Goal: Task Accomplishment & Management: Complete application form

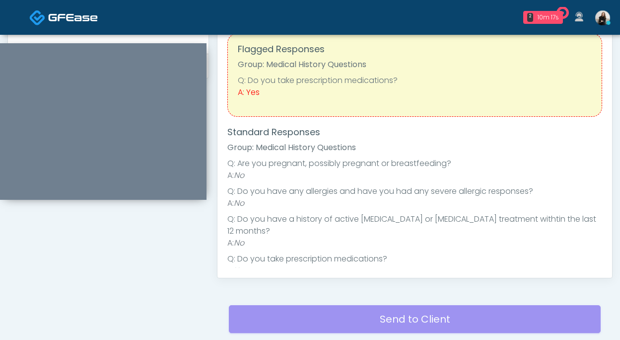
scroll to position [439, 0]
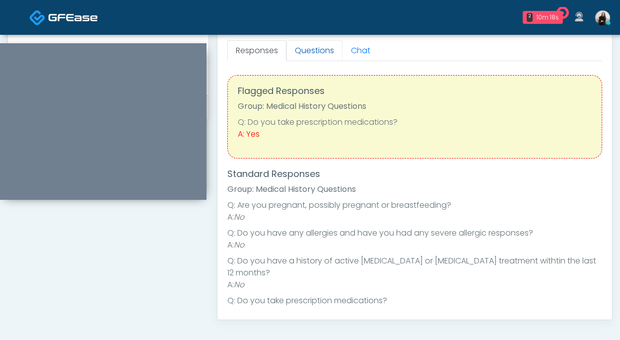
click at [306, 55] on link "Questions" at bounding box center [315, 50] width 56 height 21
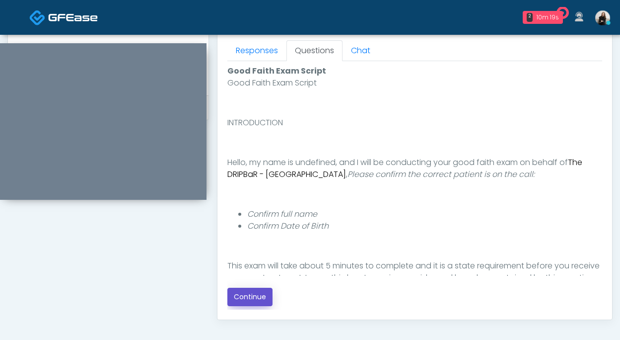
click at [251, 294] on button "Continue" at bounding box center [250, 297] width 45 height 18
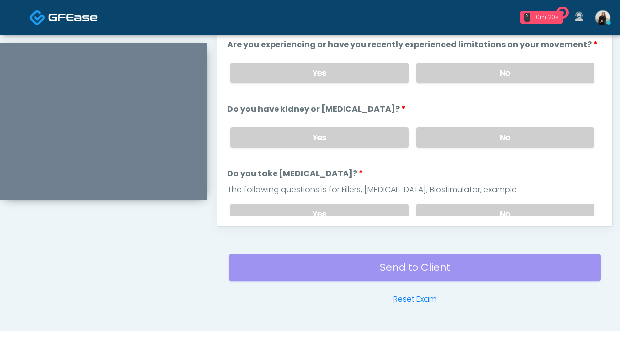
scroll to position [456, 0]
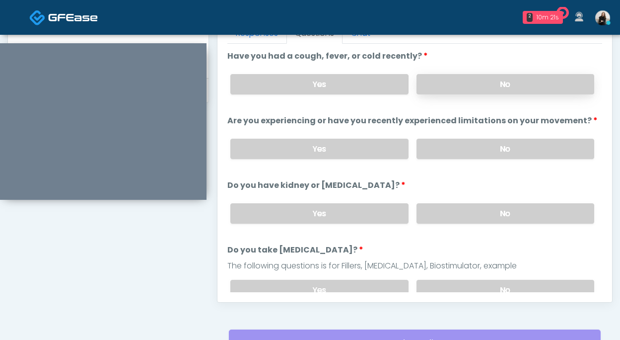
click at [458, 78] on label "No" at bounding box center [506, 84] width 178 height 20
click at [453, 151] on label "No" at bounding box center [506, 149] width 178 height 20
click at [448, 208] on label "No" at bounding box center [506, 213] width 178 height 20
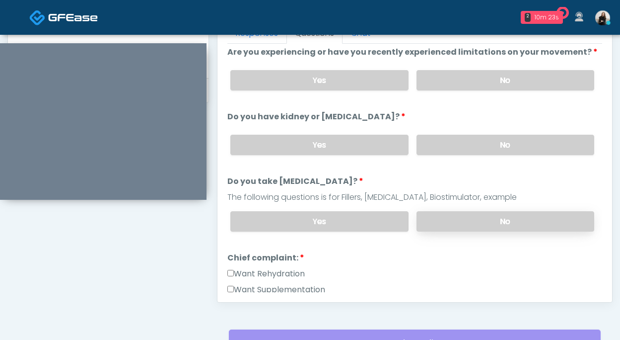
click at [443, 216] on label "No" at bounding box center [506, 221] width 178 height 20
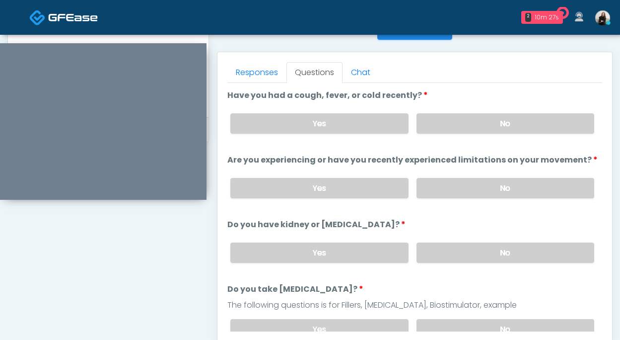
scroll to position [391, 0]
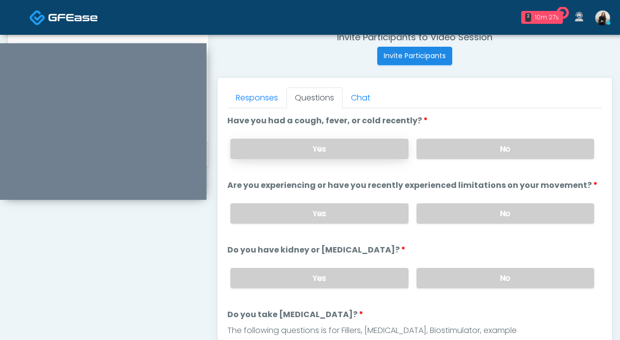
click at [377, 152] on label "Yes" at bounding box center [319, 149] width 178 height 20
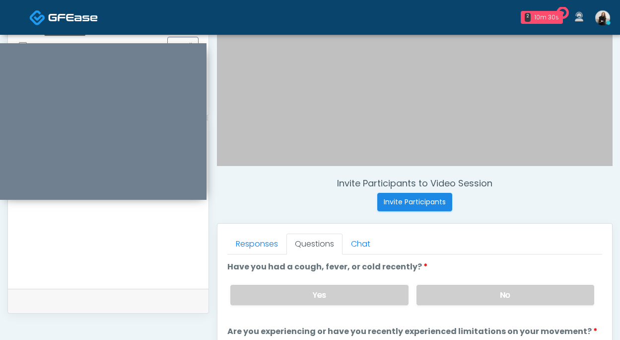
scroll to position [214, 0]
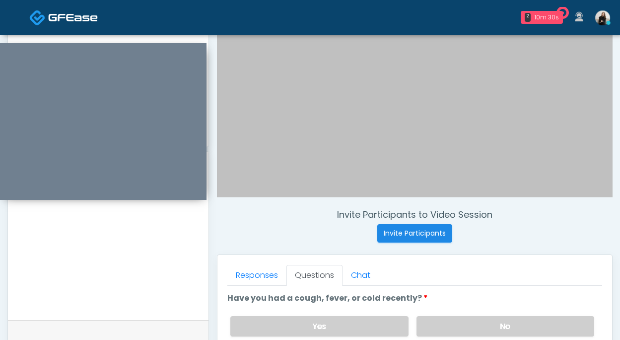
click at [185, 255] on textarea at bounding box center [108, 245] width 181 height 121
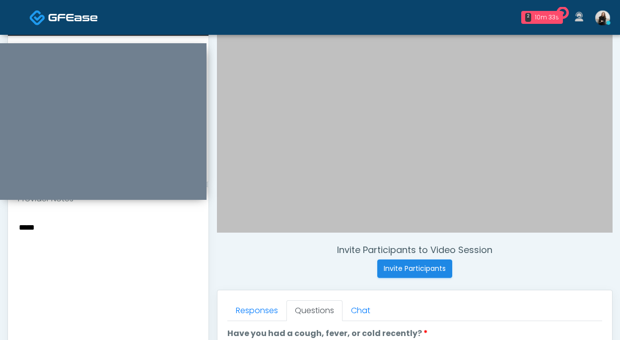
scroll to position [168, 0]
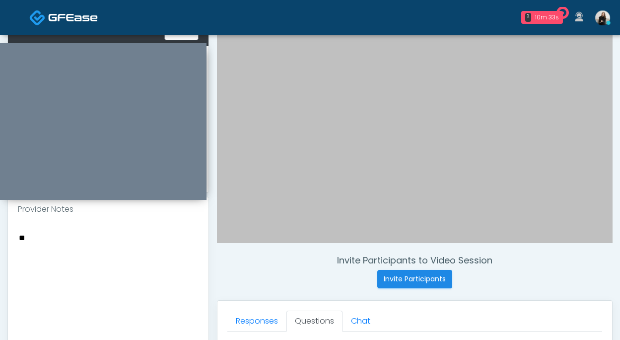
type textarea "*"
click at [18, 239] on textarea "**********" at bounding box center [108, 291] width 181 height 121
drag, startPoint x: 143, startPoint y: 238, endPoint x: 155, endPoint y: 251, distance: 17.9
click at [155, 251] on textarea "**********" at bounding box center [108, 291] width 181 height 121
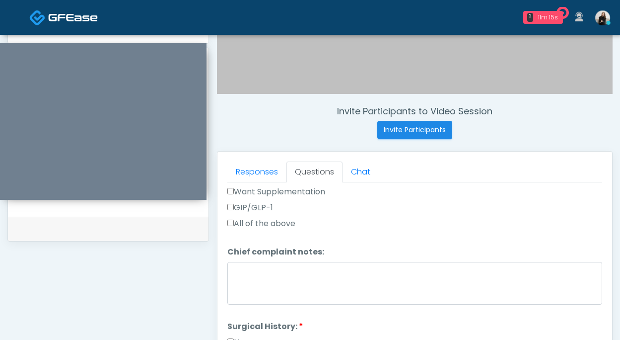
scroll to position [272, 0]
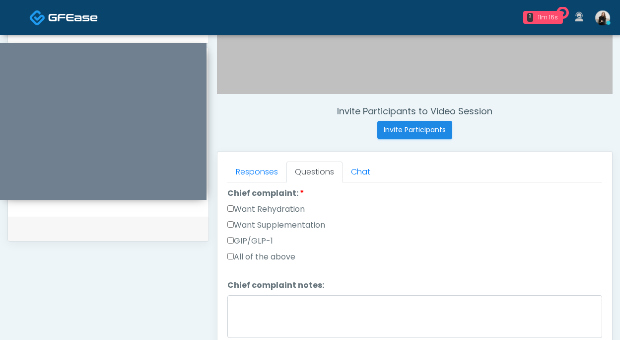
click at [300, 212] on label "Want Rehydration" at bounding box center [266, 209] width 77 height 12
click at [300, 228] on label "Want Supplementation" at bounding box center [277, 225] width 98 height 12
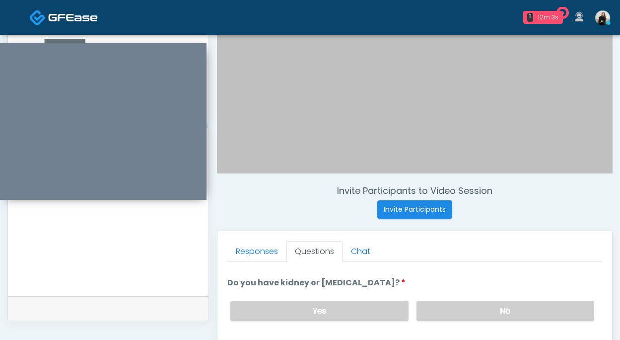
scroll to position [191, 0]
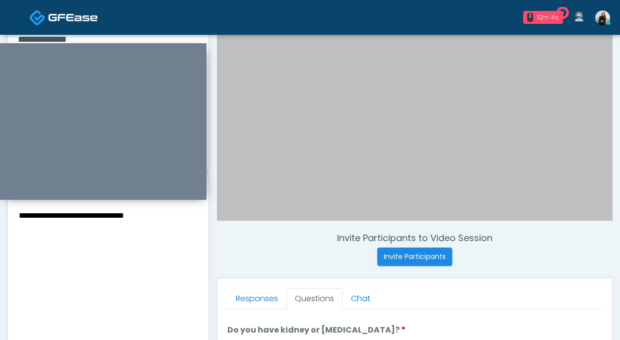
click at [130, 221] on textarea "**********" at bounding box center [108, 269] width 181 height 121
click at [154, 220] on textarea "**********" at bounding box center [108, 269] width 181 height 121
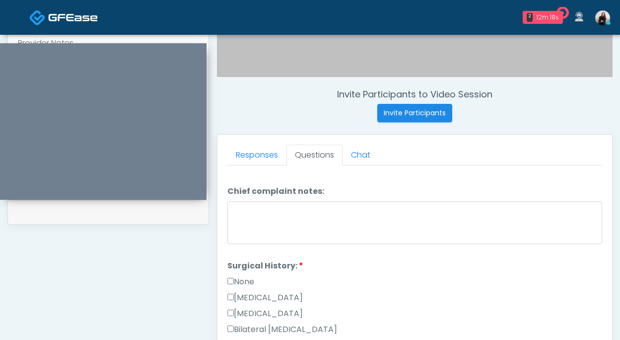
scroll to position [366, 0]
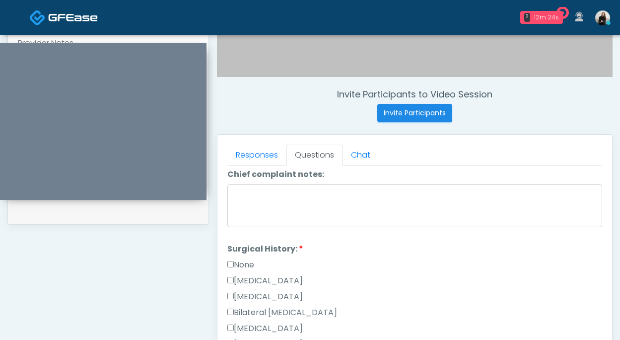
type textarea "**********"
click at [254, 264] on label "None" at bounding box center [241, 265] width 27 height 12
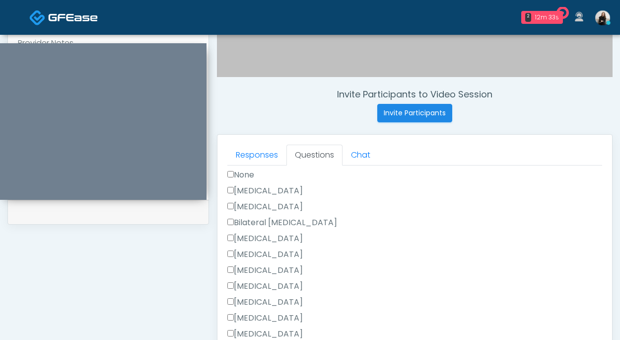
scroll to position [423, 0]
click at [263, 223] on label "Cesarean Section" at bounding box center [266, 223] width 76 height 12
click at [246, 208] on label "None" at bounding box center [241, 207] width 27 height 12
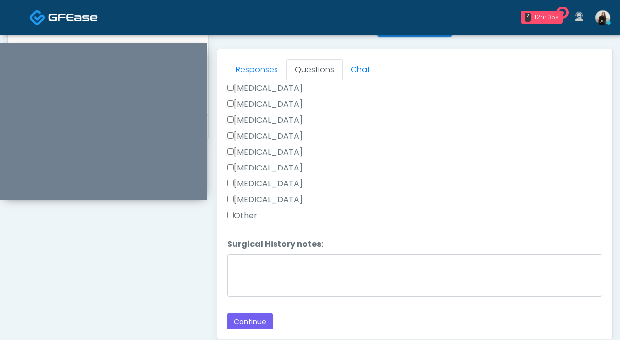
scroll to position [447, 0]
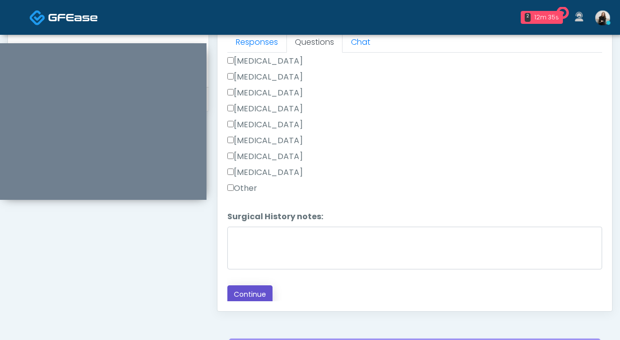
click at [246, 293] on button "Continue" at bounding box center [250, 294] width 45 height 18
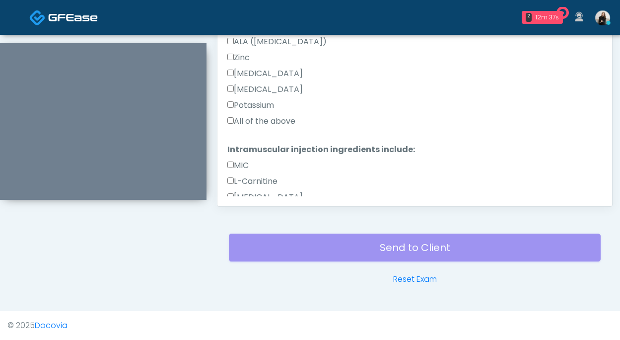
scroll to position [663, 0]
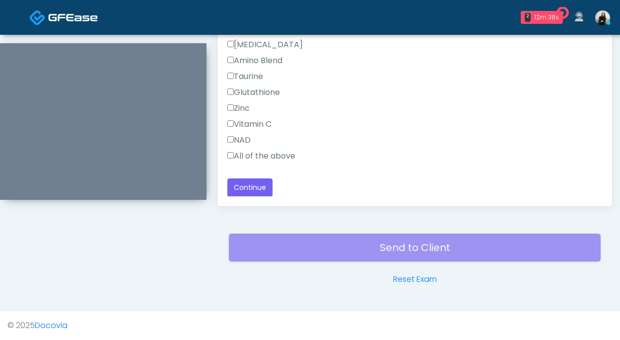
click at [252, 153] on label "All of the above" at bounding box center [262, 156] width 68 height 12
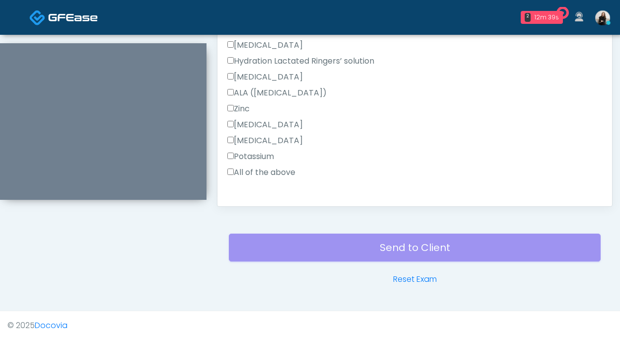
click at [251, 171] on label "All of the above" at bounding box center [262, 172] width 68 height 12
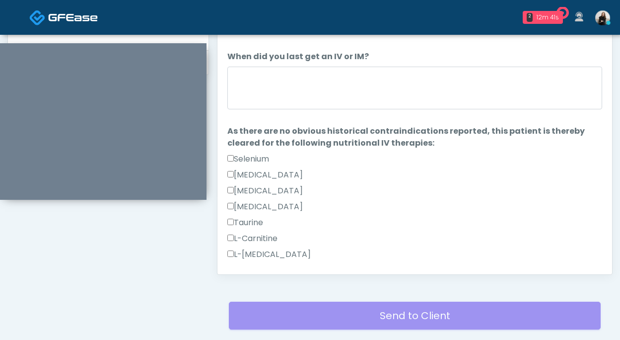
scroll to position [464, 0]
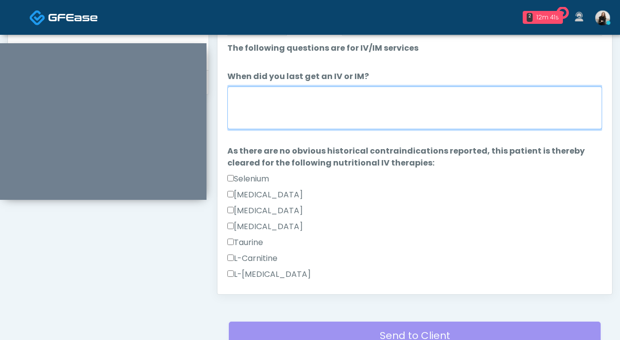
click at [264, 111] on textarea "When did you last get an IV or IM?" at bounding box center [415, 107] width 375 height 43
drag, startPoint x: 273, startPoint y: 96, endPoint x: 204, endPoint y: 87, distance: 69.7
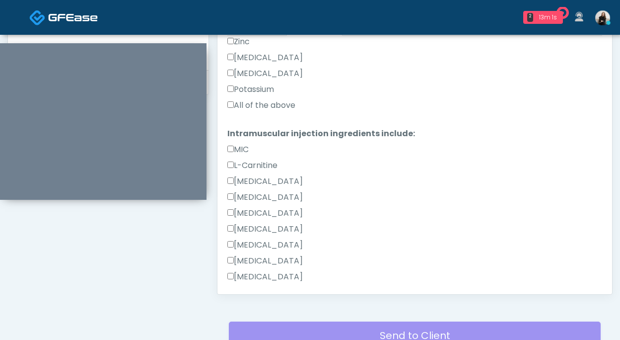
scroll to position [663, 0]
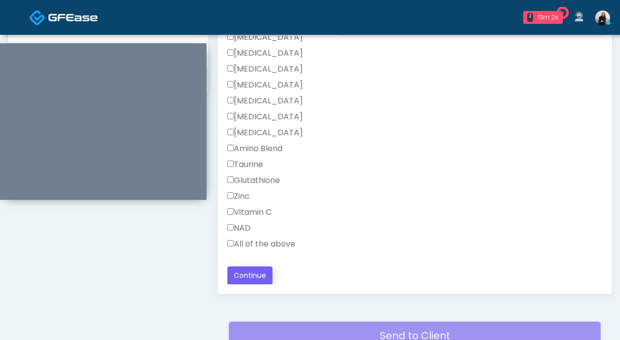
type textarea "**********"
click at [259, 273] on button "Continue" at bounding box center [250, 275] width 45 height 18
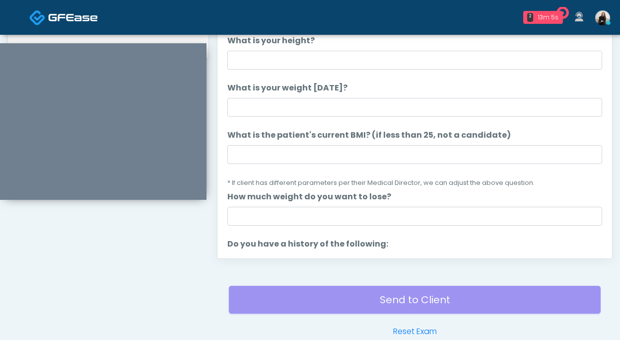
scroll to position [487, 0]
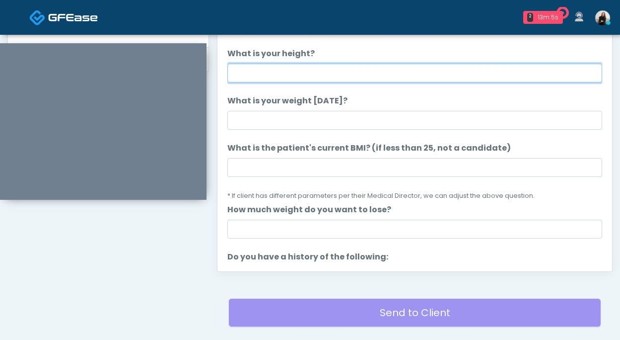
click at [311, 75] on input "What is your height?" at bounding box center [415, 73] width 375 height 19
drag, startPoint x: 271, startPoint y: 73, endPoint x: 202, endPoint y: 73, distance: 69.5
type input "******"
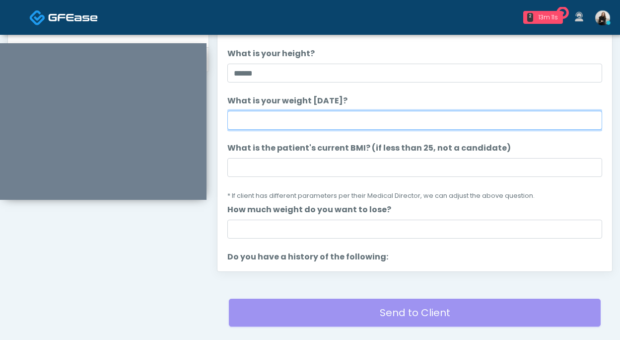
click at [242, 127] on input "What is your weight [DATE]?" at bounding box center [415, 120] width 375 height 19
type input "***"
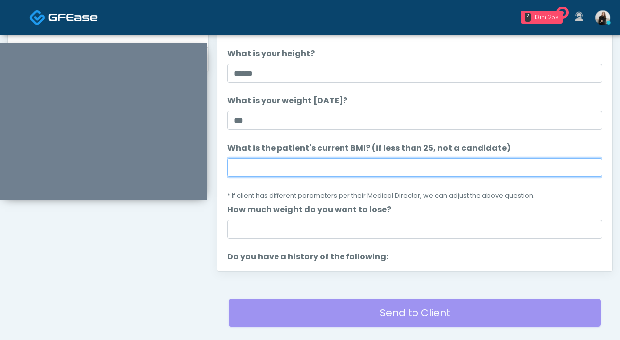
click at [272, 161] on input "What is the patient's current BMI? (if less than 25, not a candidate)" at bounding box center [415, 167] width 375 height 19
paste input "****"
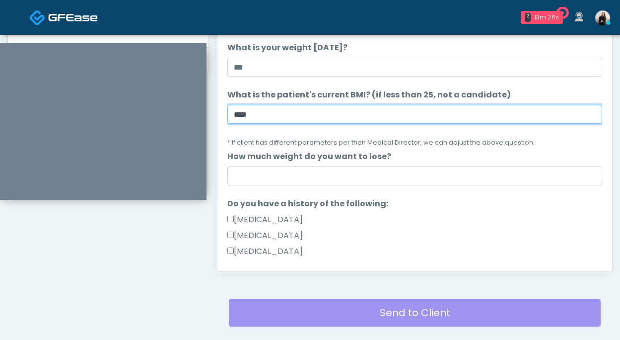
scroll to position [61, 0]
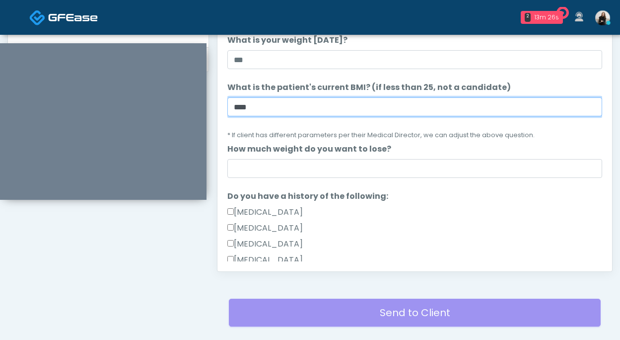
type input "****"
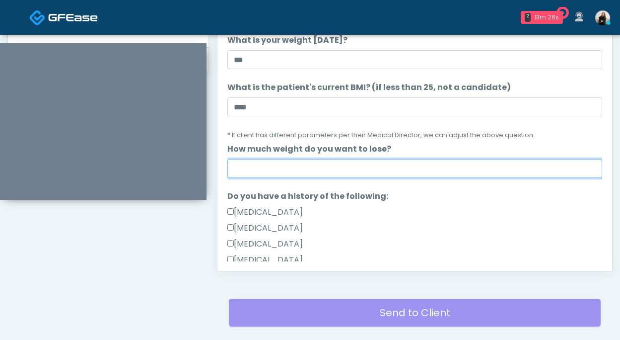
click at [271, 167] on input "How much weight do you want to lose?" at bounding box center [415, 168] width 375 height 19
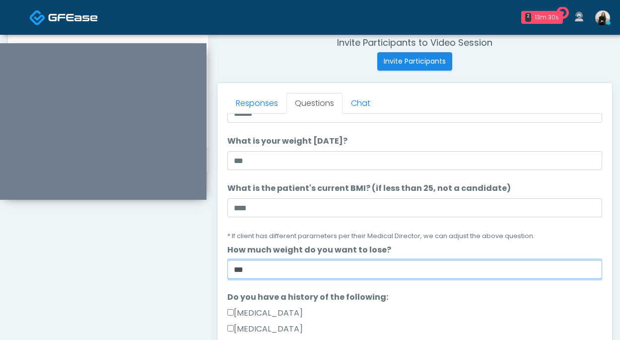
scroll to position [226, 0]
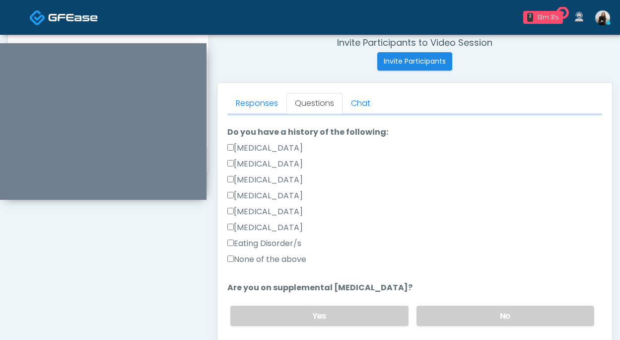
type input "***"
click at [279, 258] on label "None of the above" at bounding box center [267, 259] width 79 height 12
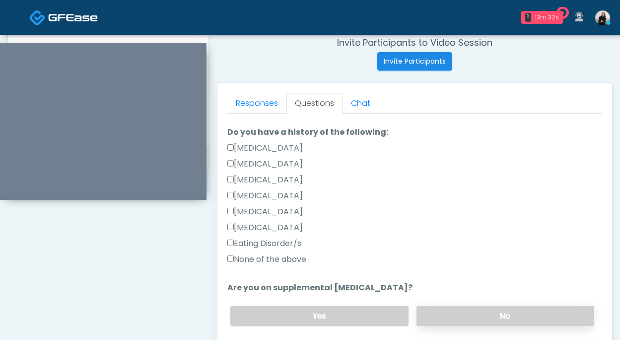
click at [491, 317] on label "No" at bounding box center [506, 315] width 178 height 20
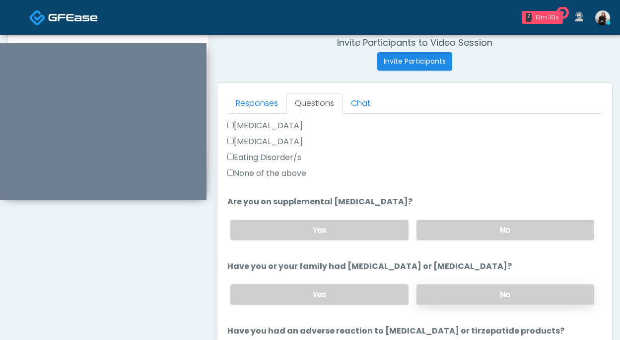
click at [488, 302] on label "No" at bounding box center [506, 294] width 178 height 20
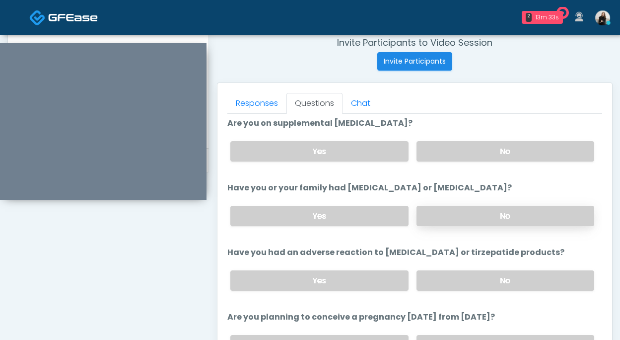
scroll to position [401, 0]
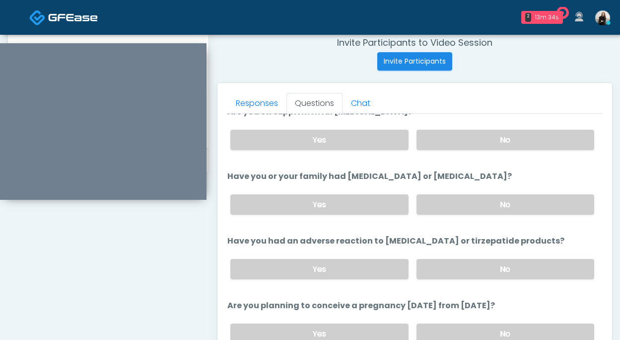
click at [483, 279] on div "Yes No" at bounding box center [413, 269] width 380 height 36
click at [482, 269] on label "No" at bounding box center [506, 269] width 178 height 20
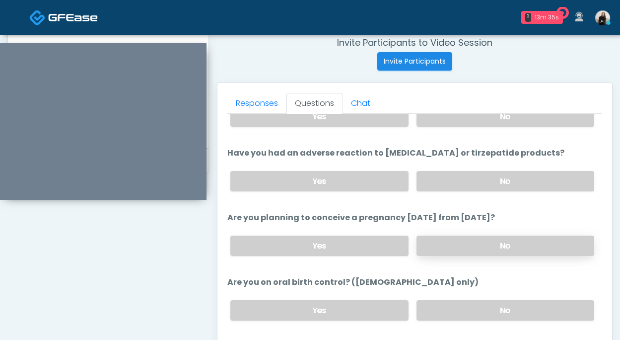
click at [480, 251] on label "No" at bounding box center [506, 245] width 178 height 20
click at [470, 309] on label "No" at bounding box center [506, 310] width 178 height 20
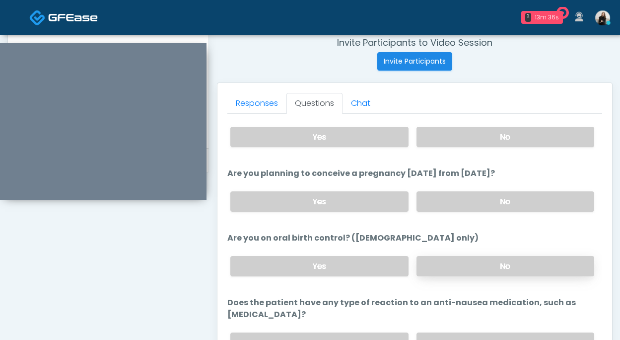
scroll to position [548, 0]
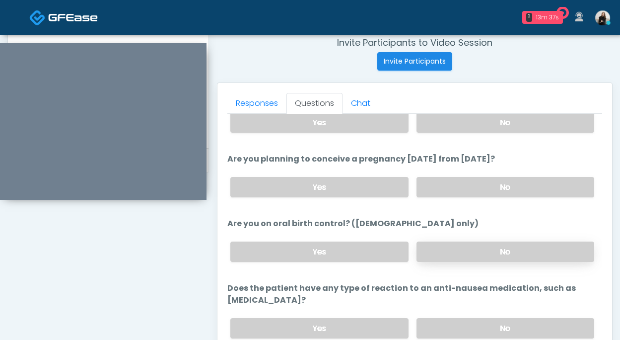
click at [470, 318] on label "No" at bounding box center [506, 328] width 178 height 20
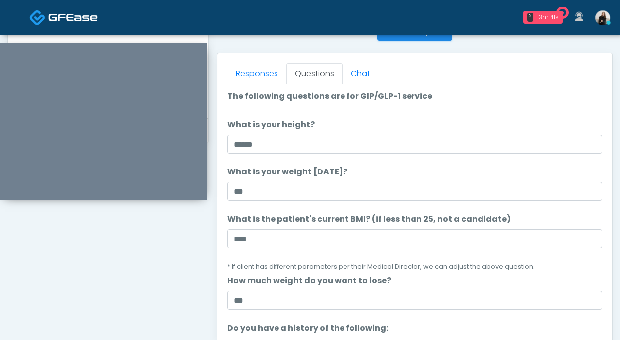
scroll to position [335, 0]
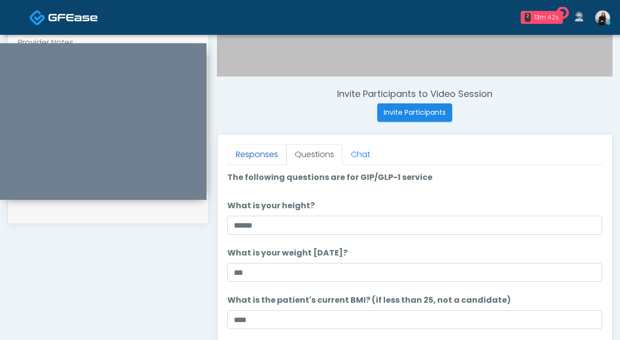
click at [253, 145] on link "Responses" at bounding box center [257, 154] width 59 height 21
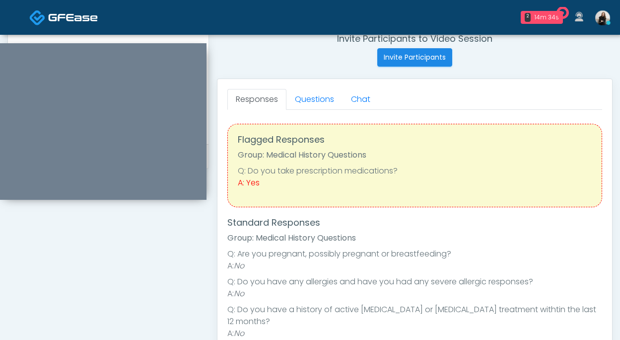
scroll to position [355, 0]
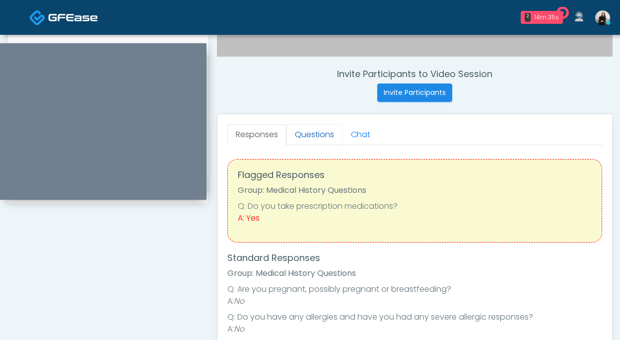
click at [317, 134] on link "Questions" at bounding box center [315, 134] width 56 height 21
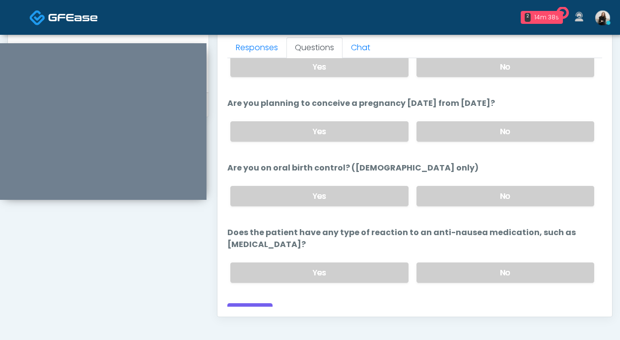
scroll to position [505, 0]
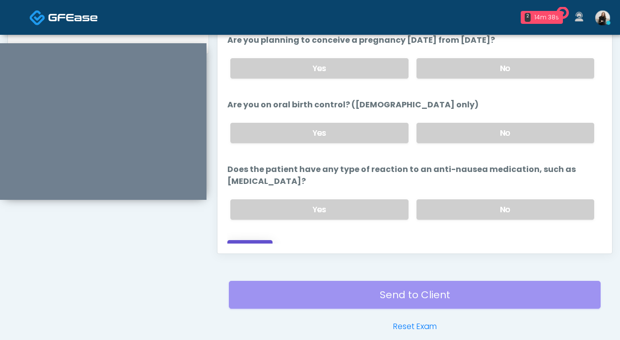
click at [259, 240] on button "Continue" at bounding box center [250, 249] width 45 height 18
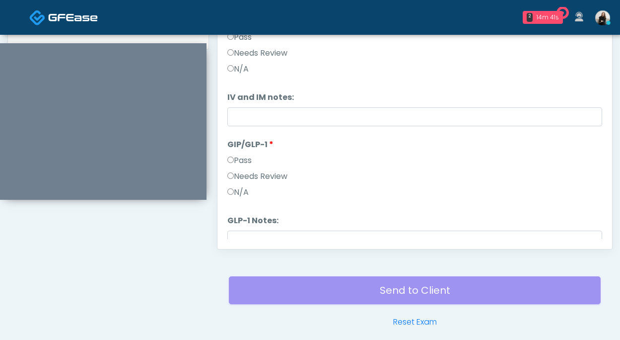
scroll to position [385, 0]
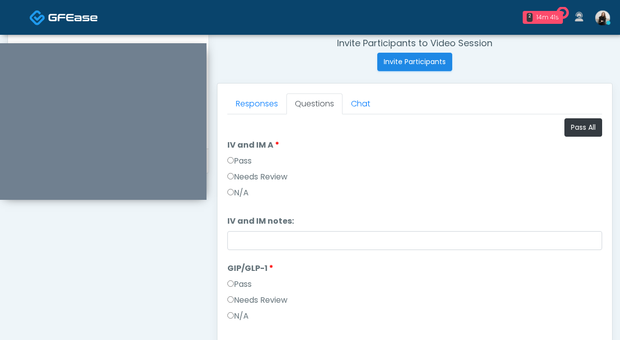
click at [577, 138] on ol "Pass All IV and IM A IV and IM A Pass Needs Review N/A IV and IM notes: IV and …" at bounding box center [415, 245] width 375 height 255
click at [577, 134] on button "Pass All" at bounding box center [584, 127] width 38 height 18
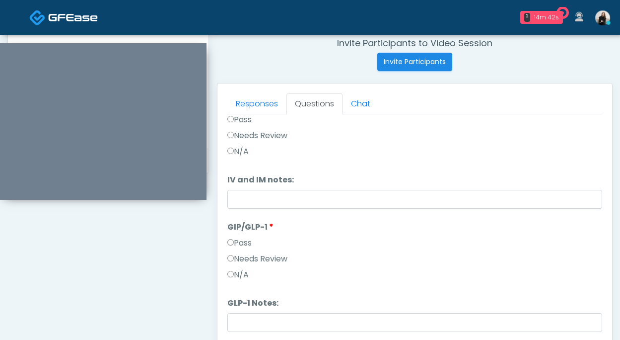
scroll to position [433, 0]
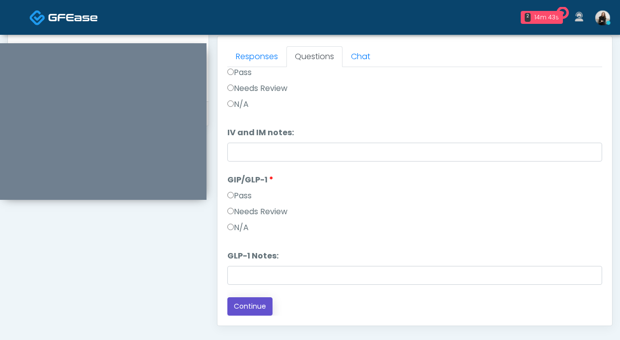
click at [256, 306] on button "Continue" at bounding box center [250, 306] width 45 height 18
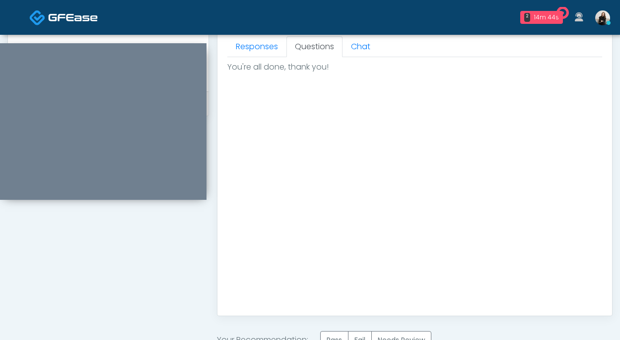
scroll to position [458, 0]
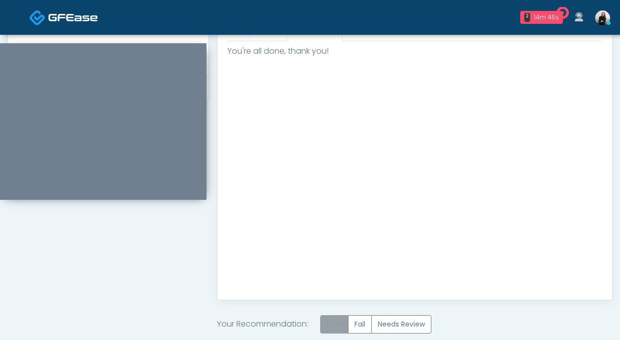
click at [333, 320] on label "Pass" at bounding box center [334, 324] width 28 height 18
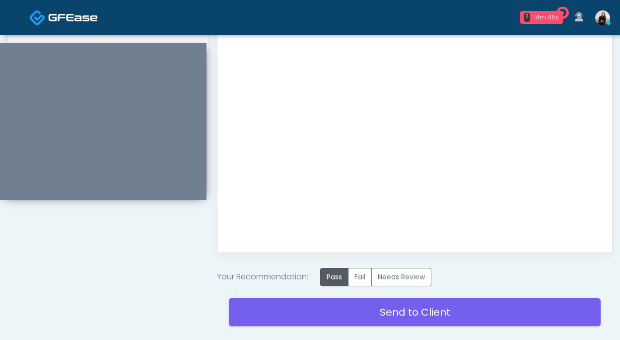
click at [340, 297] on div "Send to Client Reset Exam" at bounding box center [415, 318] width 372 height 64
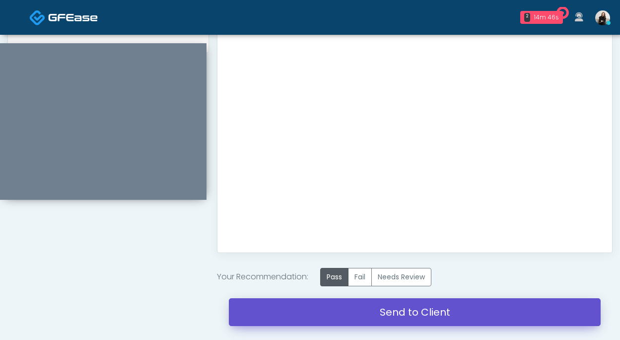
click at [340, 309] on link "Send to Client" at bounding box center [415, 312] width 372 height 28
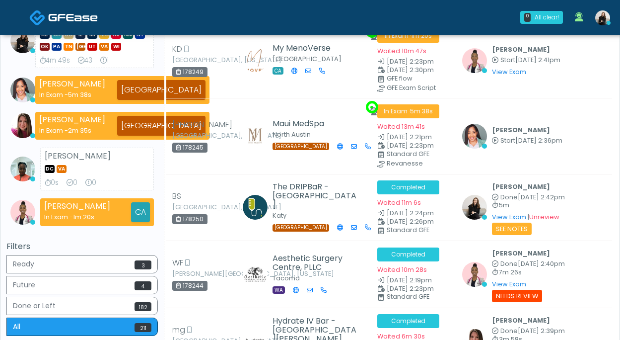
scroll to position [282, 0]
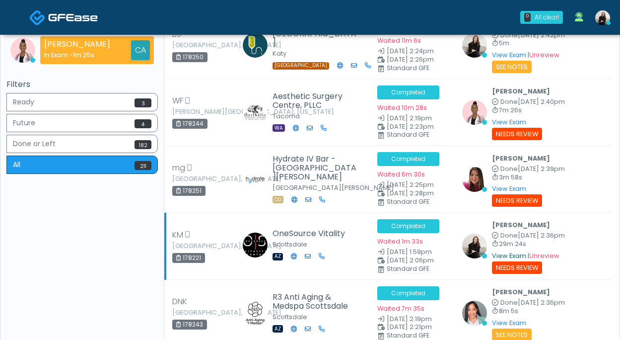
click at [519, 253] on link "View Exam" at bounding box center [509, 255] width 34 height 8
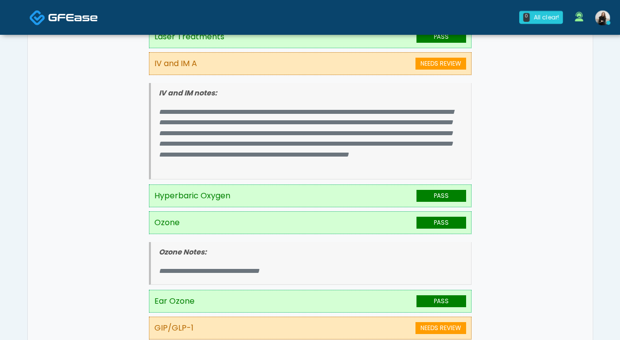
scroll to position [308, 0]
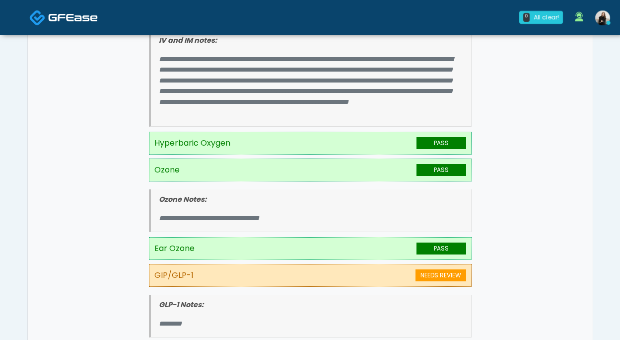
click at [88, 18] on img at bounding box center [73, 17] width 50 height 10
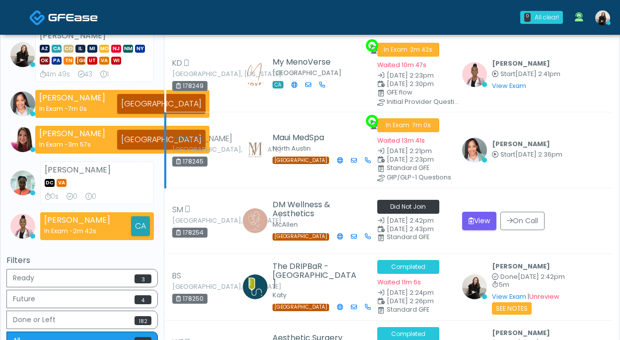
scroll to position [115, 0]
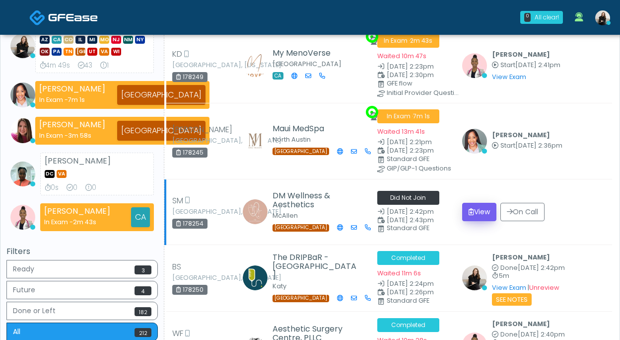
drag, startPoint x: 456, startPoint y: 209, endPoint x: 465, endPoint y: 209, distance: 9.9
click at [456, 209] on td "Did Not Join Oct 7, 2:42pm Oct 7, 2:43pm Standard GFE" at bounding box center [414, 212] width 85 height 66
click at [466, 209] on button "View" at bounding box center [479, 212] width 34 height 18
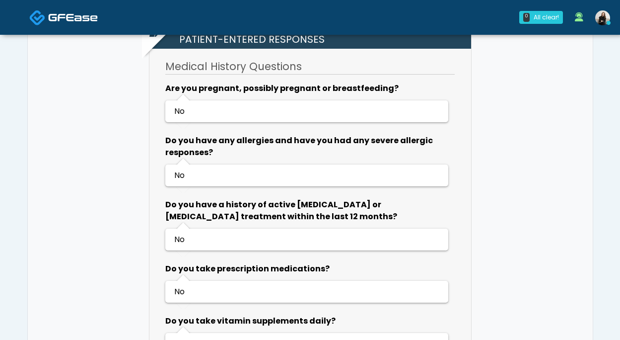
scroll to position [332, 0]
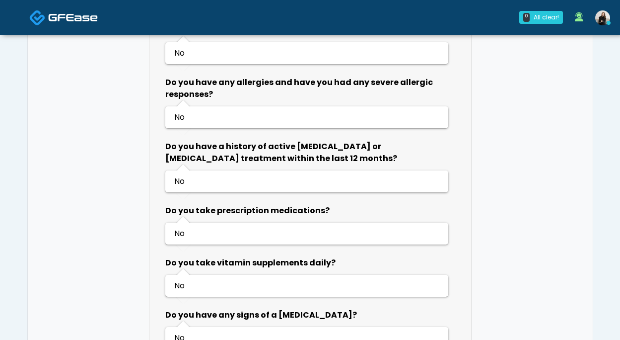
click at [68, 18] on img at bounding box center [73, 17] width 50 height 10
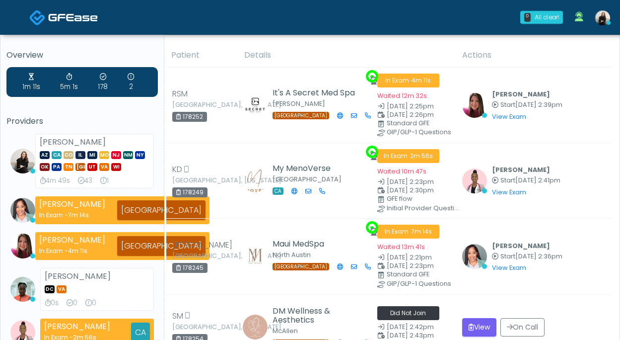
scroll to position [161, 0]
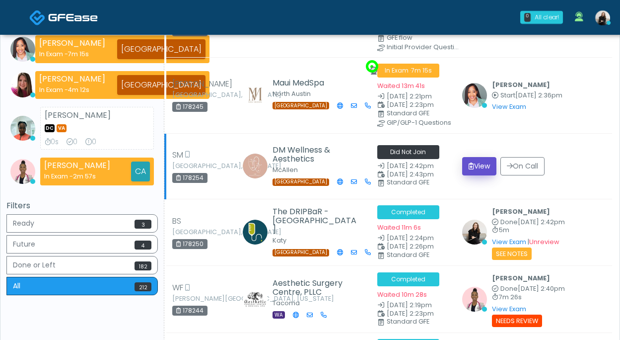
click at [480, 163] on button "View" at bounding box center [479, 166] width 34 height 18
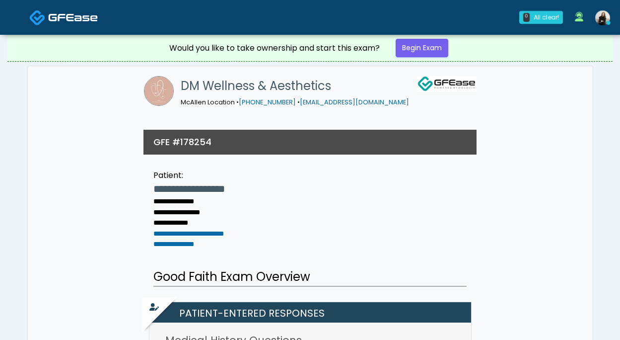
click at [72, 19] on img at bounding box center [73, 17] width 50 height 10
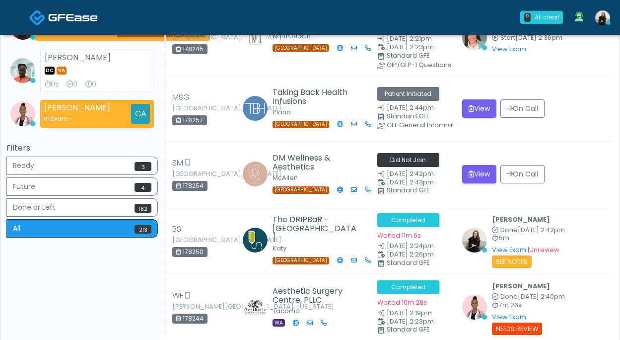
scroll to position [260, 0]
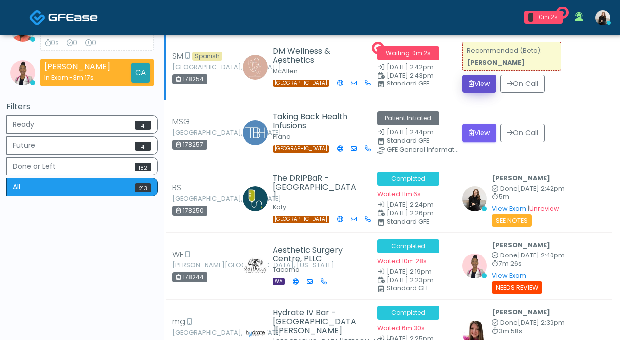
click at [489, 83] on button "View" at bounding box center [479, 84] width 34 height 18
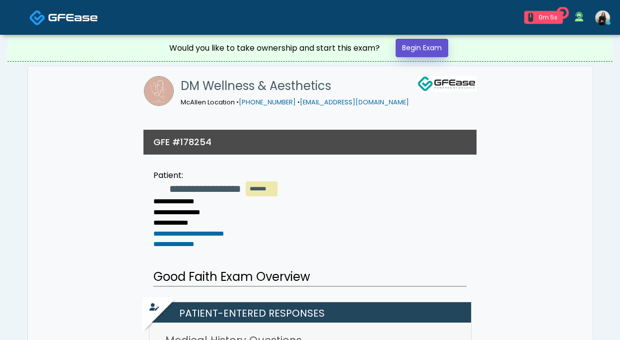
click at [437, 52] on link "Begin Exam" at bounding box center [422, 48] width 53 height 18
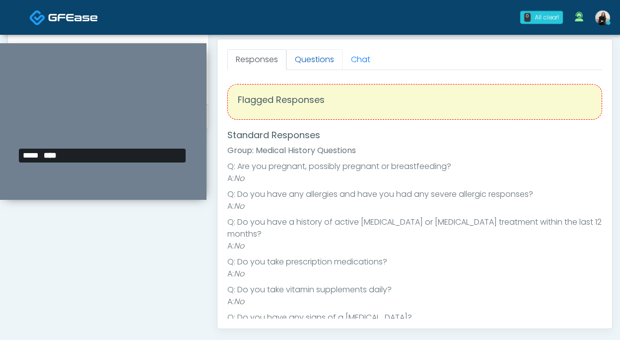
click at [301, 57] on link "Questions" at bounding box center [315, 59] width 56 height 21
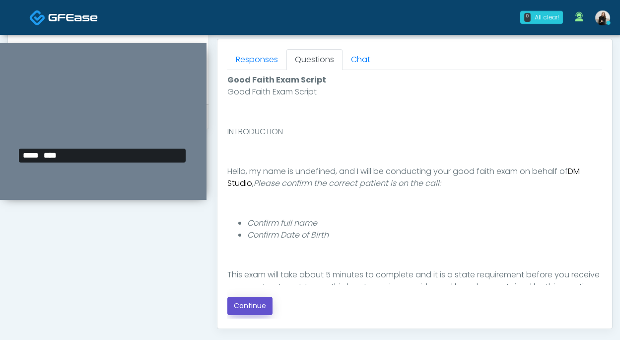
click at [261, 313] on button "Continue" at bounding box center [250, 306] width 45 height 18
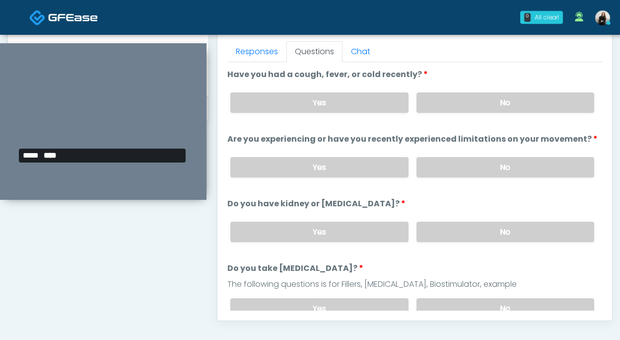
scroll to position [424, 0]
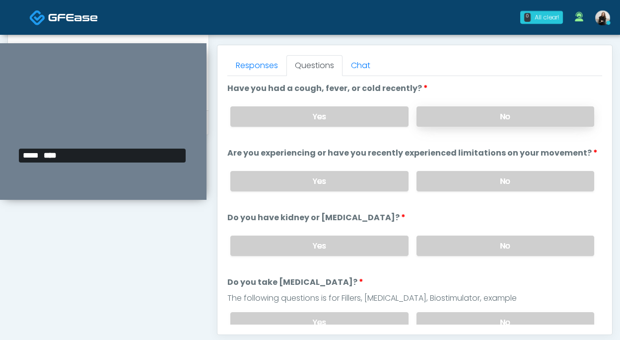
click at [450, 118] on label "No" at bounding box center [506, 116] width 178 height 20
click at [439, 184] on label "No" at bounding box center [506, 181] width 178 height 20
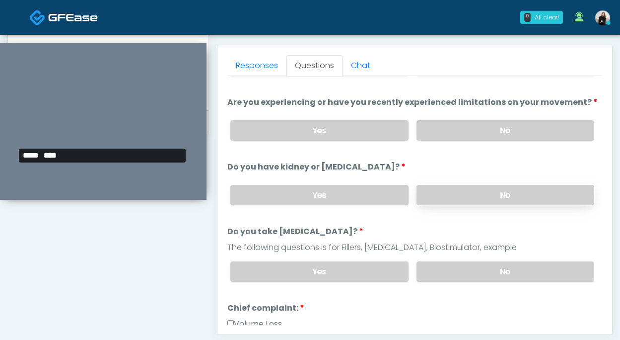
click at [438, 188] on label "No" at bounding box center [506, 195] width 178 height 20
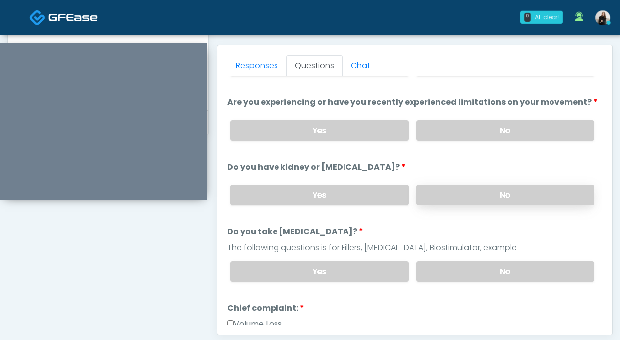
scroll to position [55, 0]
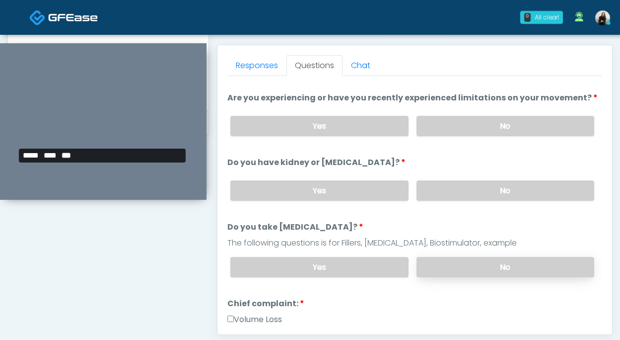
click at [440, 275] on label "No" at bounding box center [506, 267] width 178 height 20
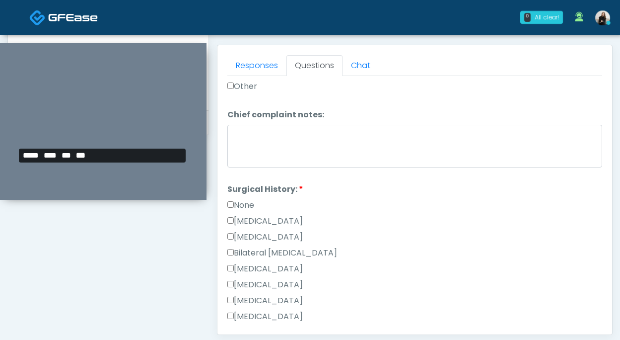
scroll to position [499, 0]
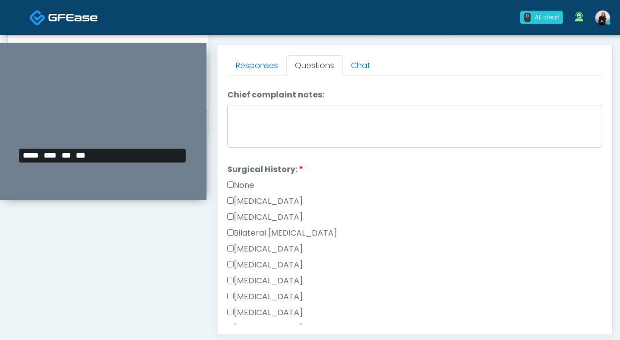
click at [257, 190] on div "None" at bounding box center [415, 187] width 375 height 16
click at [254, 189] on label "None" at bounding box center [241, 185] width 27 height 12
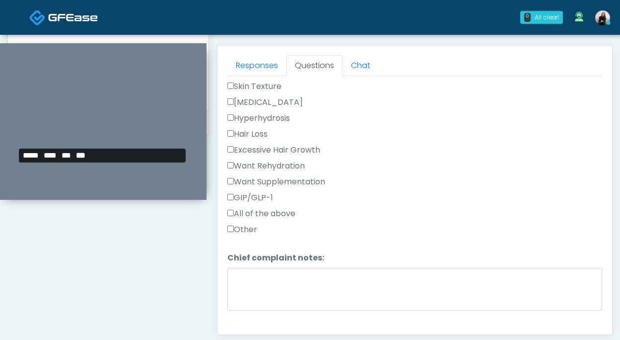
scroll to position [314, 0]
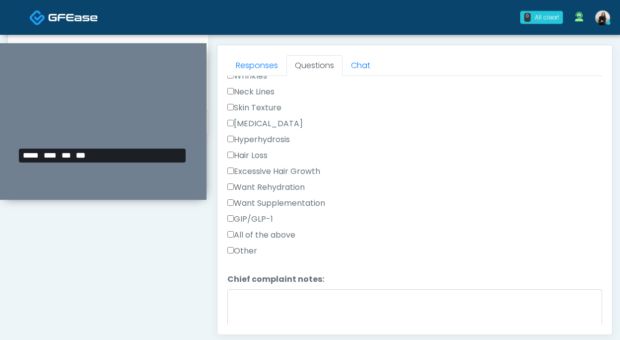
click at [254, 109] on label "Skin Texture" at bounding box center [255, 108] width 54 height 12
click at [254, 91] on label "Neck Lines" at bounding box center [251, 92] width 47 height 12
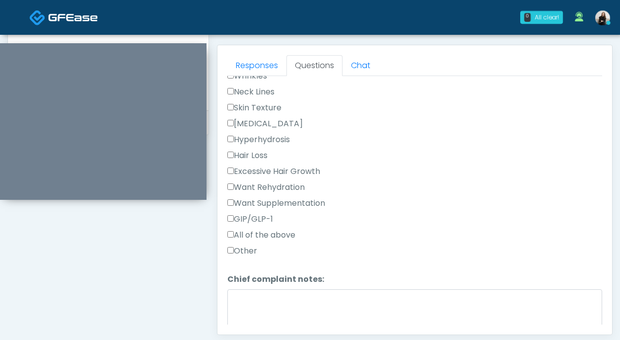
click at [254, 91] on label "Neck Lines" at bounding box center [251, 92] width 47 height 12
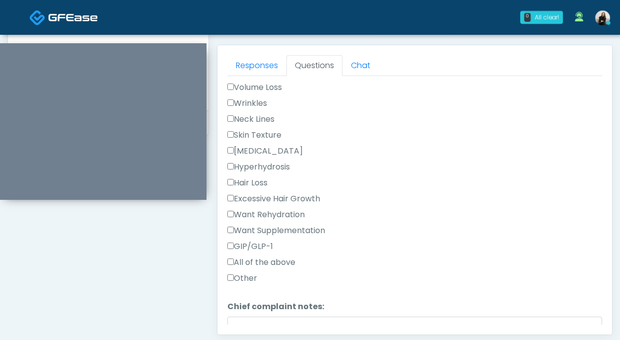
click at [255, 98] on label "Wrinkles" at bounding box center [248, 103] width 40 height 12
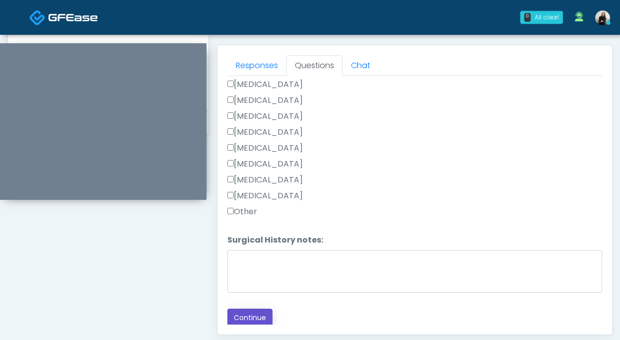
click at [264, 310] on button "Continue" at bounding box center [250, 317] width 45 height 18
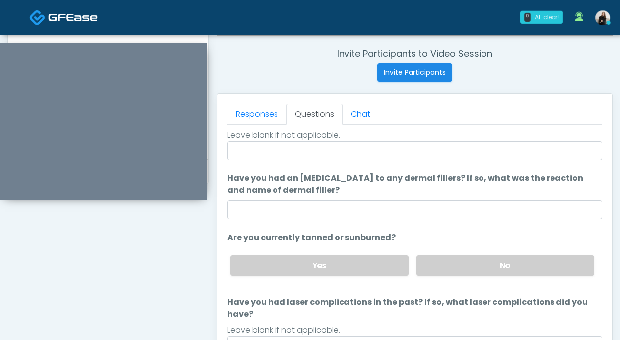
scroll to position [0, 0]
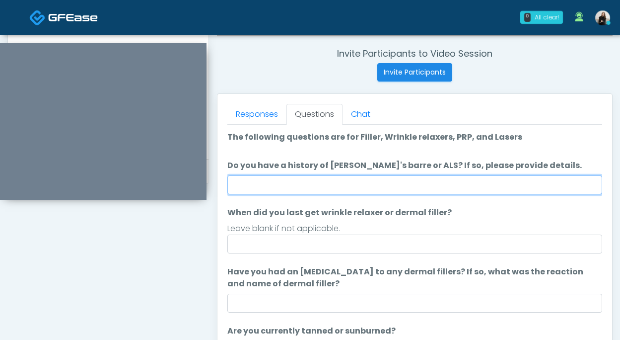
click at [299, 193] on input "Do you have a history of [PERSON_NAME]'s barre or ALS? If so, please provide de…" at bounding box center [415, 184] width 375 height 19
type input "**"
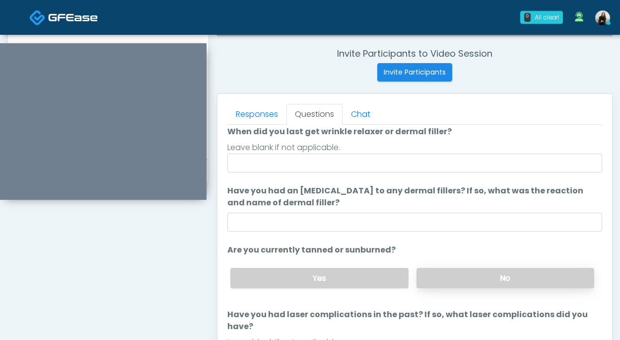
click at [456, 275] on label "No" at bounding box center [506, 278] width 178 height 20
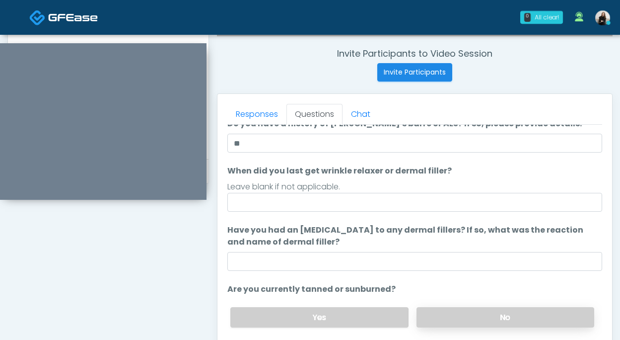
scroll to position [0, 0]
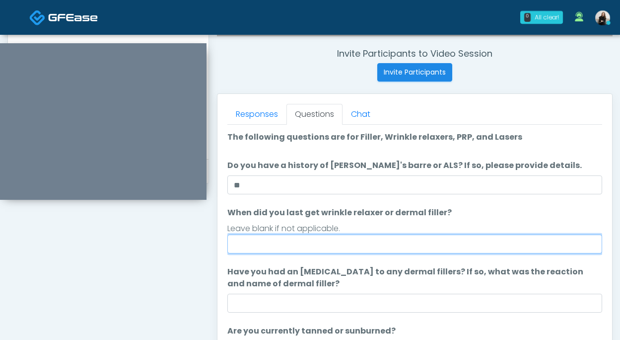
click at [427, 250] on input "When did you last get wrinkle relaxer or dermal filler?" at bounding box center [415, 243] width 375 height 19
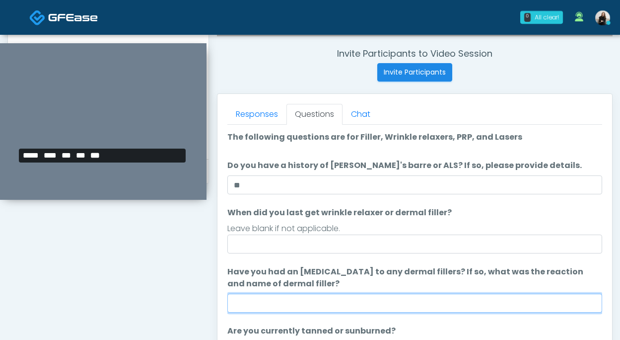
click at [319, 303] on input "Have you had an [MEDICAL_DATA] to any dermal fillers? If so, what was the react…" at bounding box center [415, 303] width 375 height 19
type input "**"
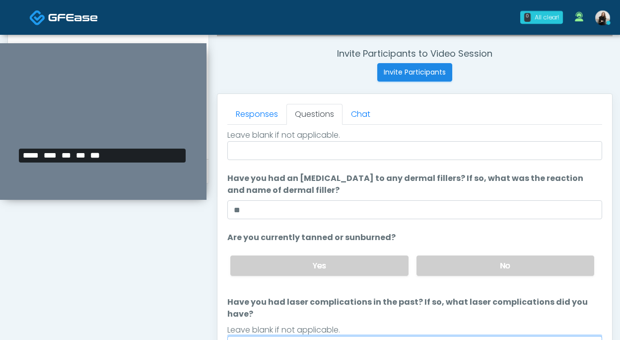
click at [328, 336] on input "Have you had laser complications in the past? If so, what laser complications d…" at bounding box center [415, 345] width 375 height 19
type input "**"
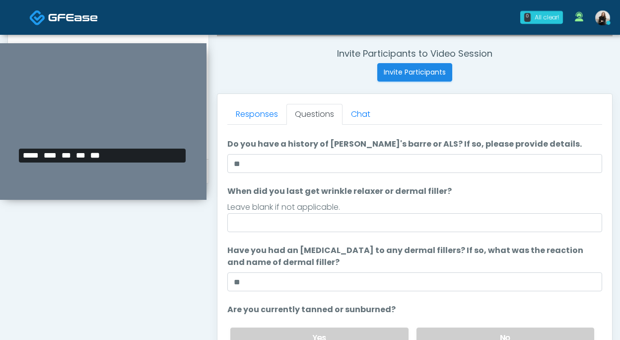
scroll to position [12, 0]
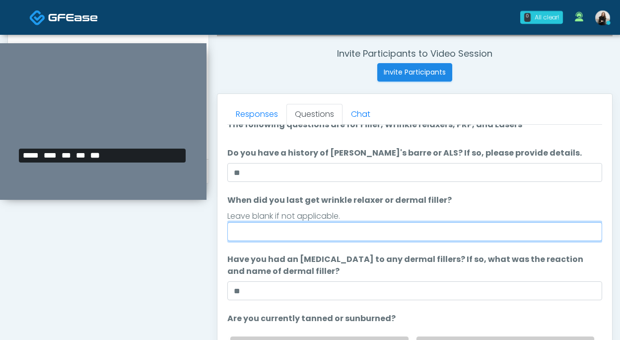
click at [306, 226] on input "When did you last get wrinkle relaxer or dermal filler?" at bounding box center [415, 231] width 375 height 19
type input "********"
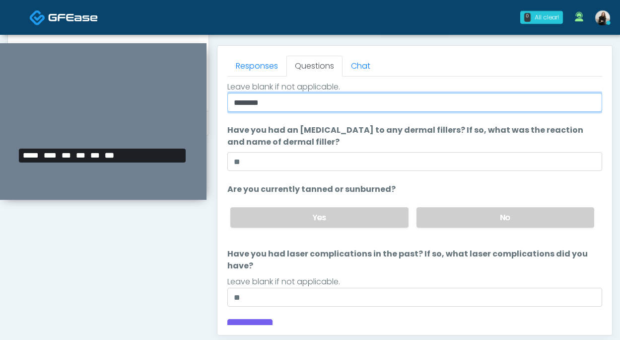
scroll to position [429, 0]
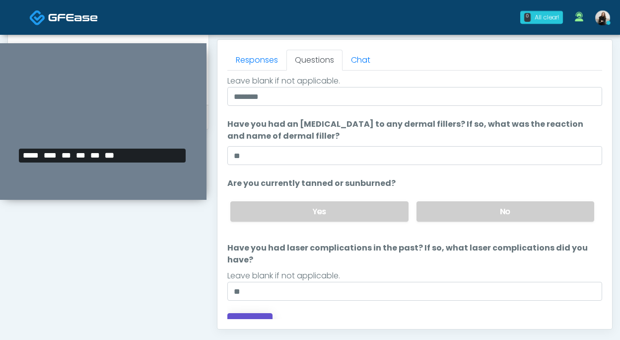
click at [262, 313] on button "Continue" at bounding box center [250, 322] width 45 height 18
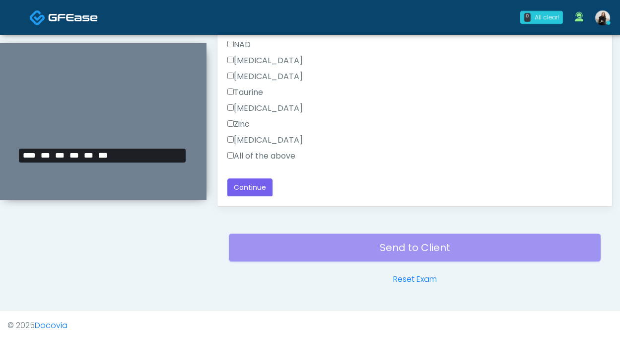
click at [275, 154] on label "All of the above" at bounding box center [262, 156] width 68 height 12
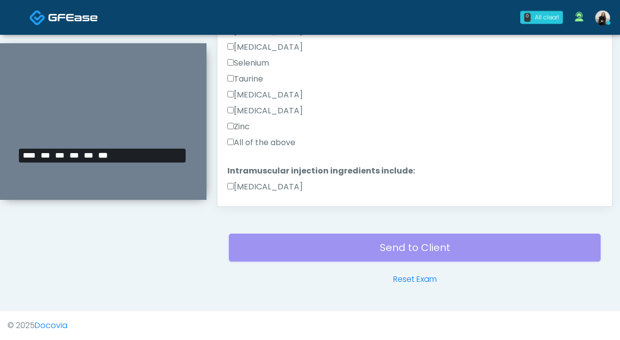
click at [273, 141] on label "All of the above" at bounding box center [262, 143] width 68 height 12
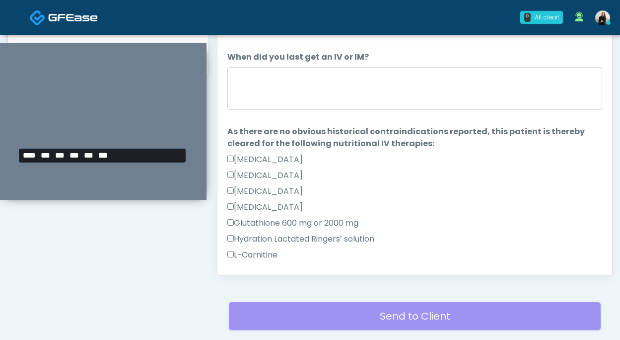
scroll to position [481, 0]
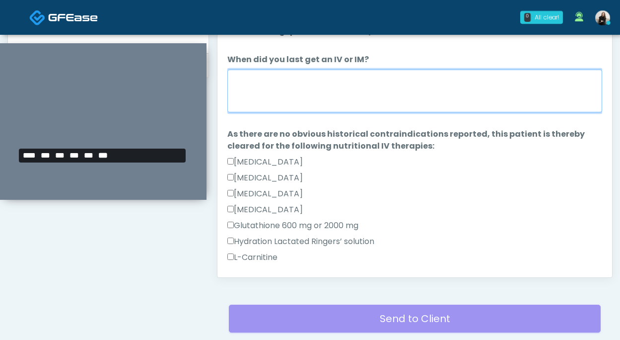
click at [277, 102] on textarea "When did you last get an IV or IM?" at bounding box center [415, 91] width 375 height 43
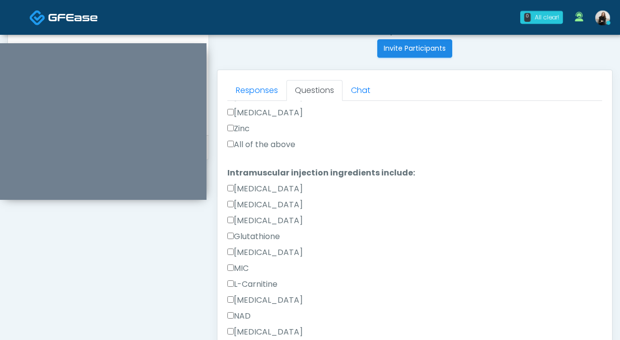
scroll to position [535, 0]
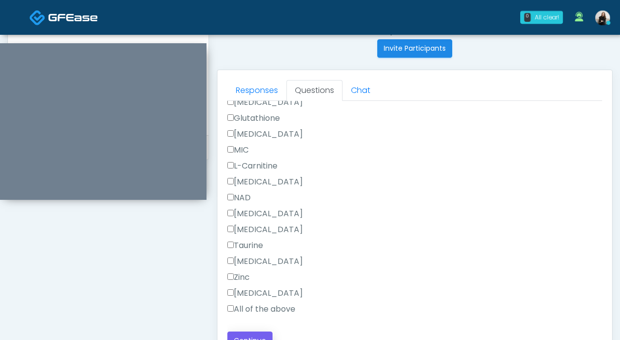
type textarea "**********"
click at [248, 333] on button "Continue" at bounding box center [250, 340] width 45 height 18
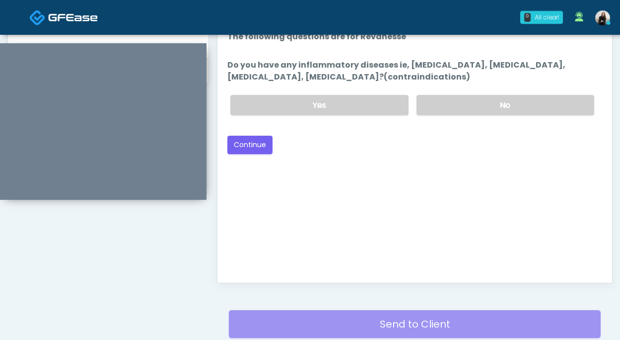
scroll to position [432, 0]
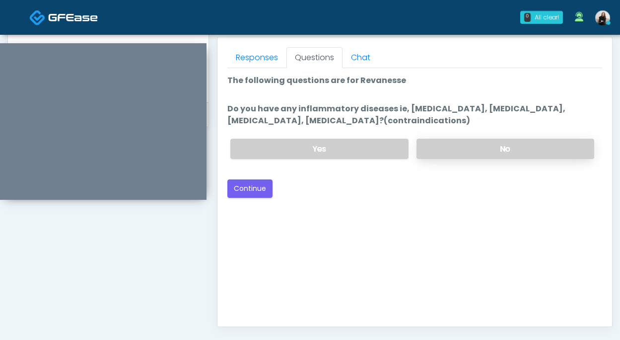
click at [453, 157] on label "No" at bounding box center [506, 149] width 178 height 20
click at [250, 190] on button "Continue" at bounding box center [250, 188] width 45 height 18
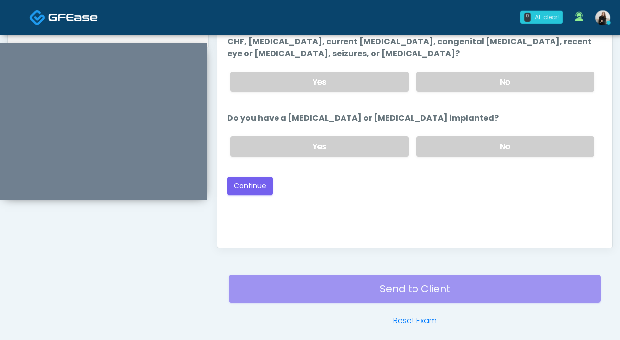
scroll to position [505, 0]
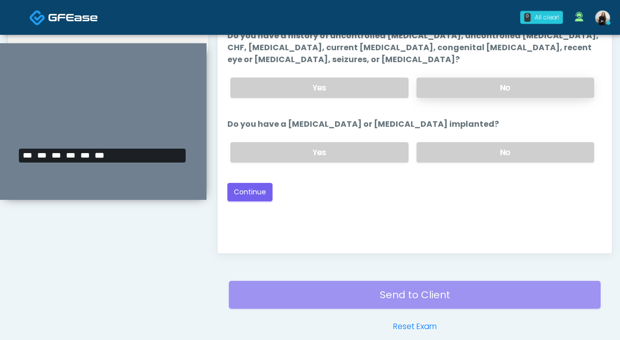
click at [497, 85] on label "No" at bounding box center [506, 87] width 178 height 20
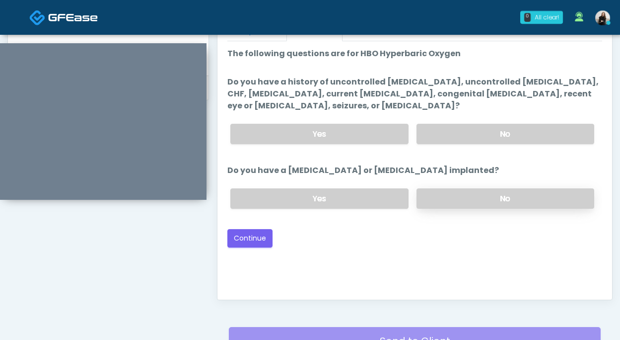
click at [490, 196] on label "No" at bounding box center [506, 198] width 178 height 20
click at [257, 235] on button "Continue" at bounding box center [250, 238] width 45 height 18
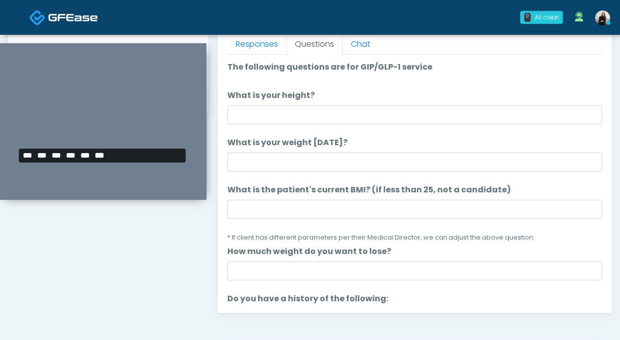
scroll to position [409, 0]
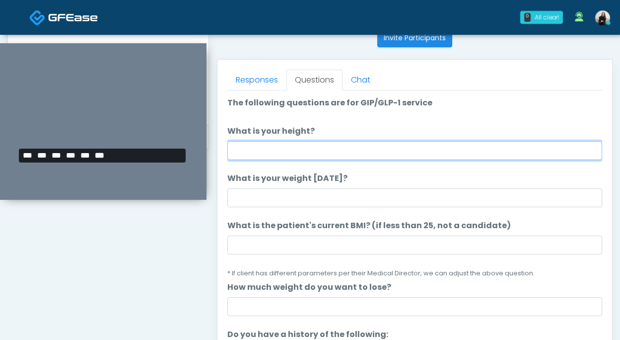
click at [281, 144] on input "What is your height?" at bounding box center [415, 150] width 375 height 19
type input "*******"
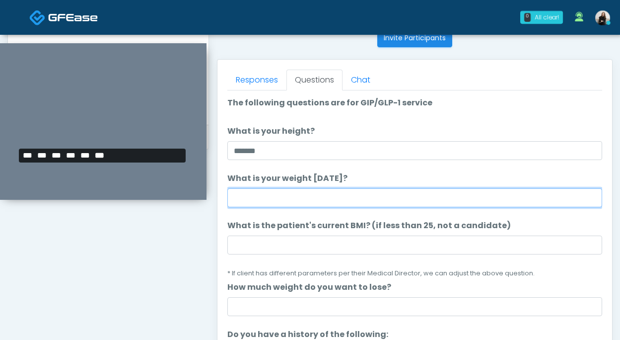
click at [289, 195] on input "What is your weight [DATE]?" at bounding box center [415, 197] width 375 height 19
type input "***"
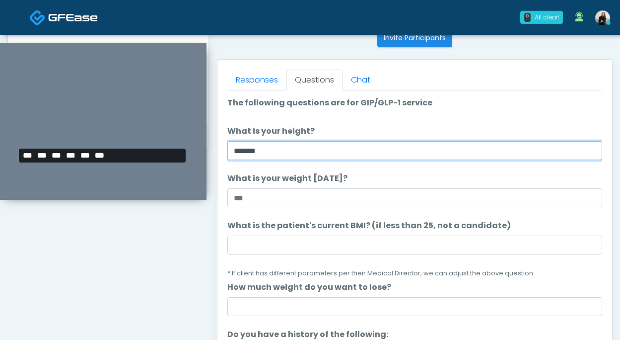
click at [250, 151] on input "*******" at bounding box center [415, 150] width 375 height 19
type input "*******"
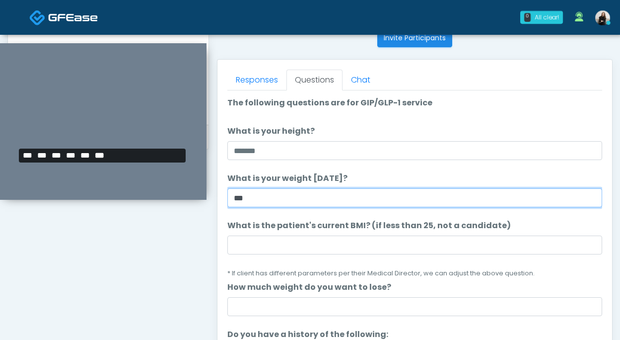
click at [255, 203] on input "***" at bounding box center [415, 197] width 375 height 19
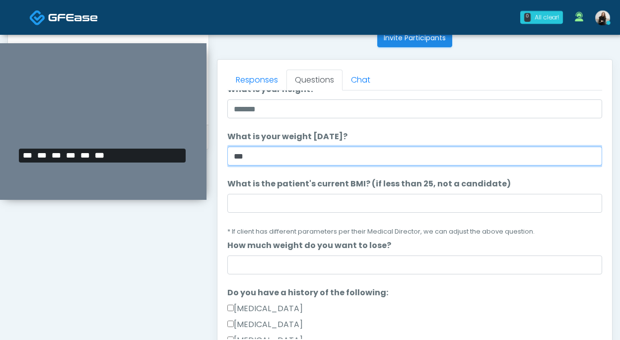
scroll to position [89, 0]
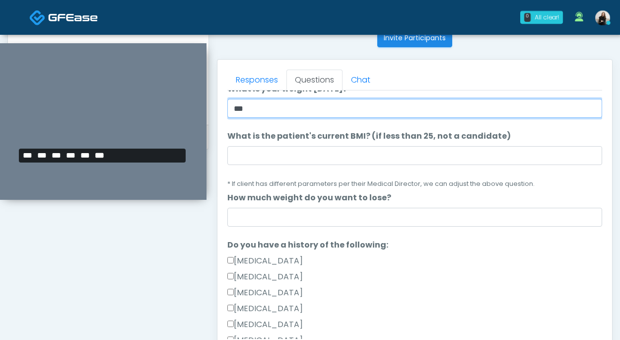
type input "***"
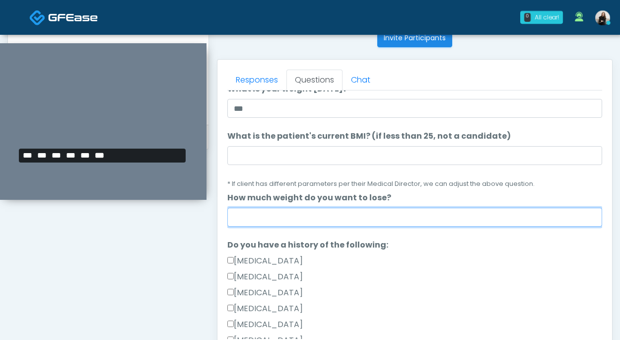
click at [257, 216] on input "How much weight do you want to lose?" at bounding box center [415, 217] width 375 height 19
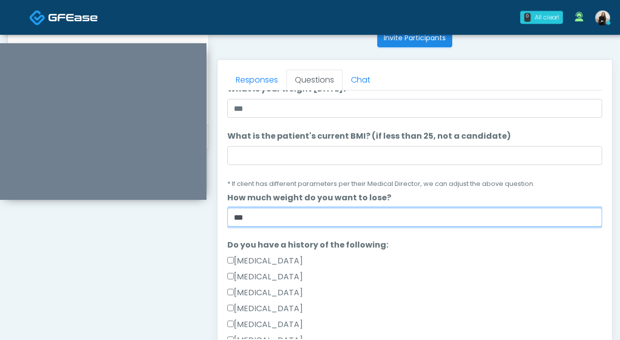
type input "***"
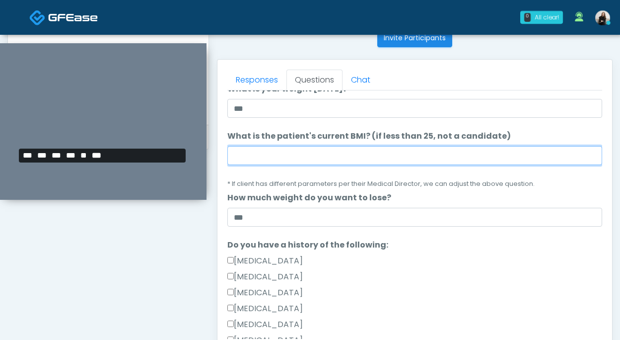
click at [293, 151] on input "What is the patient's current BMI? (if less than 25, not a candidate)" at bounding box center [415, 155] width 375 height 19
paste input "****"
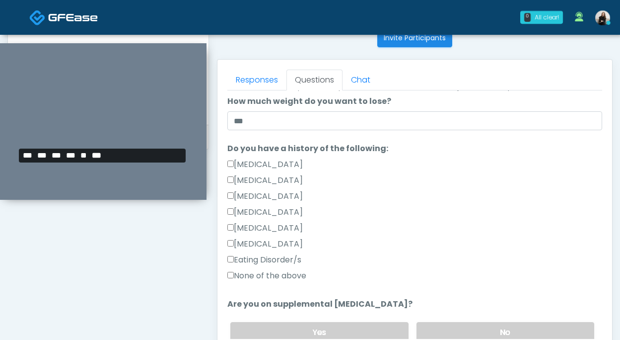
scroll to position [237, 0]
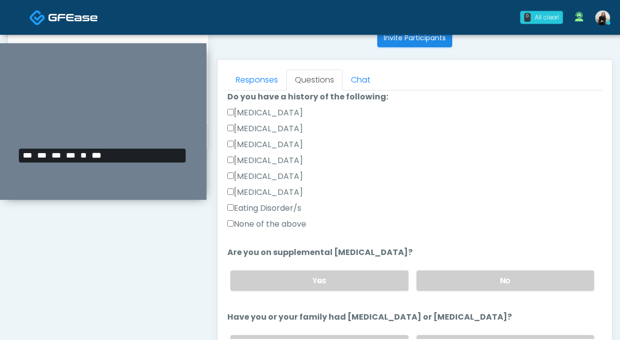
type input "****"
click at [280, 222] on label "None of the above" at bounding box center [267, 224] width 79 height 12
click at [465, 285] on label "No" at bounding box center [506, 280] width 178 height 20
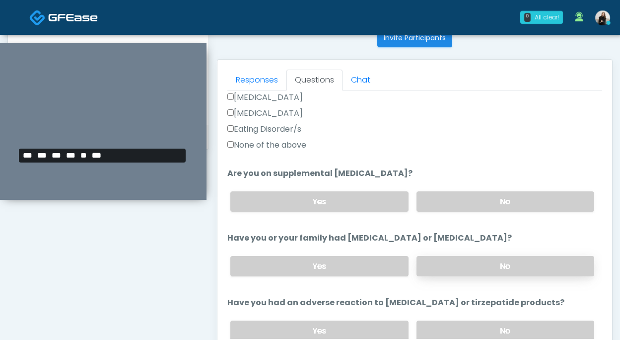
click at [465, 260] on label "No" at bounding box center [506, 266] width 178 height 20
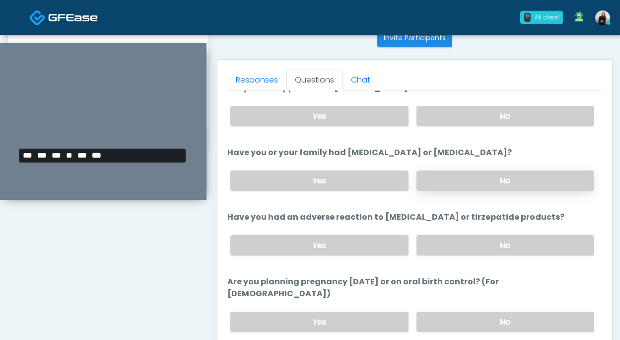
scroll to position [436, 0]
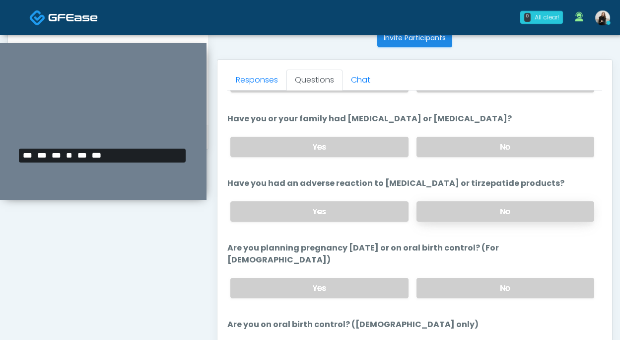
click at [458, 210] on label "No" at bounding box center [506, 211] width 178 height 20
click at [454, 278] on label "No" at bounding box center [506, 288] width 178 height 20
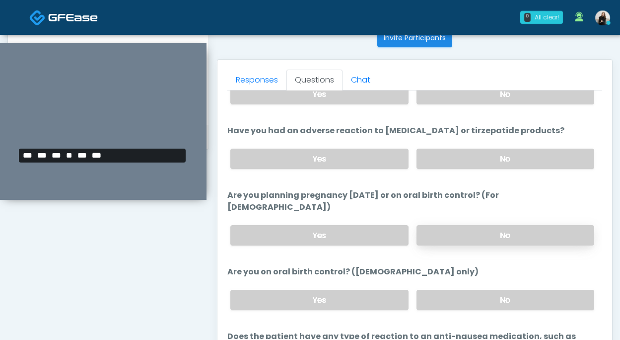
click at [454, 282] on div "Yes No" at bounding box center [413, 300] width 380 height 36
click at [454, 292] on label "No" at bounding box center [506, 300] width 178 height 20
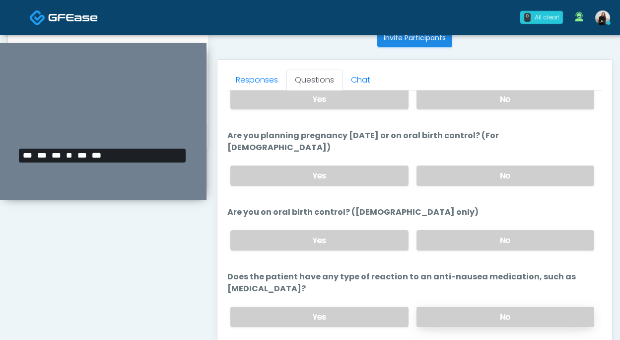
click at [454, 306] on label "No" at bounding box center [506, 316] width 178 height 20
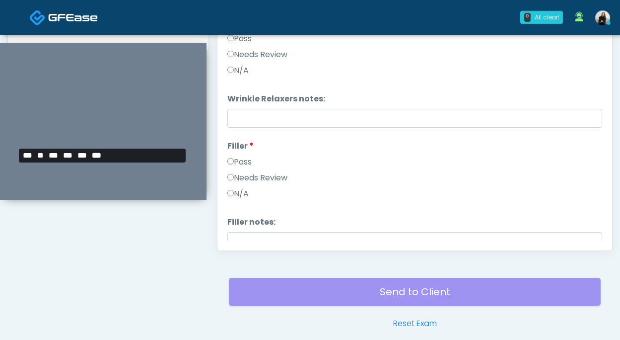
scroll to position [333, 0]
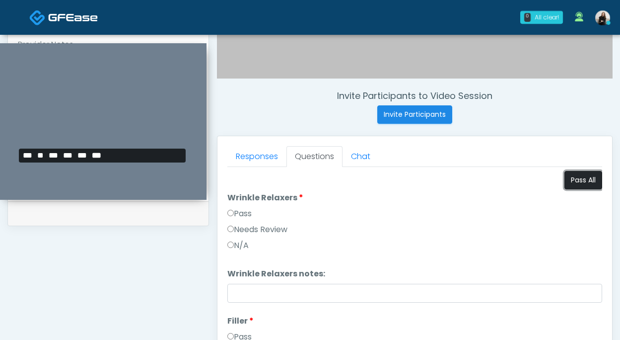
click at [580, 179] on button "Pass All" at bounding box center [584, 180] width 38 height 18
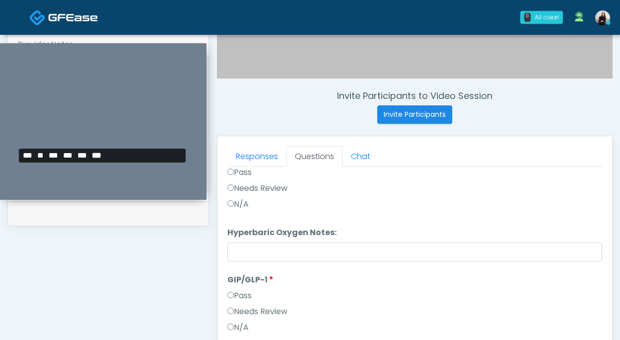
scroll to position [418, 0]
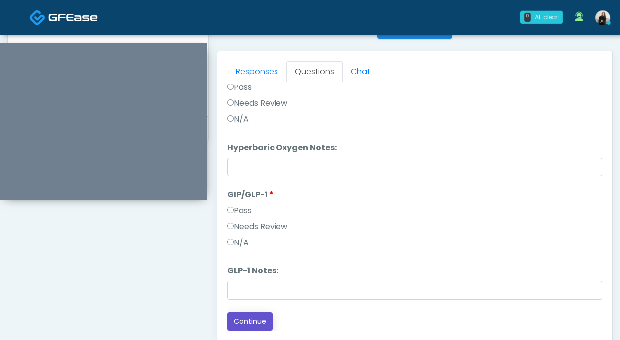
click at [250, 320] on button "Continue" at bounding box center [250, 321] width 45 height 18
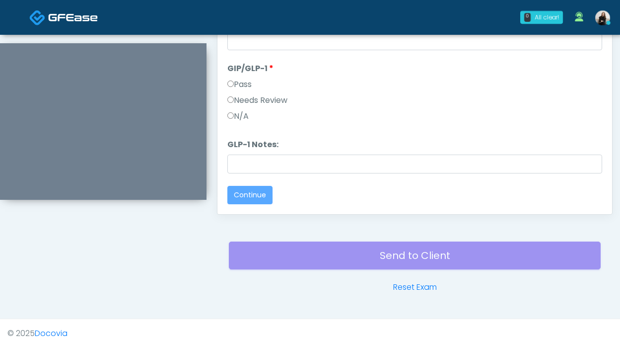
scroll to position [0, 0]
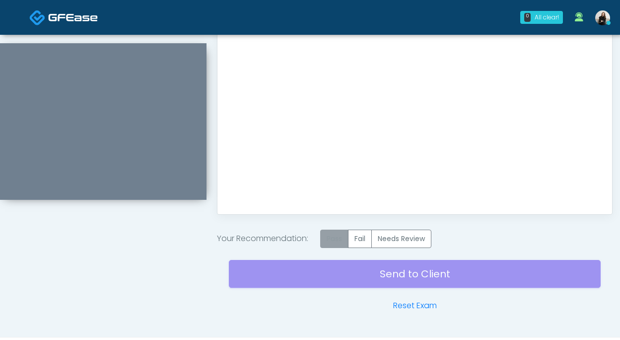
click at [344, 236] on label "Pass" at bounding box center [334, 238] width 28 height 18
click at [346, 280] on div "Send to Client Reset Exam" at bounding box center [415, 280] width 372 height 64
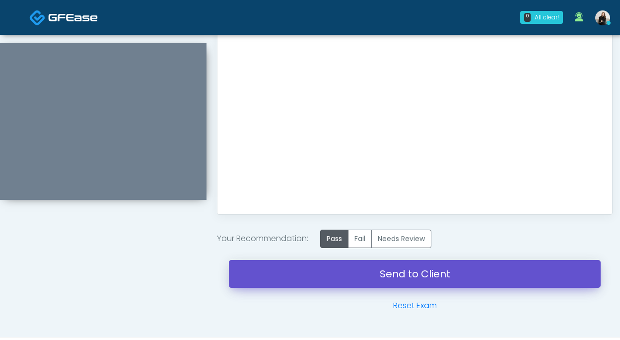
click at [348, 277] on link "Send to Client" at bounding box center [415, 274] width 372 height 28
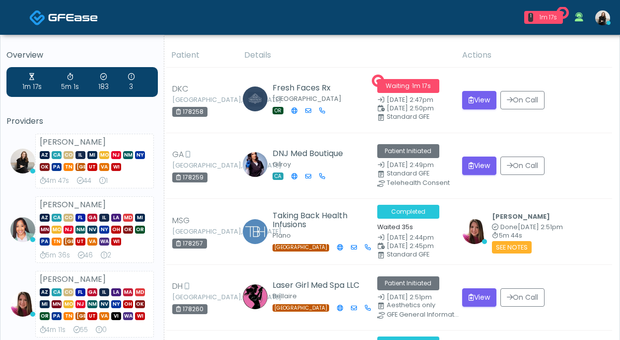
click at [71, 11] on span at bounding box center [73, 17] width 50 height 14
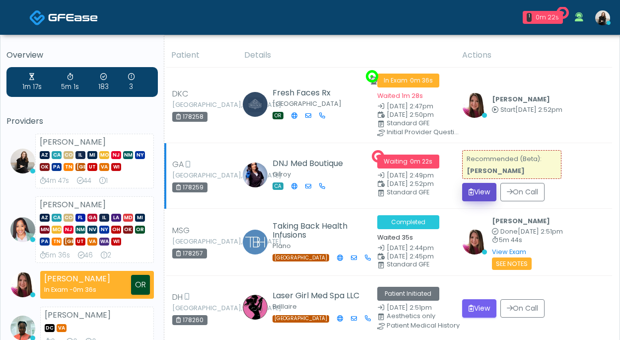
click at [481, 196] on button "View" at bounding box center [479, 192] width 34 height 18
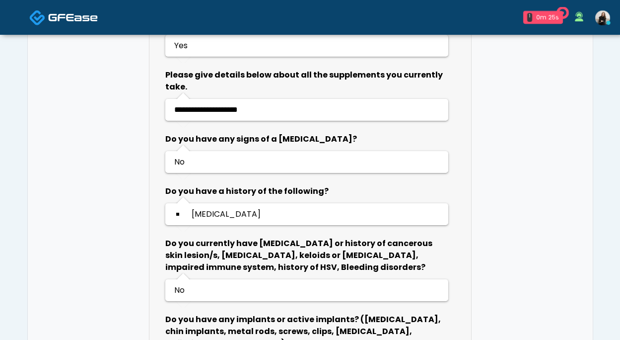
scroll to position [848, 0]
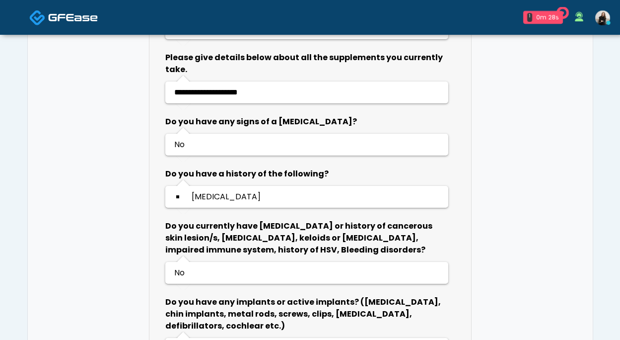
click at [88, 22] on img at bounding box center [73, 17] width 50 height 10
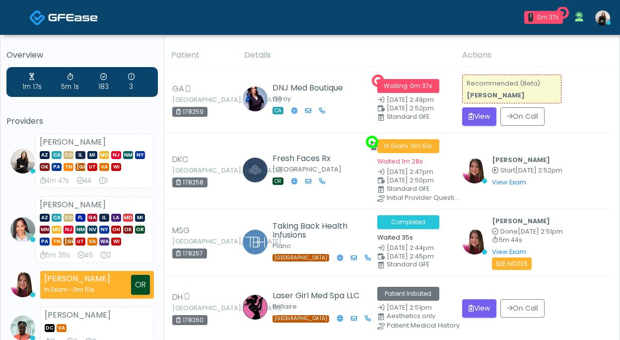
click at [50, 18] on img at bounding box center [73, 17] width 50 height 10
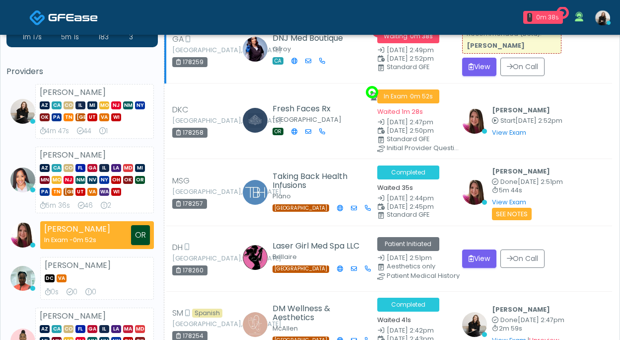
scroll to position [183, 0]
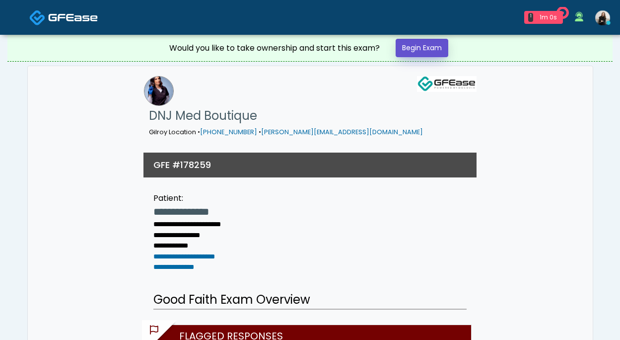
click at [422, 45] on link "Begin Exam" at bounding box center [422, 48] width 53 height 18
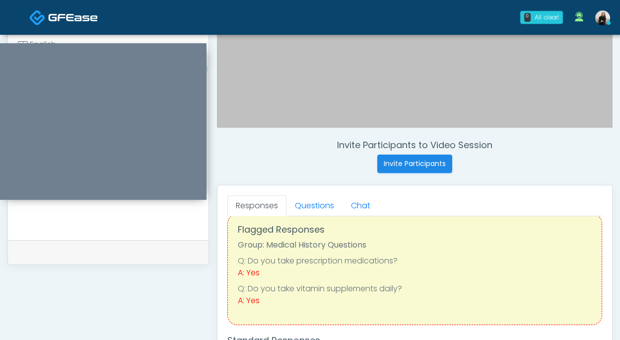
scroll to position [224, 0]
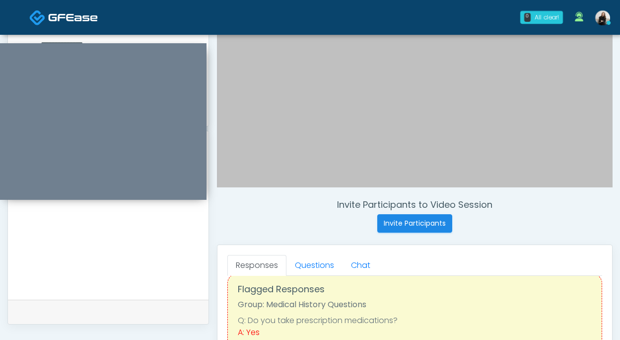
click at [113, 240] on textarea at bounding box center [108, 225] width 181 height 121
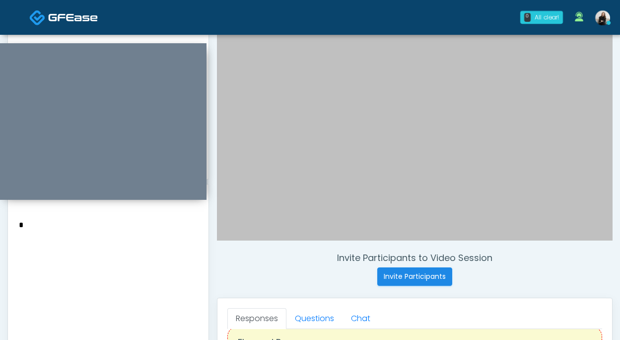
scroll to position [169, 0]
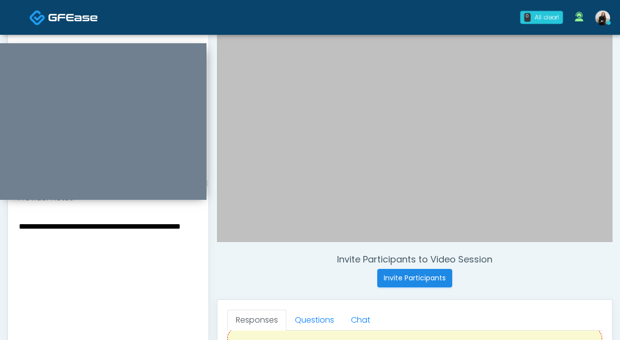
click at [19, 224] on textarea "**********" at bounding box center [108, 280] width 181 height 121
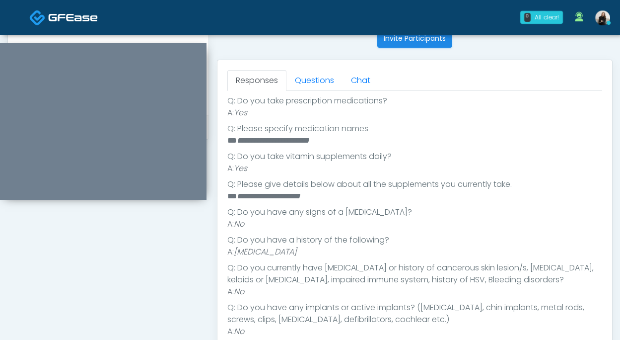
scroll to position [263, 0]
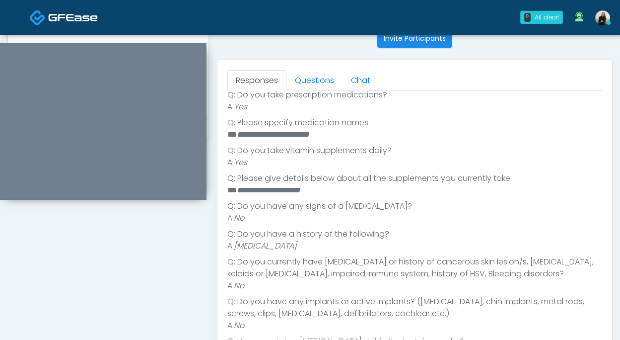
drag, startPoint x: 238, startPoint y: 231, endPoint x: 385, endPoint y: 233, distance: 146.6
click at [385, 240] on li "A: Autoimmune Disorder" at bounding box center [415, 246] width 375 height 12
copy em "Autoimmune Disorder"
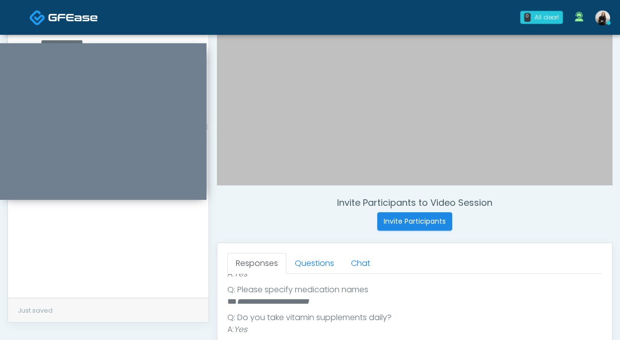
click at [169, 244] on textarea "**********" at bounding box center [108, 223] width 181 height 121
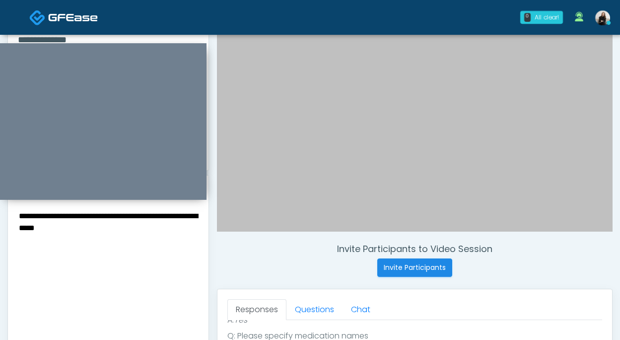
scroll to position [177, 0]
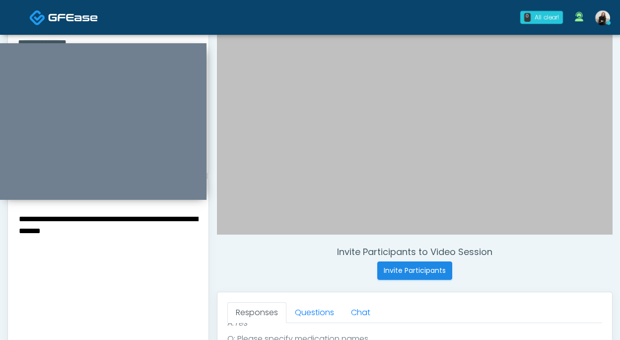
paste textarea "**********"
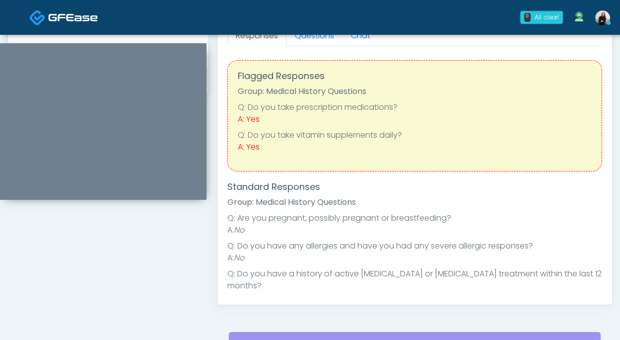
scroll to position [345, 0]
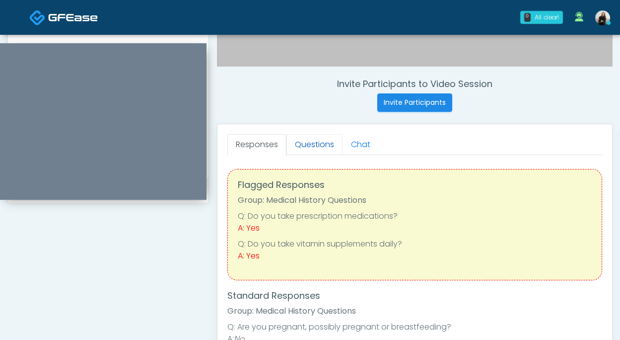
click at [317, 139] on link "Questions" at bounding box center [315, 144] width 56 height 21
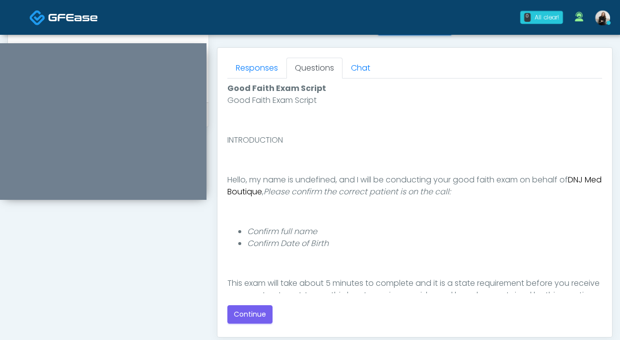
scroll to position [527, 0]
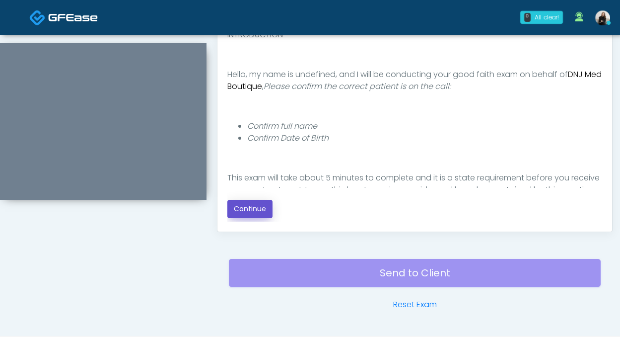
click at [250, 205] on button "Continue" at bounding box center [250, 209] width 45 height 18
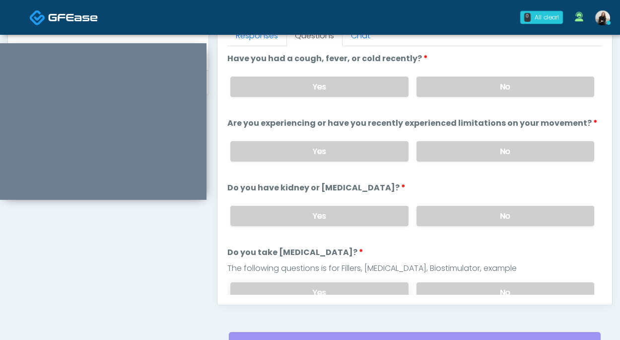
scroll to position [421, 0]
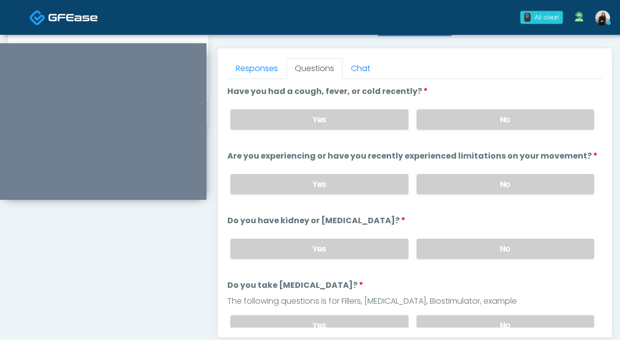
click at [513, 131] on div "Yes No" at bounding box center [413, 119] width 380 height 36
click at [513, 121] on label "No" at bounding box center [506, 119] width 178 height 20
click at [492, 179] on label "No" at bounding box center [506, 184] width 178 height 20
click at [478, 245] on label "No" at bounding box center [506, 248] width 178 height 20
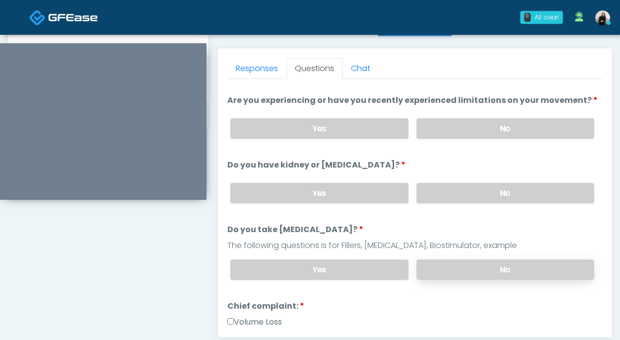
click at [443, 261] on label "No" at bounding box center [506, 269] width 178 height 20
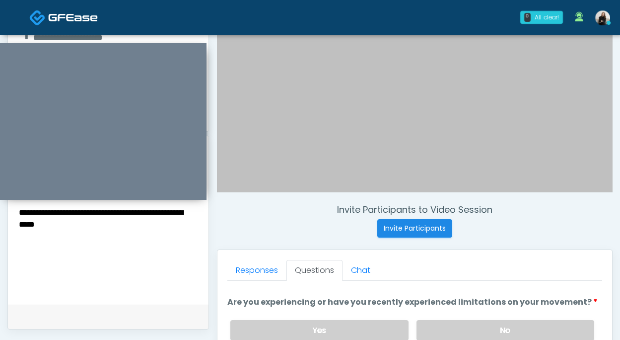
scroll to position [220, 0]
click at [152, 234] on textarea "**********" at bounding box center [108, 229] width 181 height 121
click at [146, 264] on textarea "**********" at bounding box center [108, 229] width 181 height 121
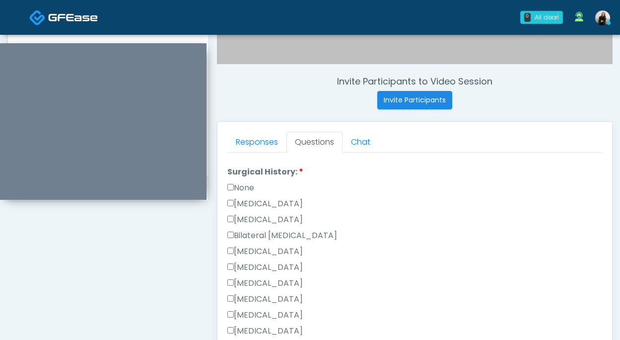
scroll to position [647, 0]
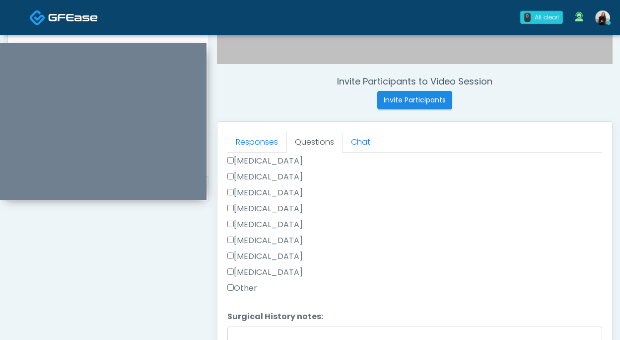
type textarea "**********"
click at [252, 276] on div "Tonsillectomy" at bounding box center [415, 274] width 375 height 16
click at [252, 282] on label "Other" at bounding box center [243, 288] width 30 height 12
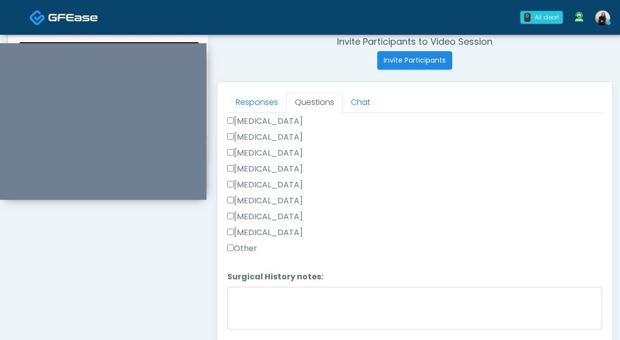
scroll to position [399, 0]
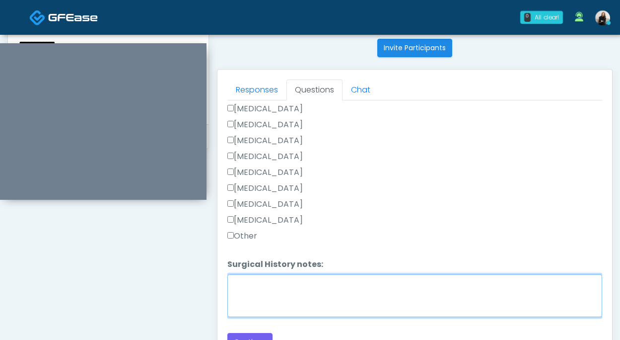
click at [252, 287] on textarea "Surgical History notes:" at bounding box center [415, 295] width 375 height 43
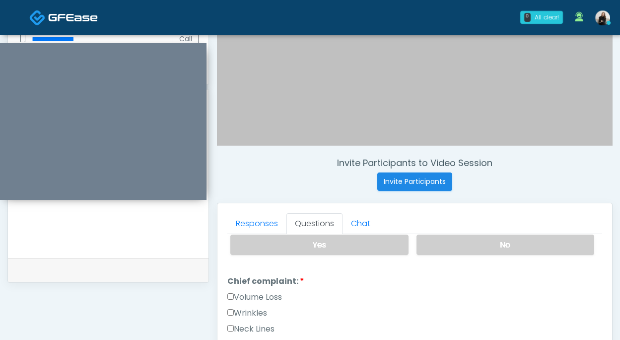
scroll to position [152, 0]
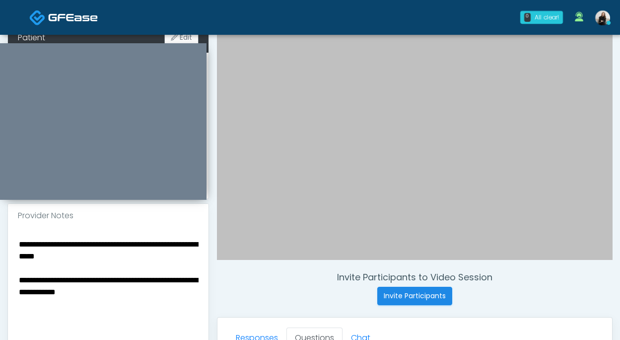
type textarea "**********"
drag, startPoint x: 131, startPoint y: 294, endPoint x: 188, endPoint y: 293, distance: 57.1
click at [188, 293] on textarea "**********" at bounding box center [108, 297] width 181 height 121
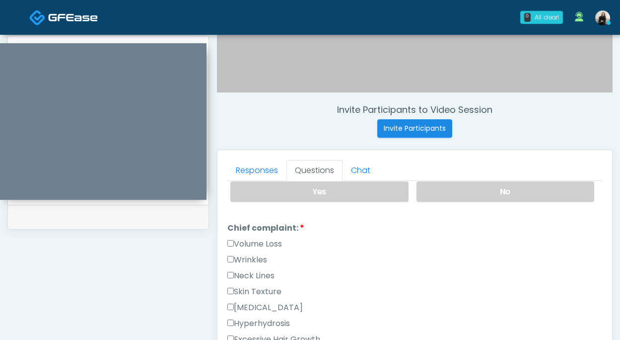
scroll to position [350, 0]
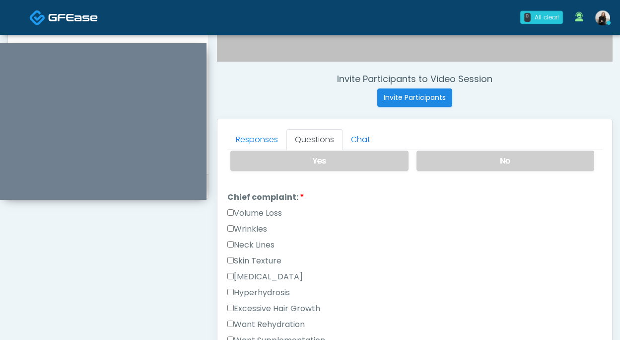
type textarea "**********"
click at [259, 212] on label "Volume Loss" at bounding box center [255, 213] width 55 height 12
click at [255, 226] on label "Wrinkles" at bounding box center [248, 229] width 40 height 12
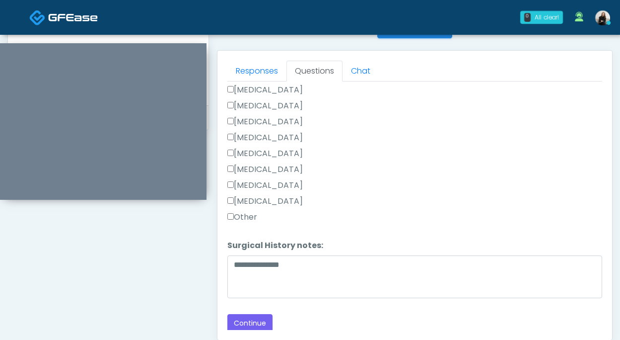
scroll to position [437, 0]
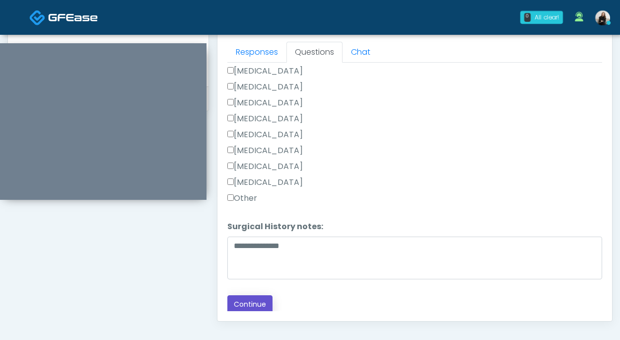
click at [243, 300] on button "Continue" at bounding box center [250, 304] width 45 height 18
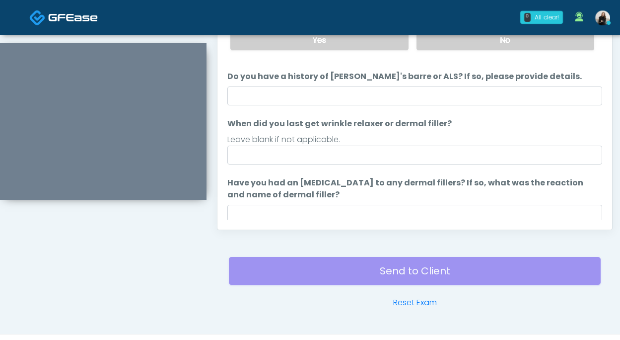
scroll to position [495, 0]
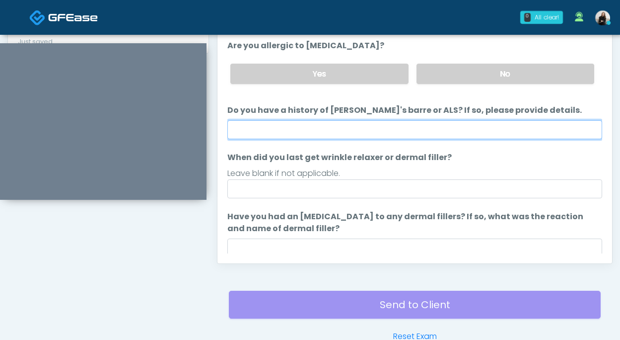
click at [297, 122] on input "Do you have a history of Guillain's barre or ALS? If so, please provide details." at bounding box center [415, 129] width 375 height 19
type input "**"
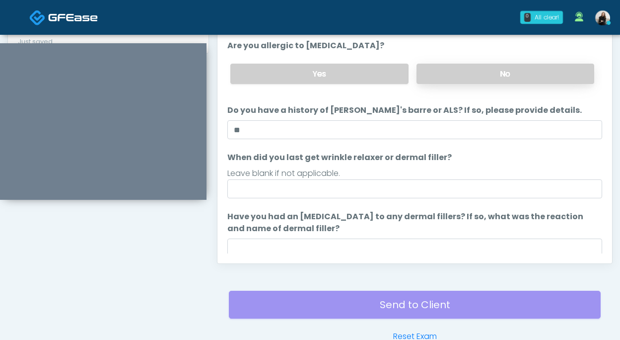
click at [431, 78] on label "No" at bounding box center [506, 74] width 178 height 20
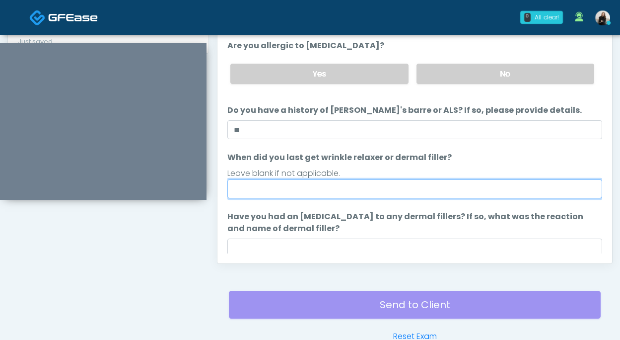
click at [400, 187] on input "When did you last get wrinkle relaxer or dermal filler?" at bounding box center [415, 188] width 375 height 19
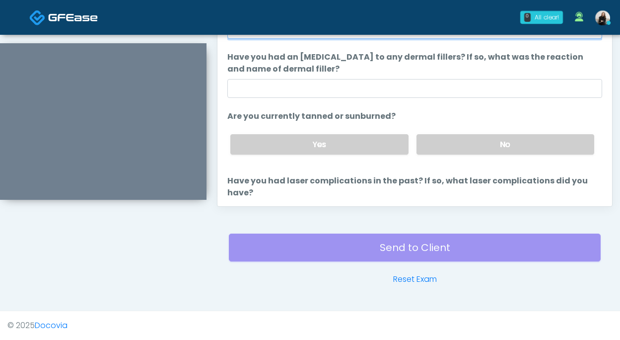
scroll to position [68, 0]
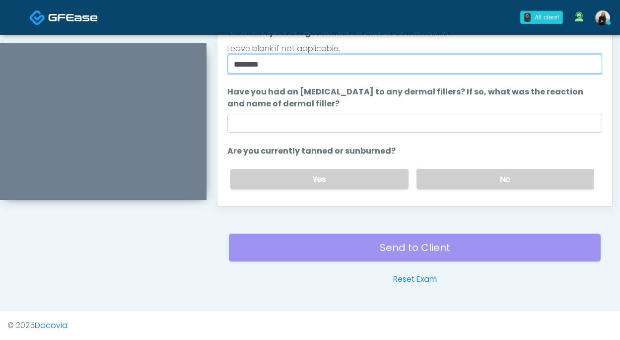
drag, startPoint x: 238, startPoint y: 64, endPoint x: 223, endPoint y: 64, distance: 15.4
click at [223, 64] on div "Responses Questions Chat Good Faith Exam Script Good Faith Exam Script INTRODUC…" at bounding box center [415, 61] width 395 height 289
type input "********"
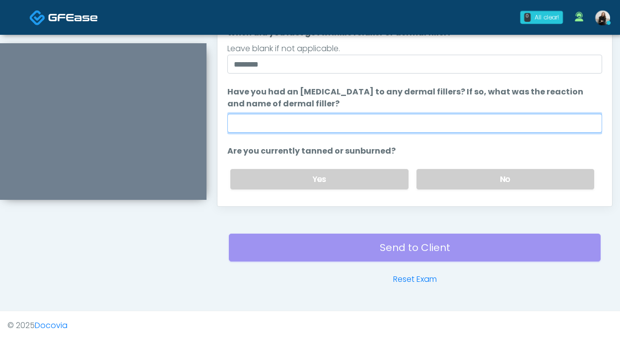
click at [278, 119] on input "Have you had an allergic response to any dermal fillers? If so, what was the re…" at bounding box center [415, 123] width 375 height 19
type input "**"
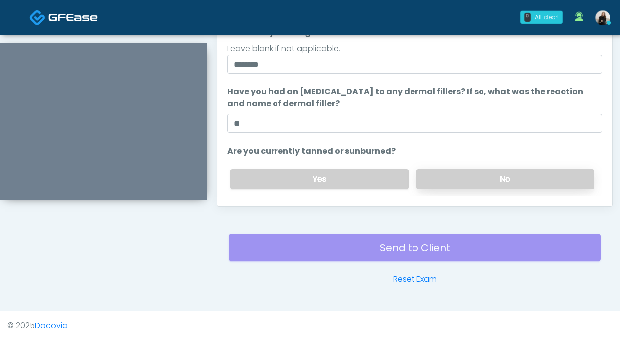
click at [428, 177] on label "No" at bounding box center [506, 179] width 178 height 20
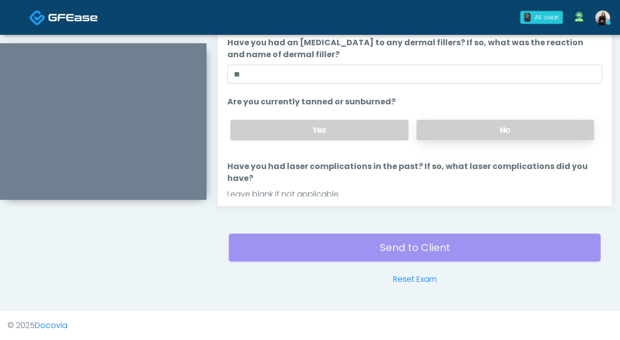
scroll to position [148, 0]
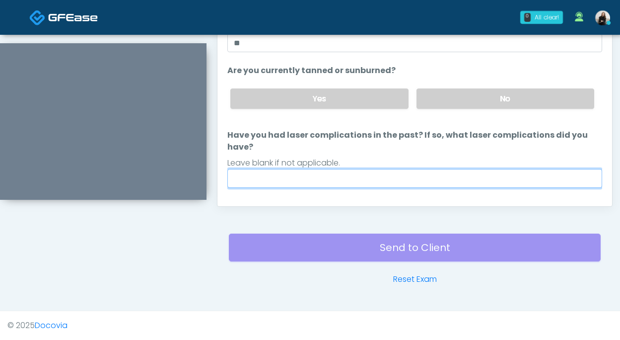
click at [406, 169] on input "Have you had laser complications in the past? If so, what laser complications d…" at bounding box center [415, 178] width 375 height 19
type input "**"
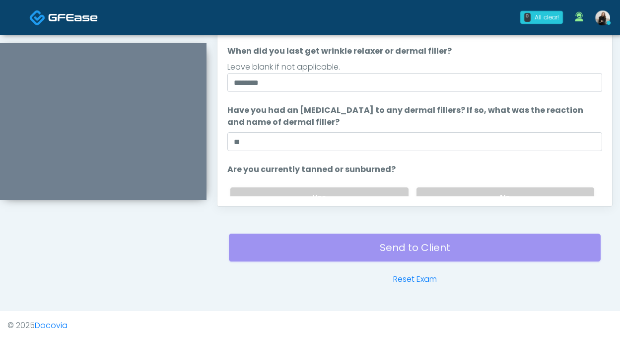
scroll to position [157, 0]
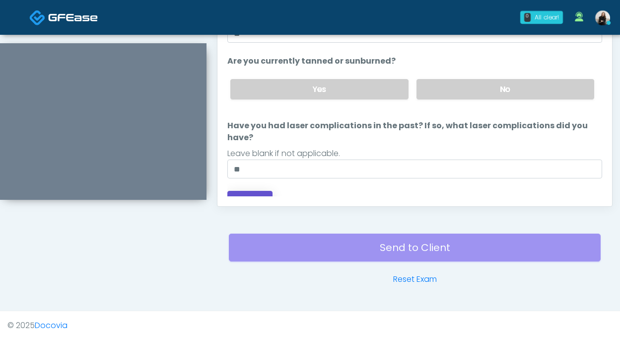
click at [260, 191] on button "Continue" at bounding box center [250, 200] width 45 height 18
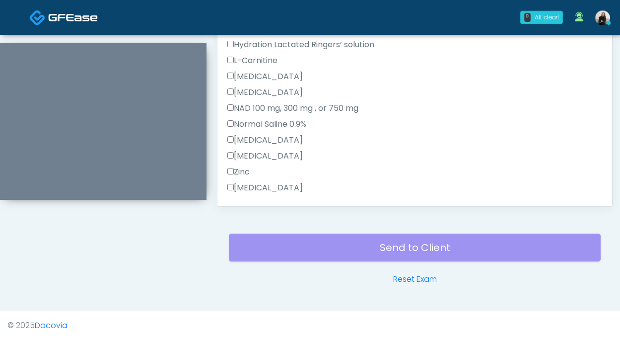
scroll to position [551, 0]
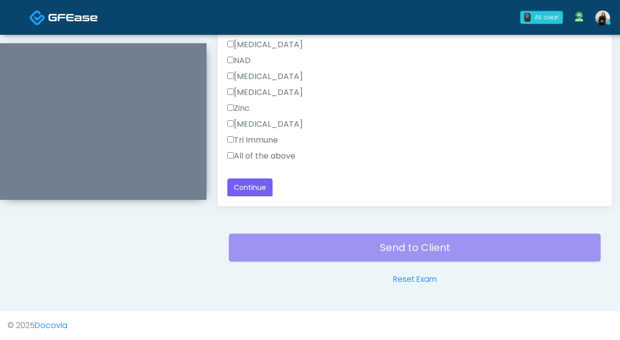
click at [272, 160] on label "All of the above" at bounding box center [262, 156] width 68 height 12
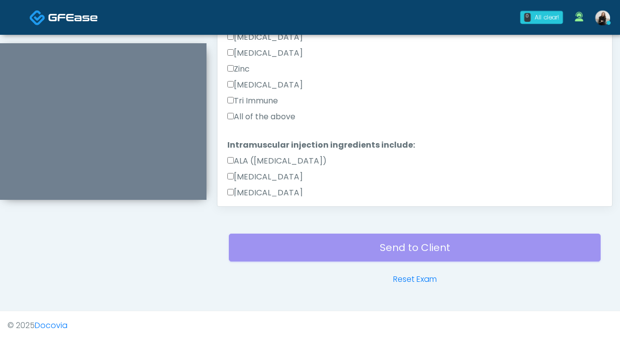
scroll to position [234, 0]
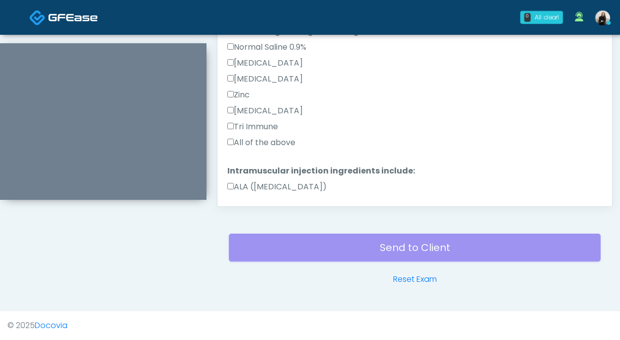
click at [273, 139] on label "All of the above" at bounding box center [262, 143] width 68 height 12
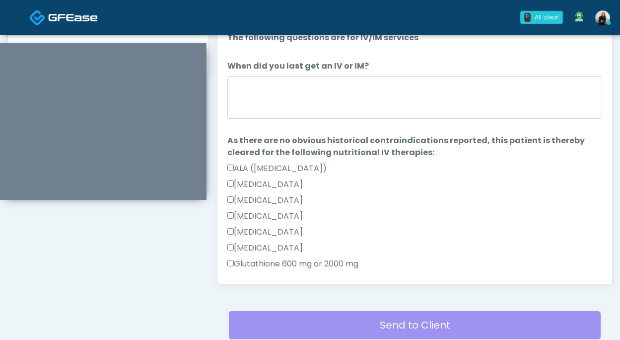
scroll to position [470, 0]
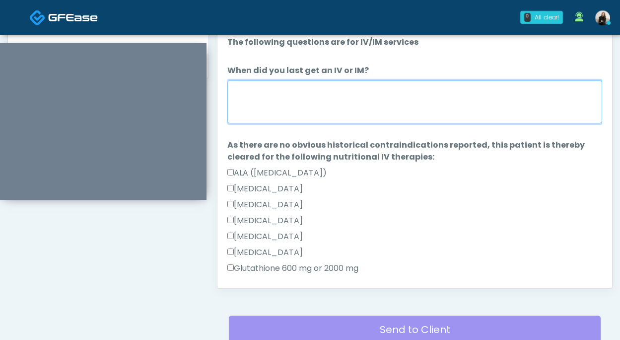
click at [280, 110] on textarea "When did you last get an IV or IM?" at bounding box center [415, 101] width 375 height 43
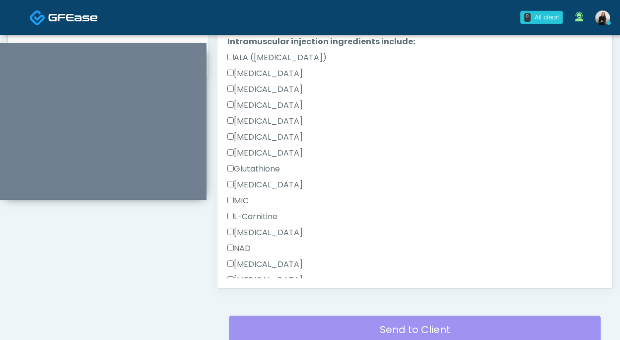
scroll to position [551, 0]
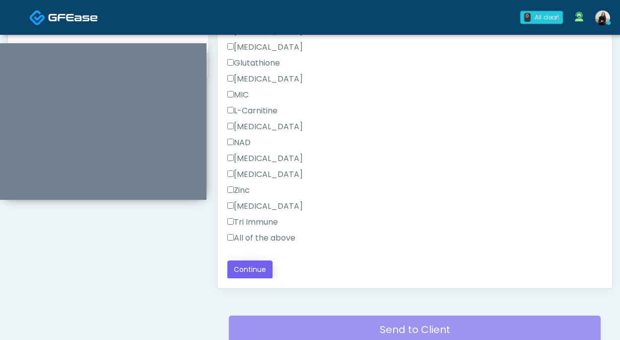
type textarea "**********"
click at [241, 264] on button "Continue" at bounding box center [250, 269] width 45 height 18
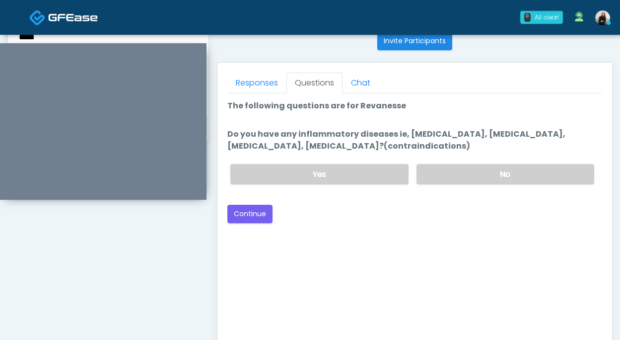
scroll to position [373, 0]
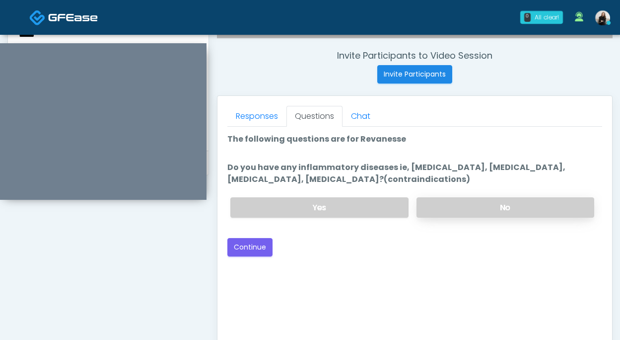
click at [439, 204] on label "No" at bounding box center [506, 207] width 178 height 20
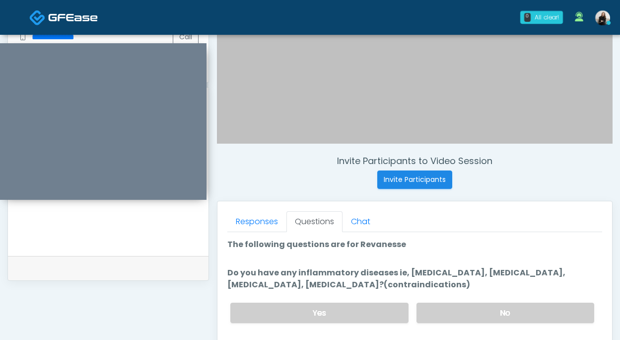
scroll to position [422, 0]
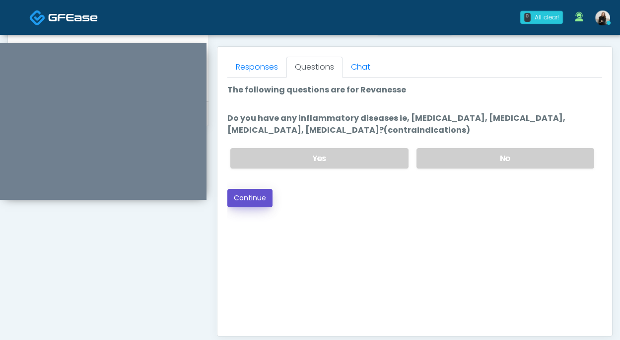
click at [263, 193] on button "Continue" at bounding box center [250, 198] width 45 height 18
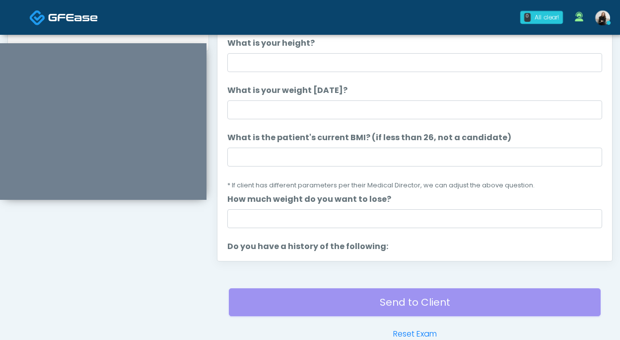
scroll to position [444, 0]
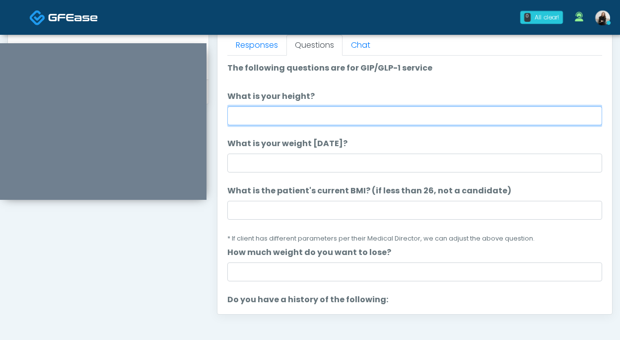
click at [294, 113] on input "What is your height?" at bounding box center [415, 115] width 375 height 19
type input "***"
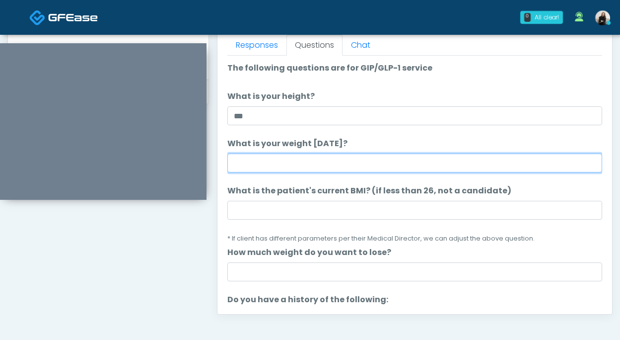
click at [257, 166] on input "What is your weight today?" at bounding box center [415, 162] width 375 height 19
type input "***"
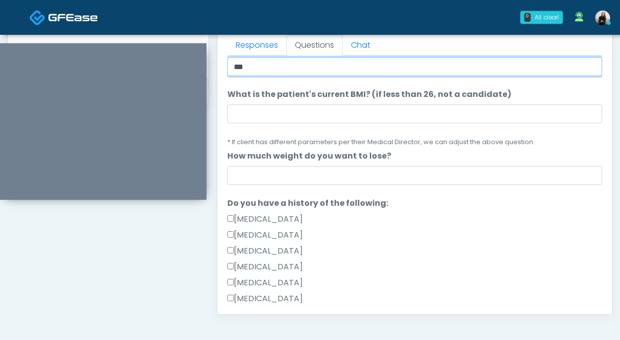
scroll to position [102, 0]
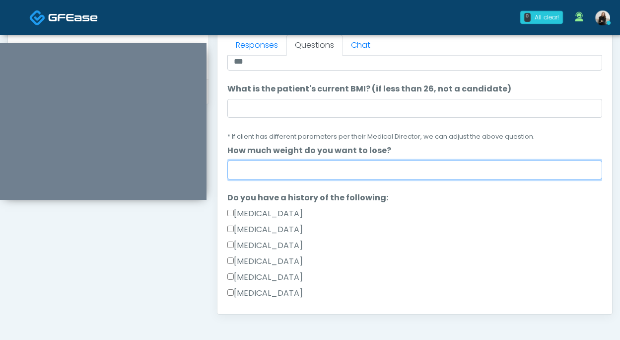
click at [263, 171] on input "How much weight do you want to lose?" at bounding box center [415, 169] width 375 height 19
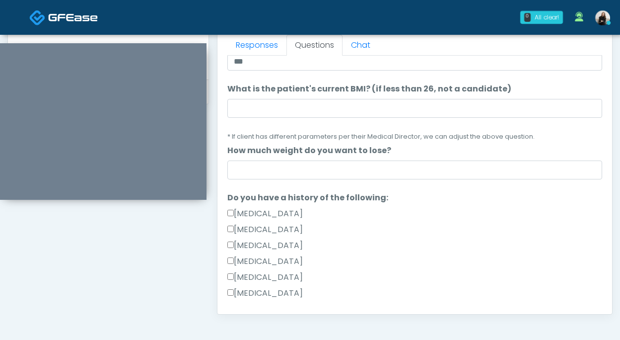
click at [263, 98] on li "What is the patient's current BMI? (if less than 26, not a candidate) What is t…" at bounding box center [415, 112] width 375 height 59
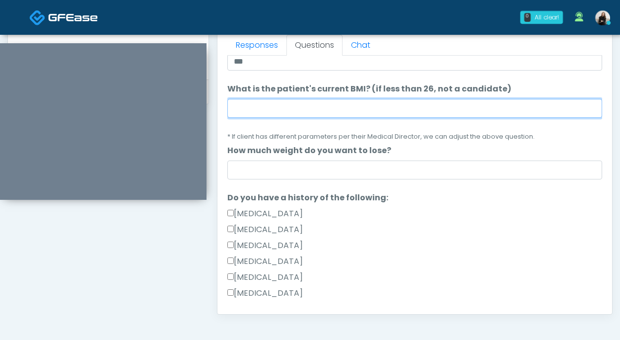
click at [264, 111] on input "What is the patient's current BMI? (if less than 26, not a candidate)" at bounding box center [415, 108] width 375 height 19
paste input "****"
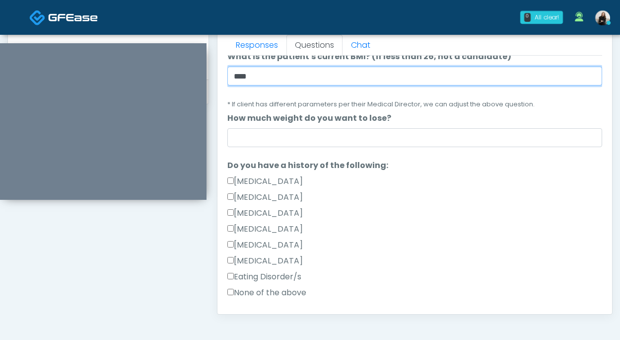
scroll to position [141, 0]
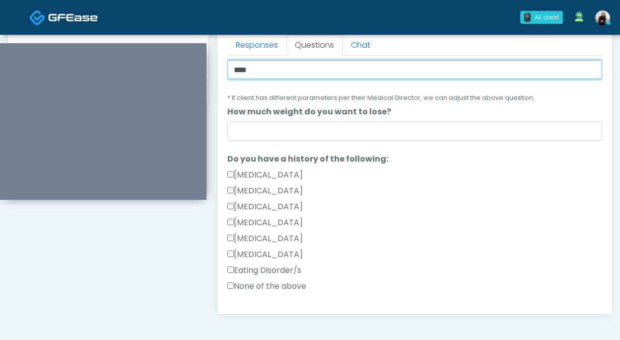
type input "****"
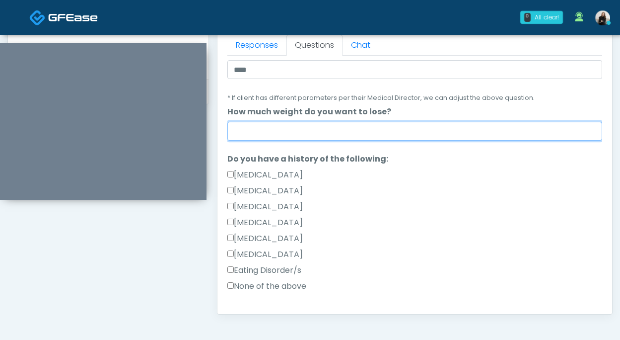
click at [262, 130] on input "How much weight do you want to lose?" at bounding box center [415, 131] width 375 height 19
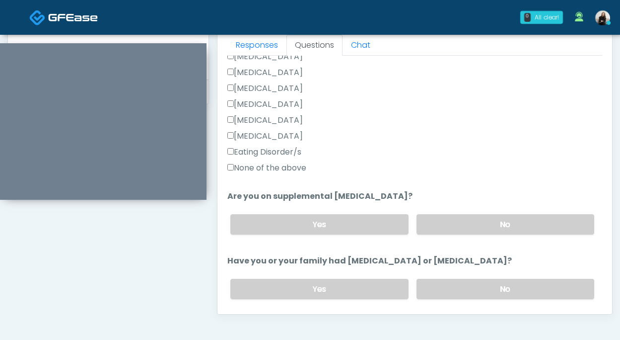
type input "***"
click at [249, 163] on label "None of the above" at bounding box center [267, 168] width 79 height 12
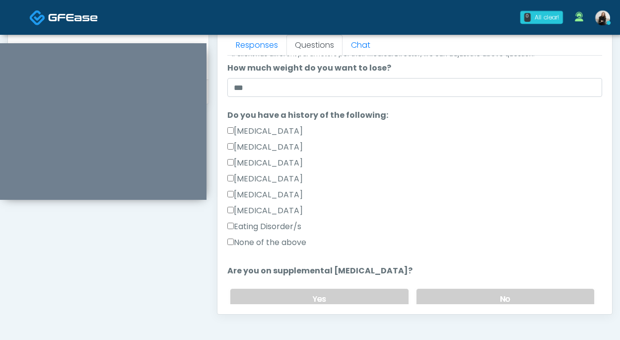
scroll to position [200, 0]
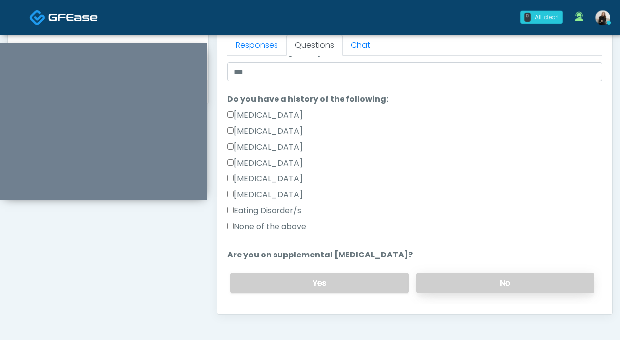
click at [438, 274] on label "No" at bounding box center [506, 283] width 178 height 20
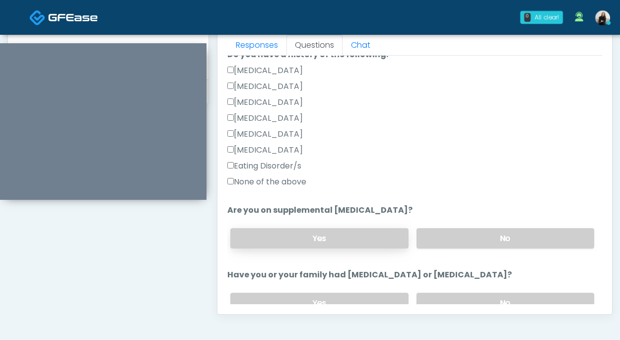
click at [384, 240] on label "Yes" at bounding box center [319, 238] width 178 height 20
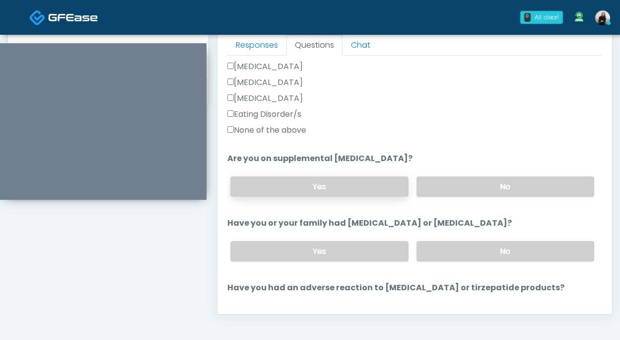
scroll to position [320, 0]
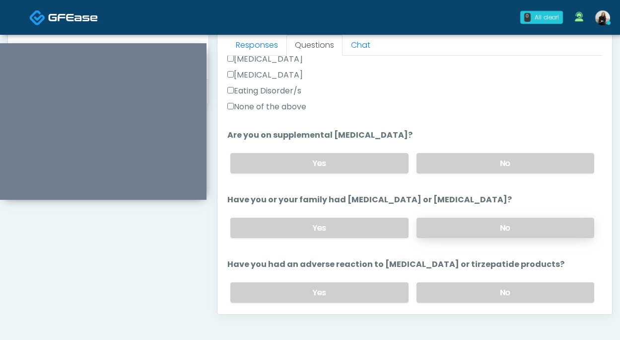
click at [433, 224] on label "No" at bounding box center [506, 228] width 178 height 20
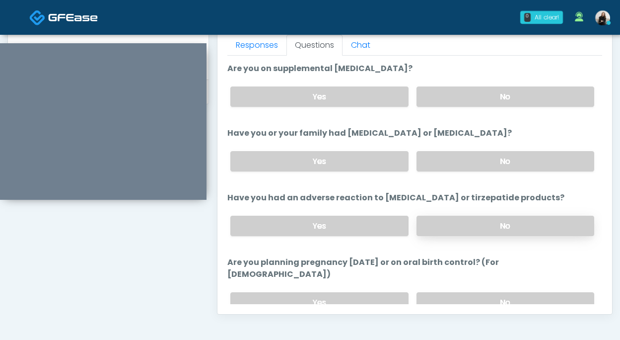
click at [435, 223] on label "No" at bounding box center [506, 226] width 178 height 20
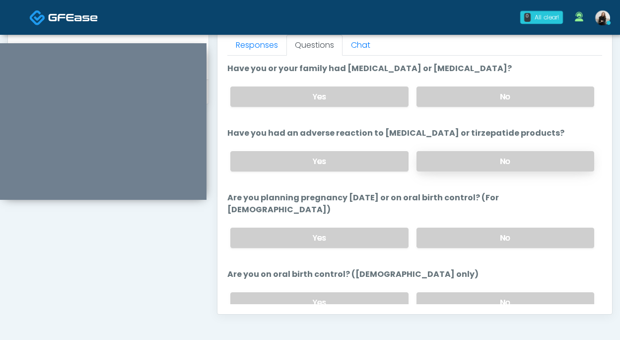
click at [435, 228] on label "No" at bounding box center [506, 238] width 178 height 20
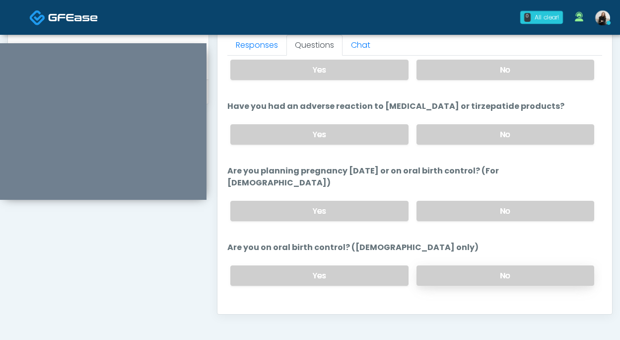
click at [439, 265] on label "No" at bounding box center [506, 275] width 178 height 20
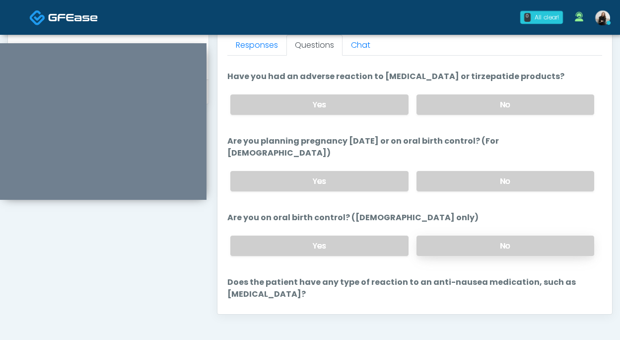
scroll to position [531, 0]
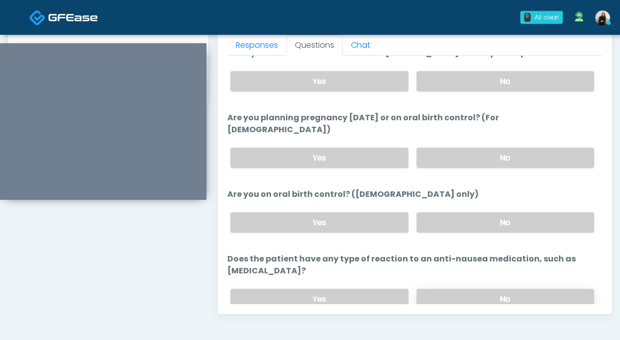
click at [440, 289] on label "No" at bounding box center [506, 299] width 178 height 20
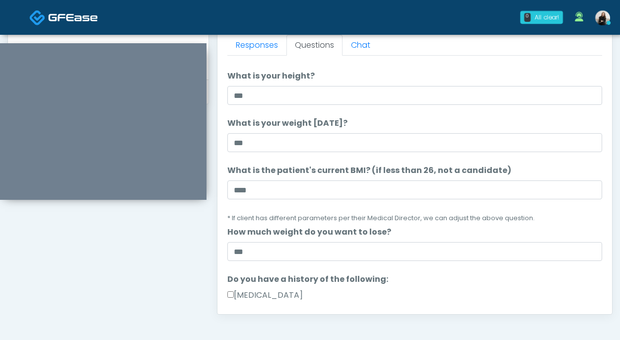
scroll to position [19, 0]
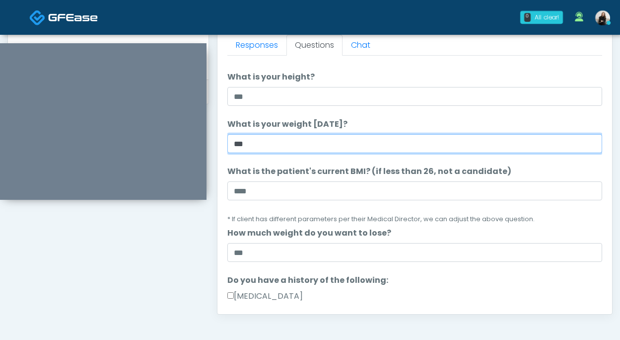
click at [244, 147] on input "***" at bounding box center [415, 143] width 375 height 19
click at [241, 146] on input "***" at bounding box center [415, 143] width 375 height 19
type input "***"
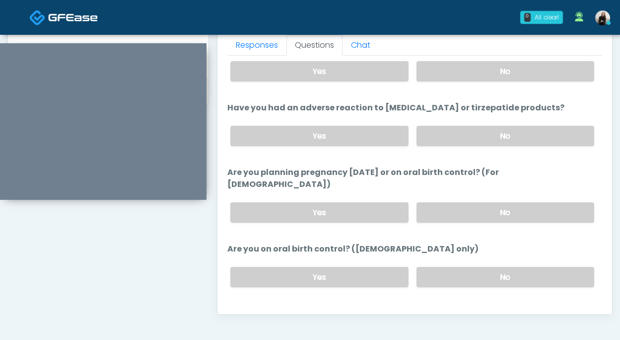
scroll to position [548, 0]
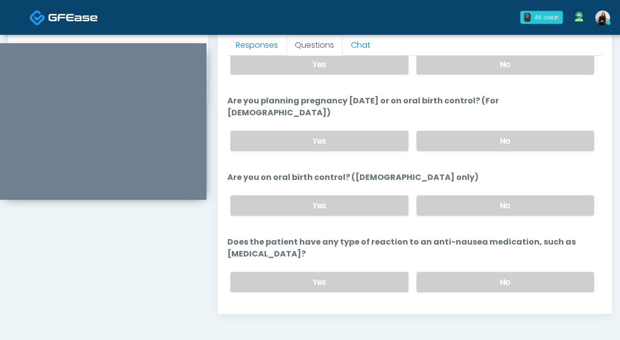
click at [255, 312] on button "Continue" at bounding box center [250, 321] width 45 height 18
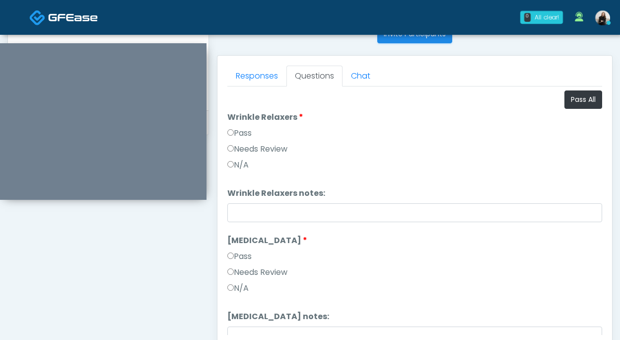
scroll to position [392, 0]
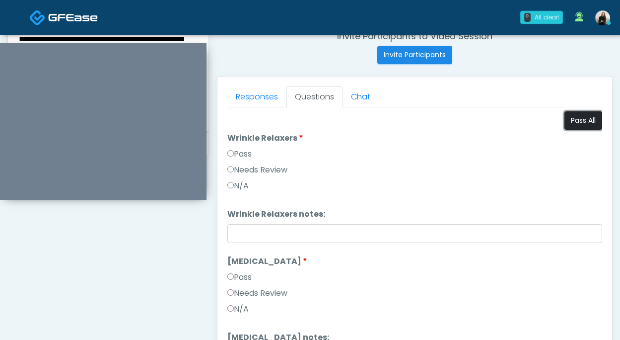
click at [575, 121] on button "Pass All" at bounding box center [584, 120] width 38 height 18
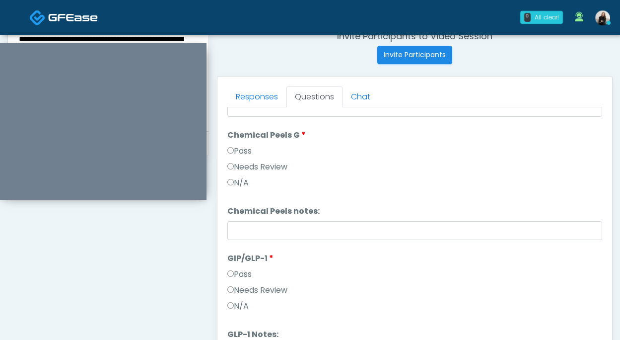
scroll to position [1150, 0]
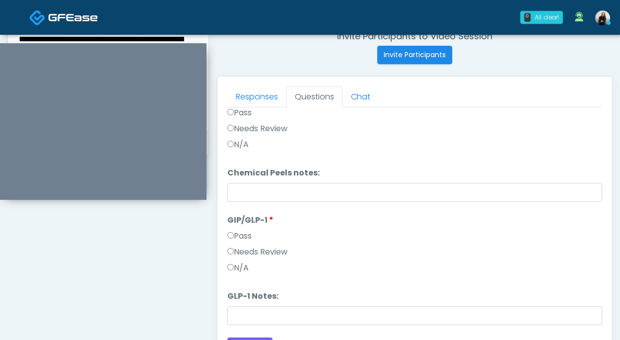
click at [267, 251] on label "Needs Review" at bounding box center [258, 252] width 60 height 12
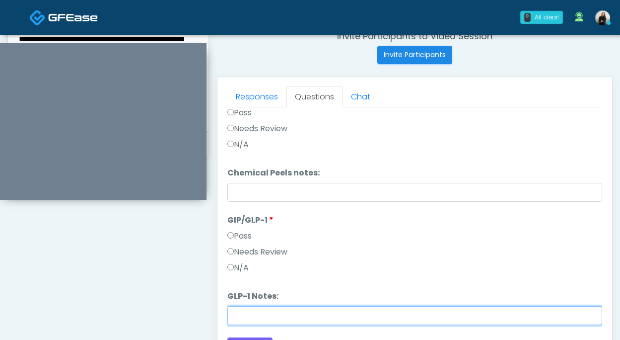
click at [264, 309] on input "GLP-1 Notes:" at bounding box center [415, 315] width 375 height 19
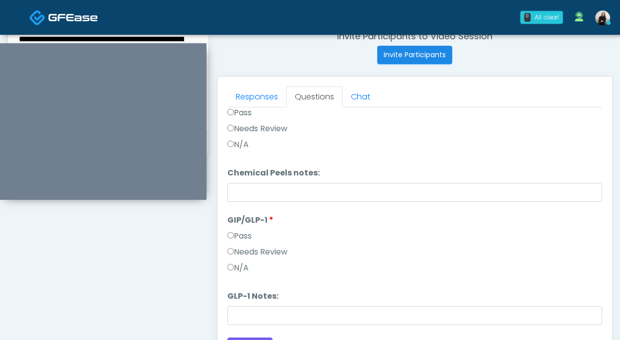
click at [244, 233] on label "Pass" at bounding box center [240, 236] width 24 height 12
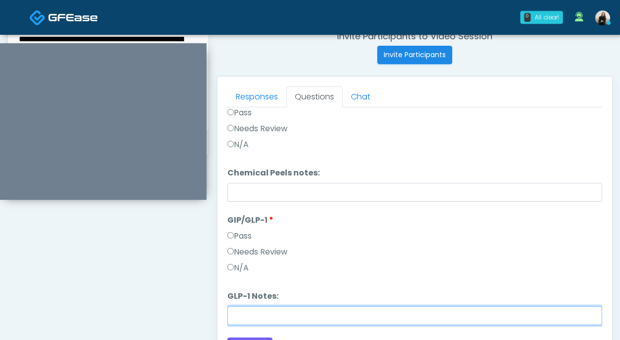
click at [253, 317] on input "GLP-1 Notes:" at bounding box center [415, 315] width 375 height 19
type input "*"
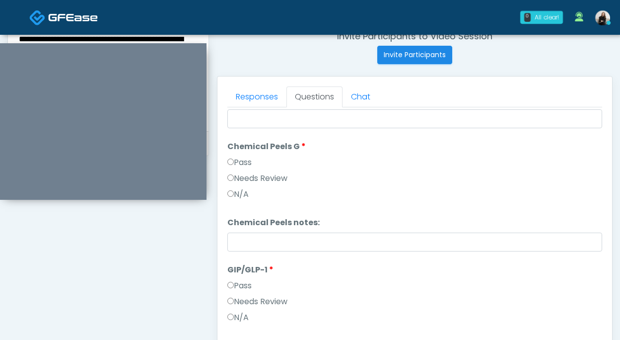
scroll to position [1087, 0]
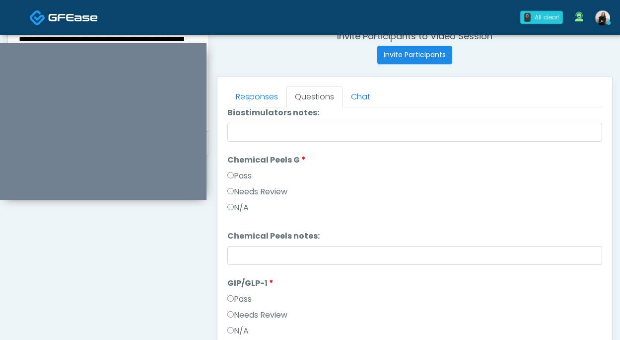
type input "**********"
click at [265, 196] on label "Needs Review" at bounding box center [258, 192] width 60 height 12
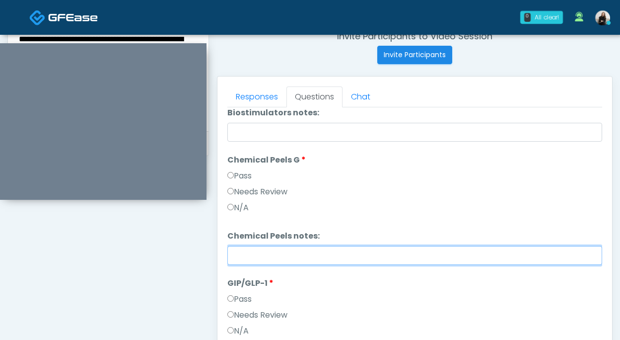
click at [273, 253] on input "Chemical Peels notes:" at bounding box center [415, 255] width 375 height 19
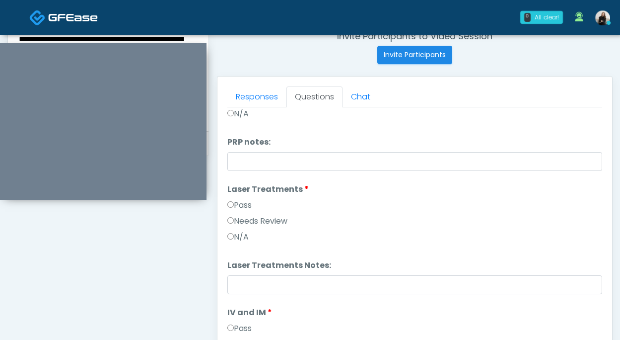
scroll to position [252, 0]
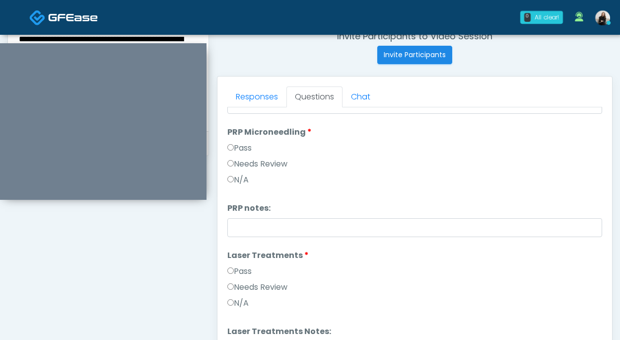
type input "**********"
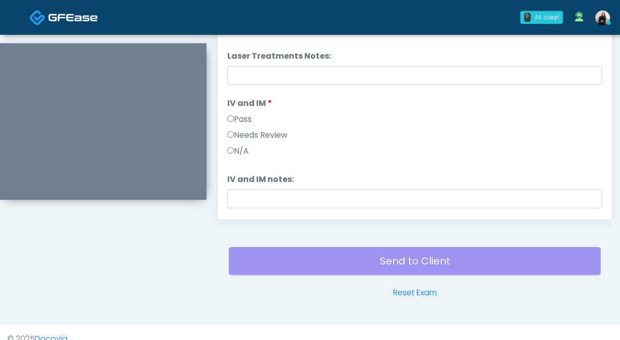
scroll to position [391, 0]
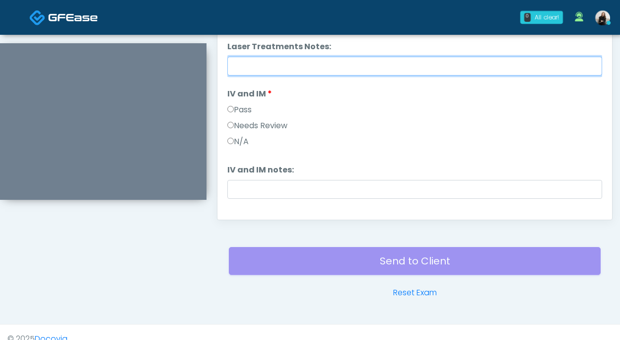
click at [342, 65] on input "Laser Treatments Notes:" at bounding box center [415, 66] width 375 height 19
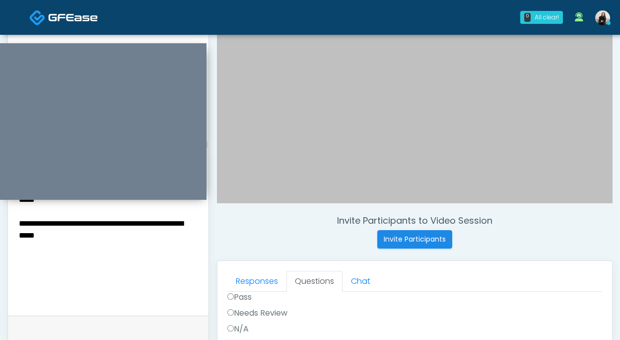
scroll to position [287, 0]
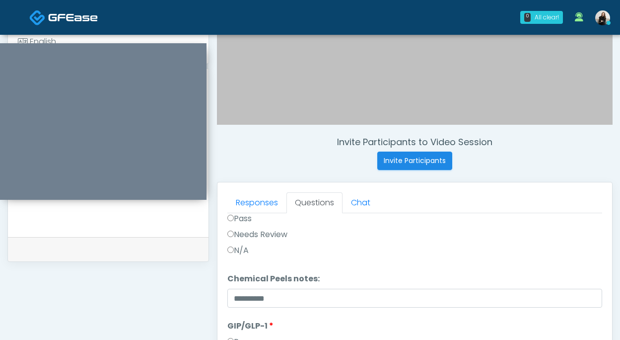
type input "**********"
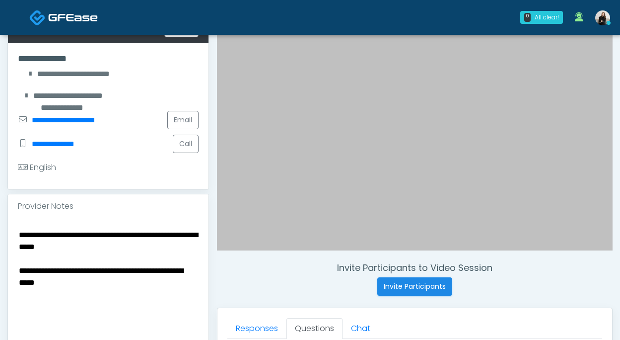
scroll to position [160, 0]
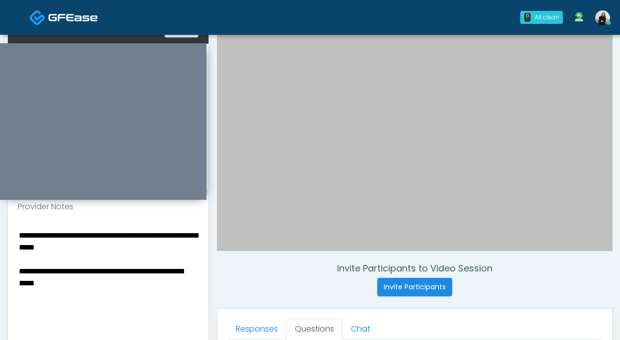
click at [157, 233] on textarea "**********" at bounding box center [108, 288] width 181 height 121
click at [140, 283] on textarea "**********" at bounding box center [108, 288] width 181 height 121
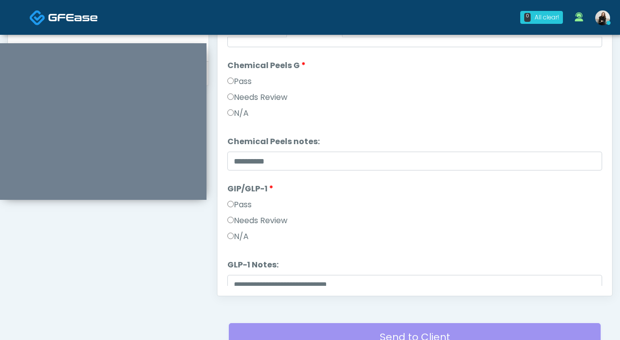
scroll to position [1150, 0]
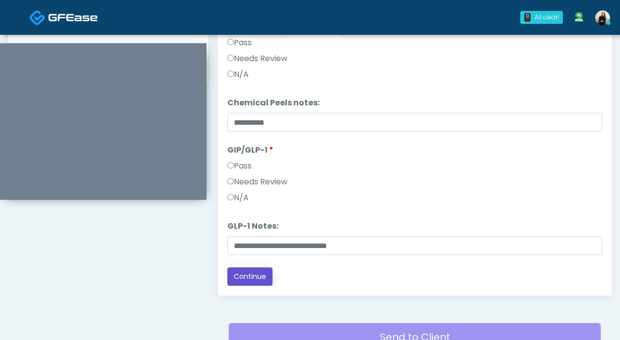
click at [263, 269] on button "Continue" at bounding box center [250, 276] width 45 height 18
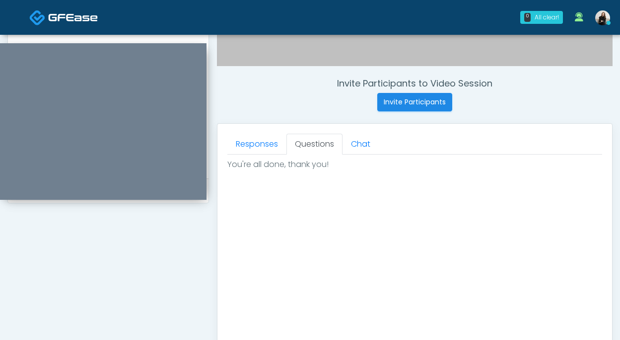
scroll to position [507, 0]
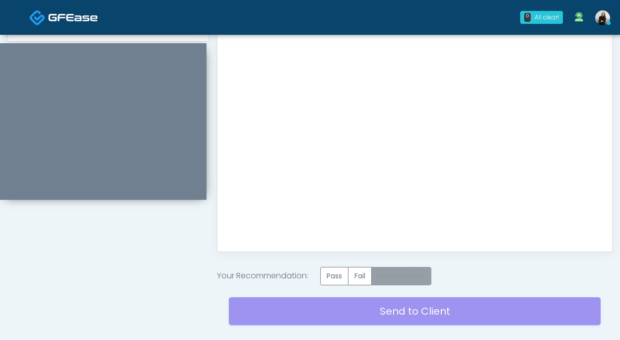
click at [407, 273] on label "Needs Review" at bounding box center [402, 276] width 60 height 18
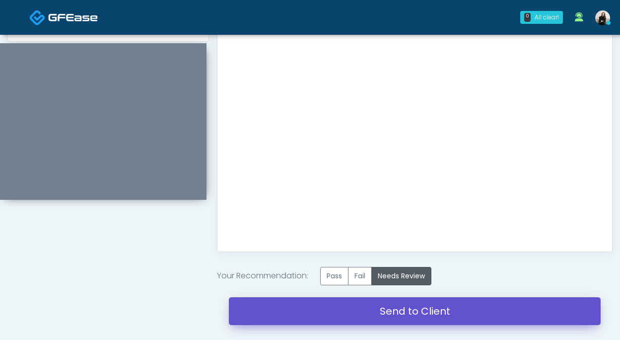
click at [415, 310] on link "Send to Client" at bounding box center [415, 311] width 372 height 28
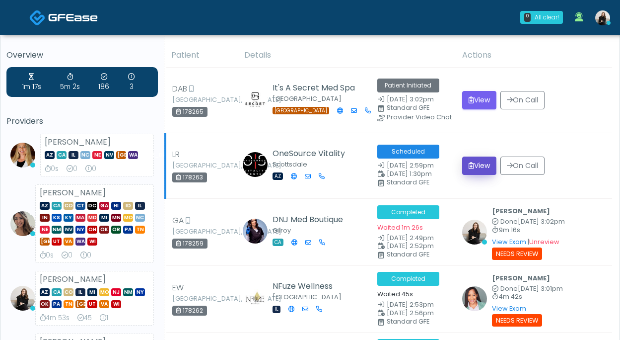
click at [477, 168] on button "View" at bounding box center [479, 165] width 34 height 18
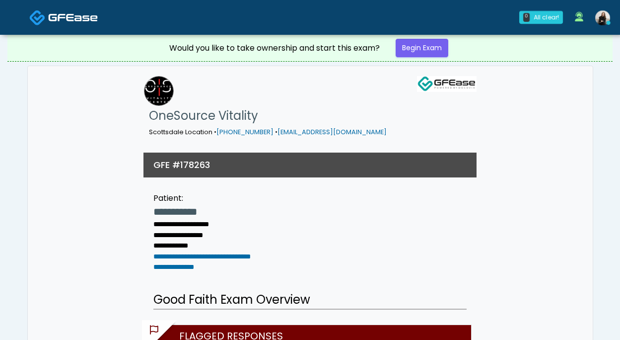
click at [88, 16] on img at bounding box center [73, 17] width 50 height 10
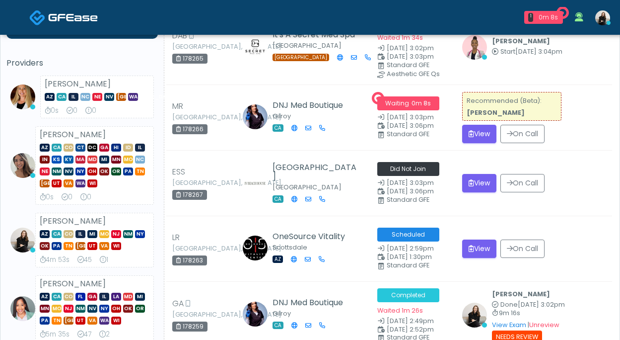
scroll to position [15, 0]
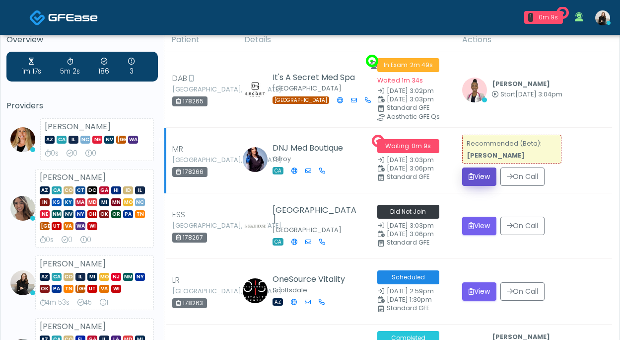
click at [489, 174] on button "View" at bounding box center [479, 176] width 34 height 18
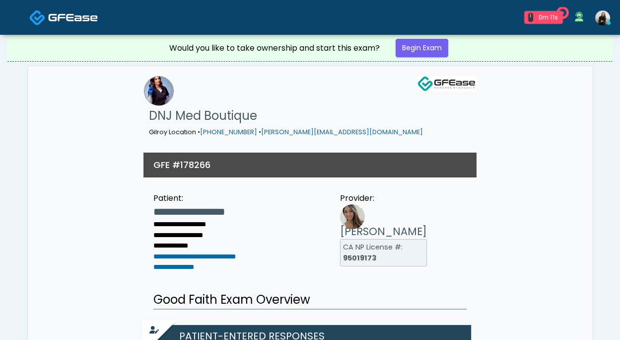
click at [66, 16] on img at bounding box center [73, 17] width 50 height 10
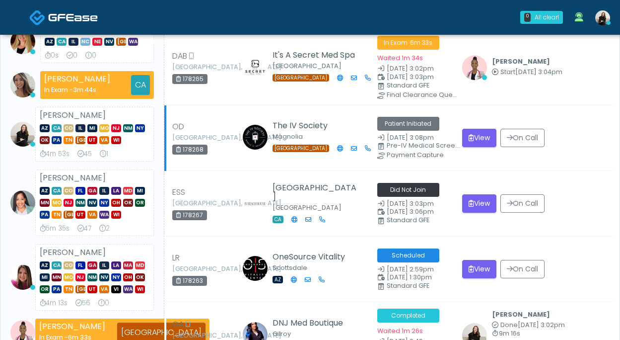
scroll to position [113, 0]
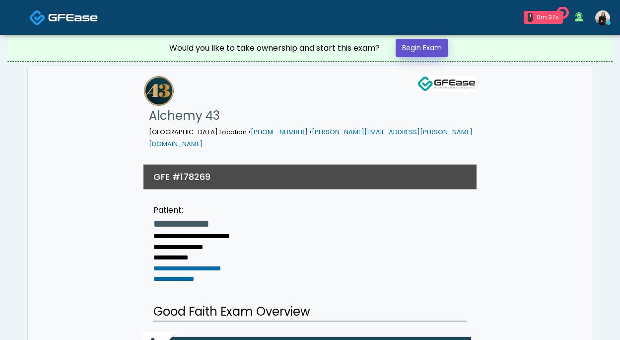
click at [432, 55] on link "Begin Exam" at bounding box center [422, 48] width 53 height 18
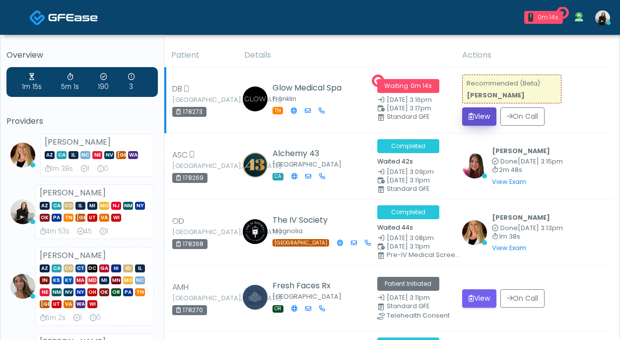
click at [467, 110] on button "View" at bounding box center [479, 116] width 34 height 18
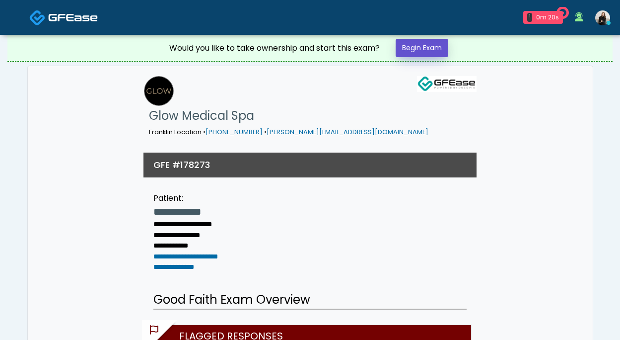
click at [425, 41] on link "Begin Exam" at bounding box center [422, 48] width 53 height 18
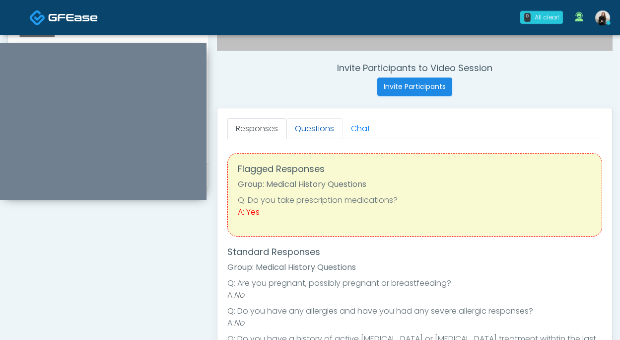
click at [309, 126] on link "Questions" at bounding box center [315, 128] width 56 height 21
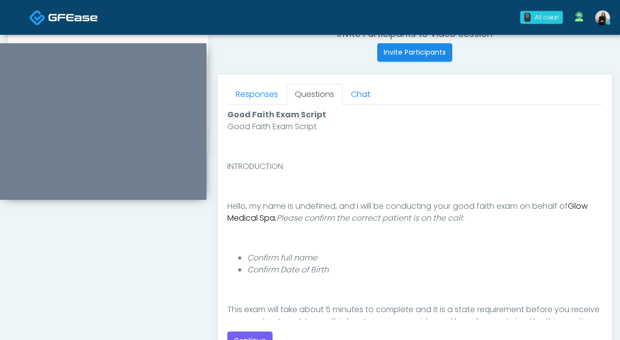
scroll to position [433, 0]
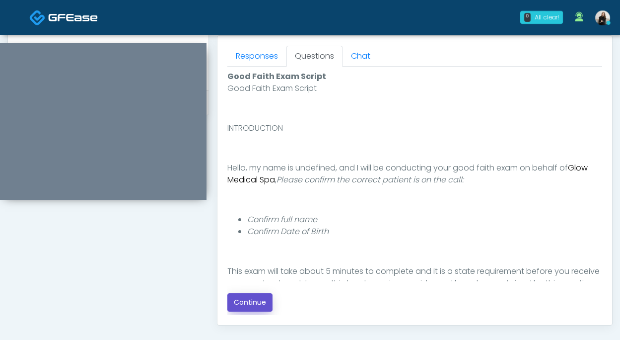
click at [246, 298] on button "Continue" at bounding box center [250, 302] width 45 height 18
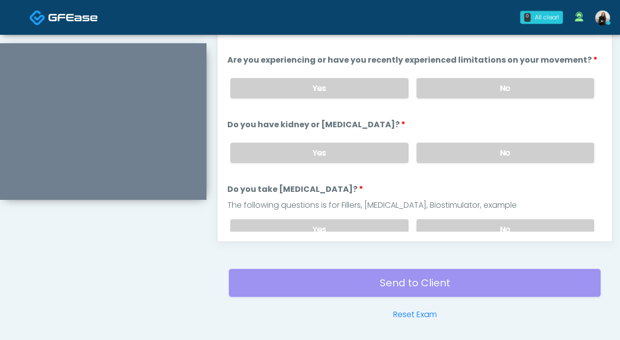
scroll to position [443, 0]
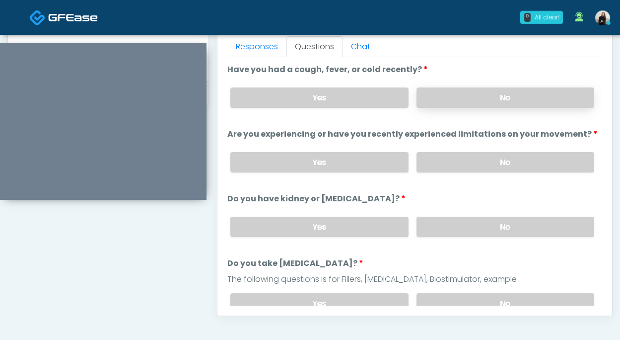
click at [432, 106] on label "No" at bounding box center [506, 97] width 178 height 20
click at [428, 162] on label "No" at bounding box center [506, 162] width 178 height 20
click at [440, 214] on div "Yes No" at bounding box center [413, 227] width 380 height 36
click at [439, 225] on label "No" at bounding box center [506, 227] width 178 height 20
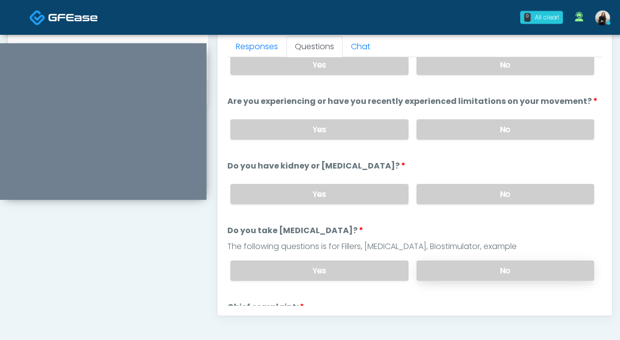
click at [431, 262] on label "No" at bounding box center [506, 270] width 178 height 20
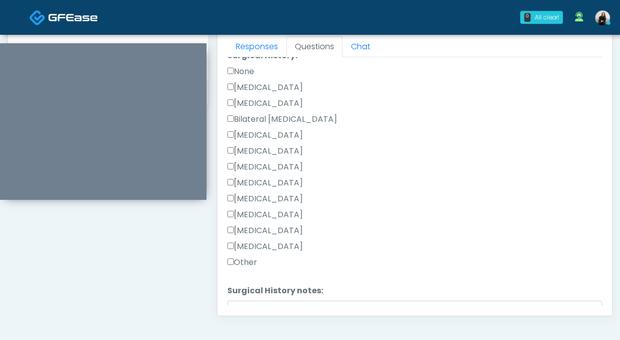
scroll to position [604, 0]
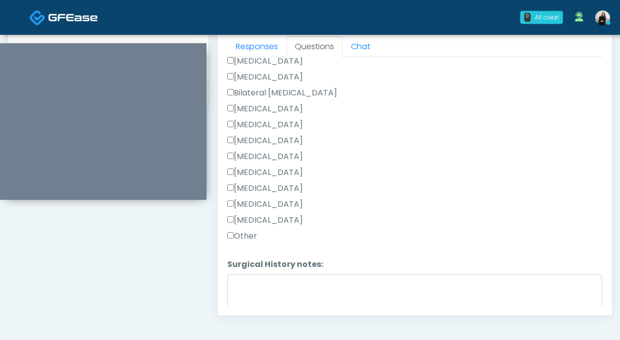
click at [251, 230] on label "Other" at bounding box center [243, 236] width 30 height 12
click at [248, 269] on li "Surgical History notes: Surgical History notes:" at bounding box center [415, 289] width 375 height 62
click at [247, 276] on textarea "Surgical History notes:" at bounding box center [415, 295] width 375 height 43
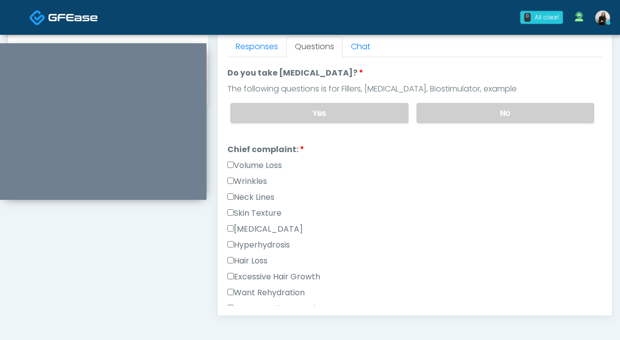
type textarea "**********"
click at [260, 164] on label "Volume Loss" at bounding box center [255, 165] width 55 height 12
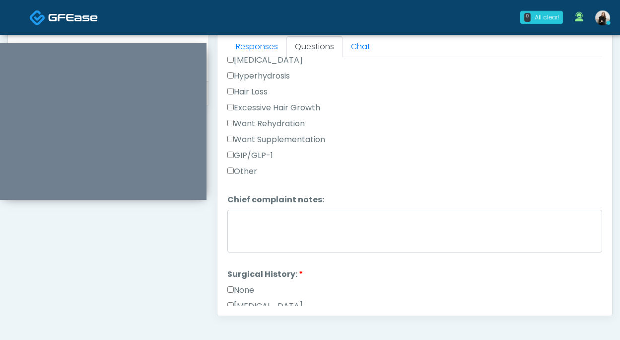
scroll to position [214, 0]
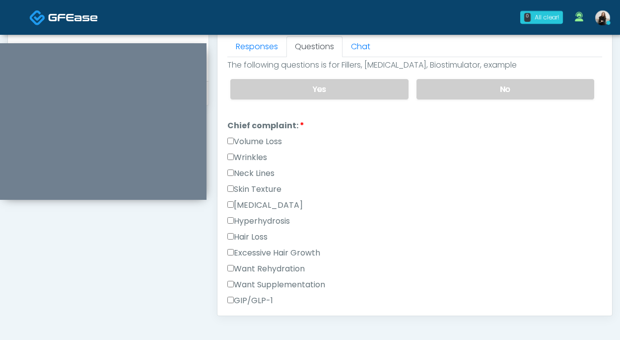
click at [258, 155] on label "Wrinkles" at bounding box center [248, 158] width 40 height 12
click at [258, 144] on label "Volume Loss" at bounding box center [255, 142] width 55 height 12
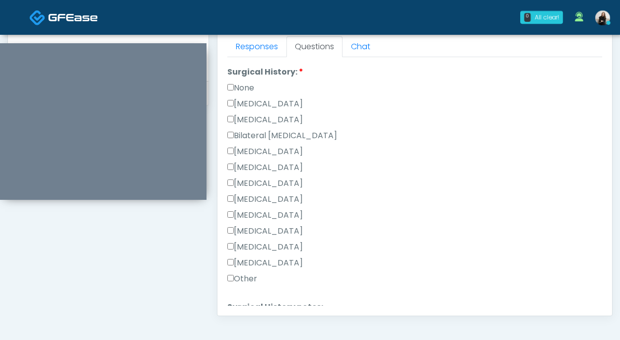
scroll to position [647, 0]
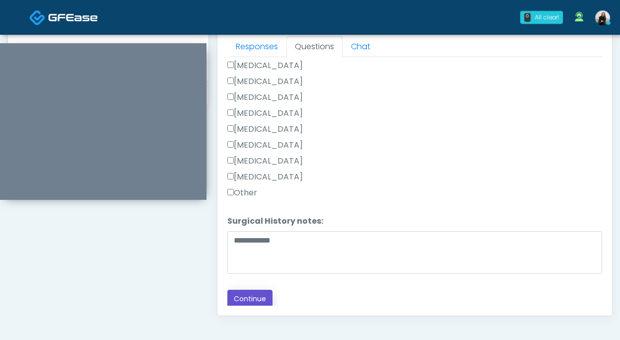
click at [249, 296] on button "Continue" at bounding box center [250, 299] width 45 height 18
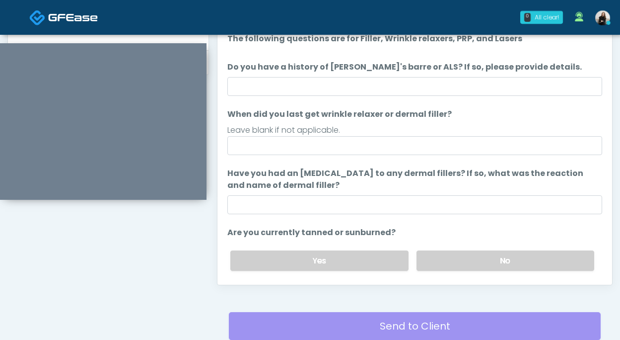
scroll to position [372, 0]
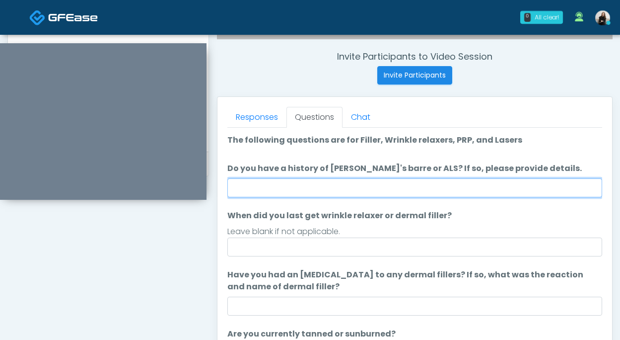
click at [293, 188] on input "Do you have a history of Guillain's barre or ALS? If so, please provide details." at bounding box center [415, 187] width 375 height 19
type input "**"
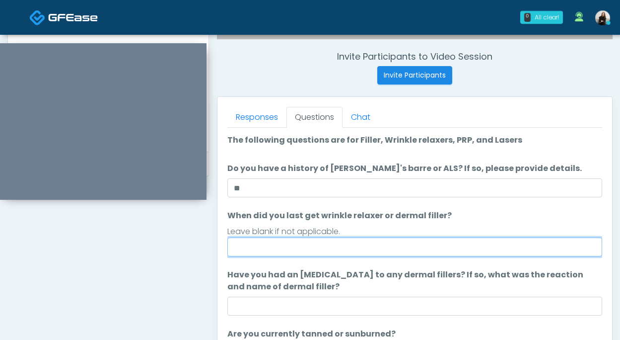
click at [293, 249] on input "When did you last get wrinkle relaxer or dermal filler?" at bounding box center [415, 246] width 375 height 19
type input "*******"
click at [239, 245] on input "*******" at bounding box center [415, 246] width 375 height 19
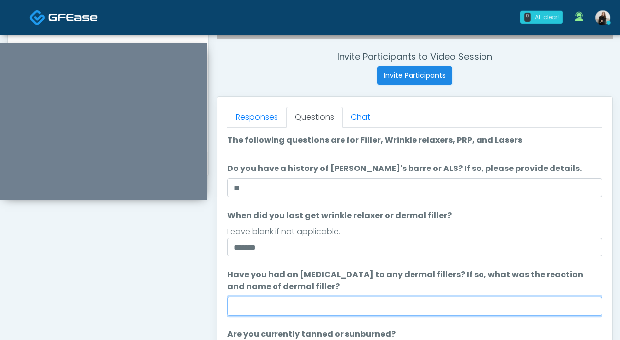
click at [272, 312] on input "Have you had an allergic response to any dermal fillers? If so, what was the re…" at bounding box center [415, 306] width 375 height 19
type input "**"
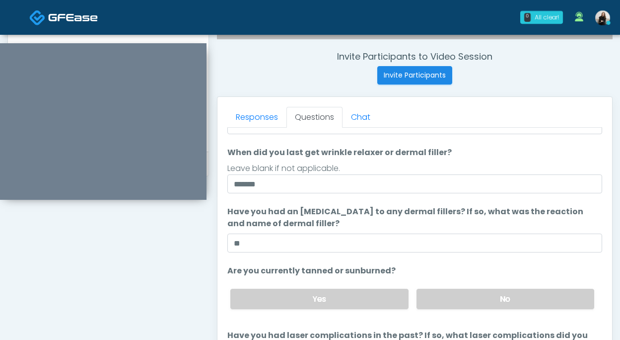
click at [457, 310] on div "Yes No" at bounding box center [413, 299] width 380 height 36
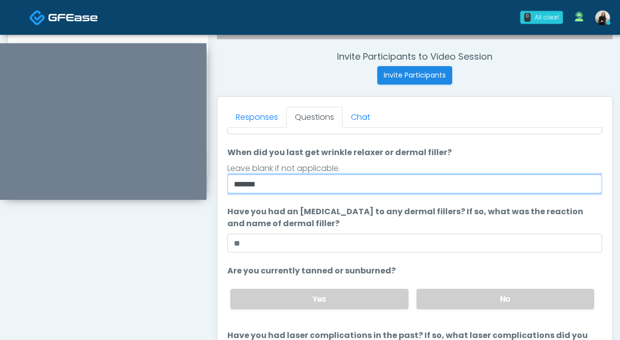
click at [240, 183] on input "*******" at bounding box center [415, 183] width 375 height 19
type input "*******"
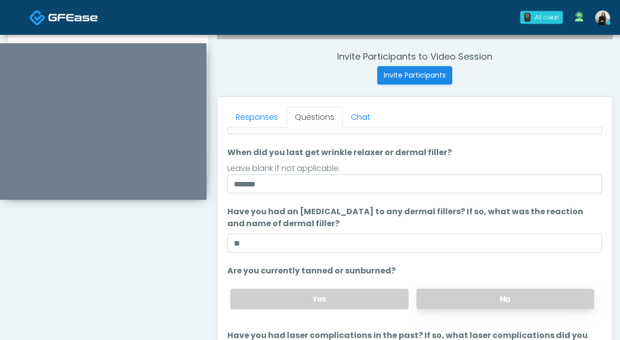
click at [434, 295] on label "No" at bounding box center [506, 299] width 178 height 20
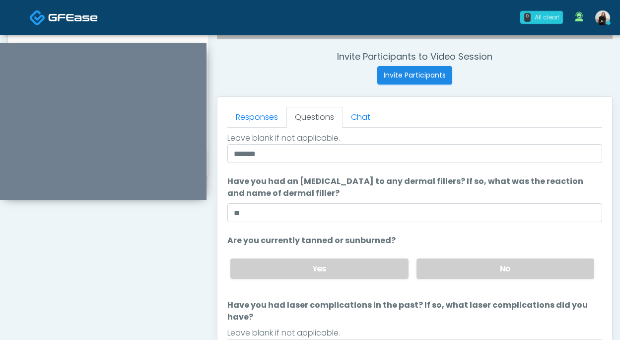
click at [366, 327] on div "Leave blank if not applicable." at bounding box center [415, 333] width 375 height 12
type input "**"
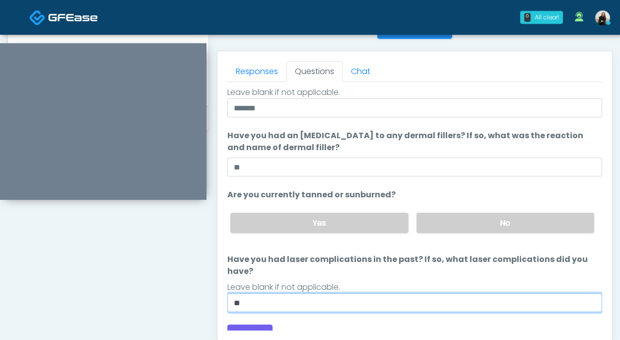
scroll to position [453, 0]
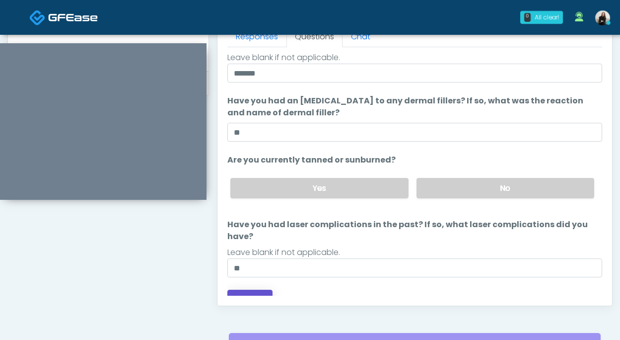
click at [248, 290] on button "Continue" at bounding box center [250, 299] width 45 height 18
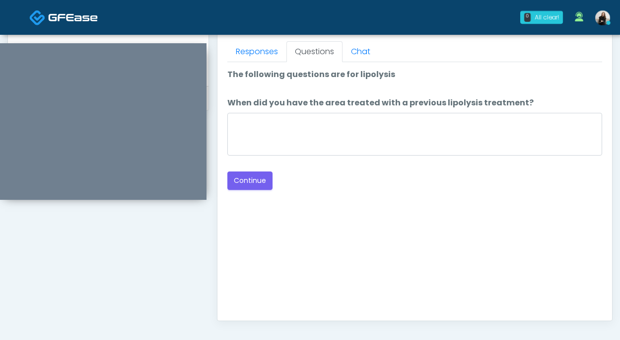
scroll to position [421, 0]
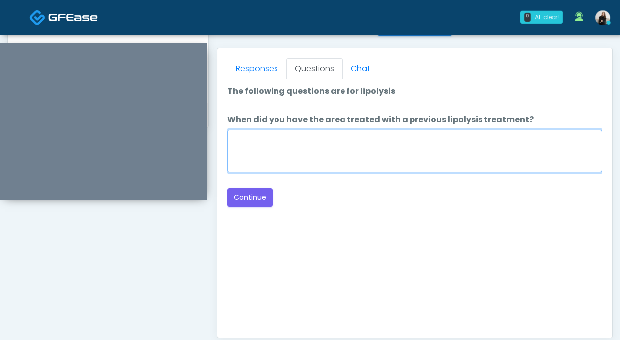
click at [305, 152] on textarea "When did you have the area treated with a previous lipolysis treatment?" at bounding box center [415, 151] width 375 height 43
type textarea "*****"
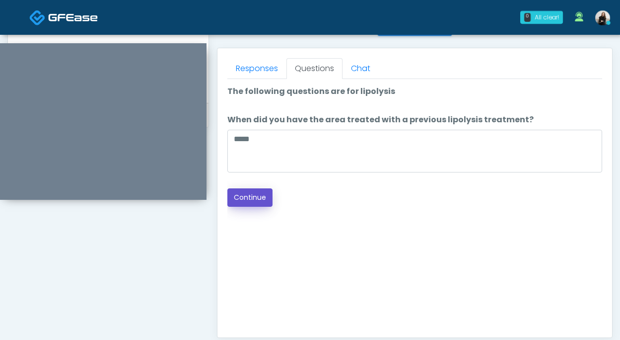
click at [259, 198] on button "Continue" at bounding box center [250, 197] width 45 height 18
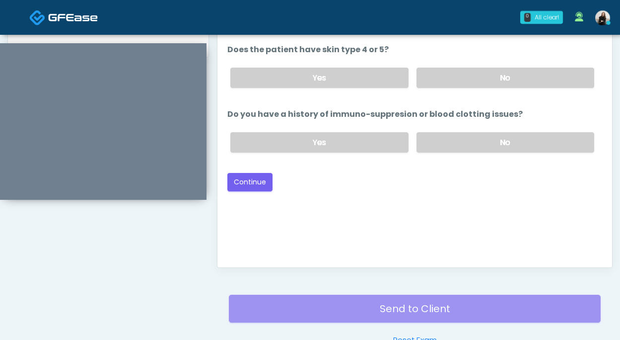
scroll to position [467, 0]
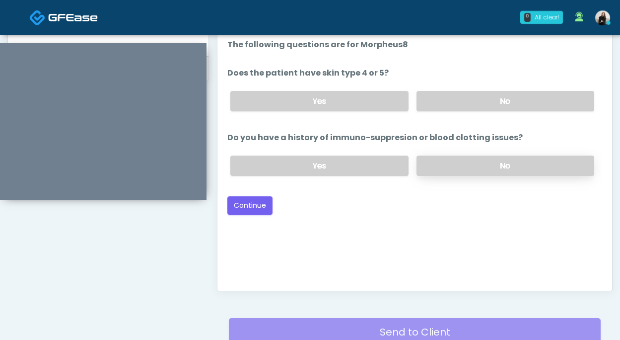
click at [454, 167] on label "No" at bounding box center [506, 165] width 178 height 20
click at [465, 100] on label "No" at bounding box center [506, 101] width 178 height 20
click at [258, 202] on button "Continue" at bounding box center [250, 205] width 45 height 18
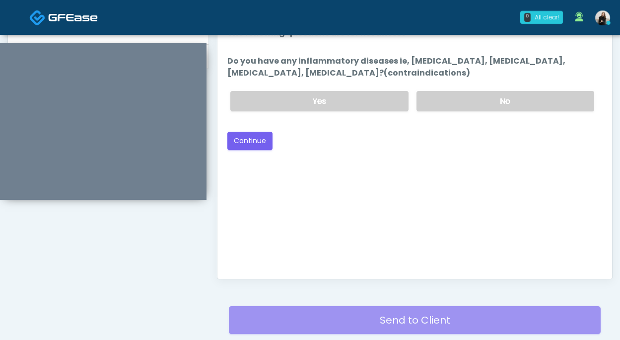
scroll to position [474, 0]
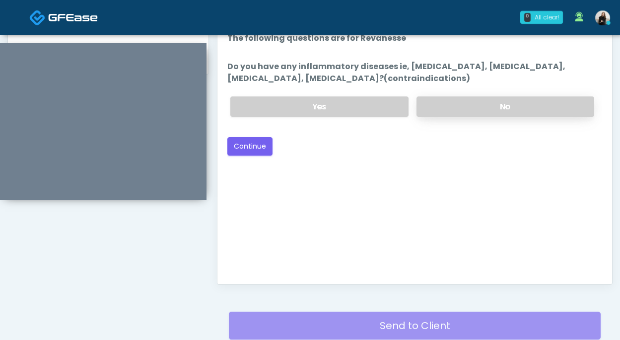
click at [474, 103] on label "No" at bounding box center [506, 106] width 178 height 20
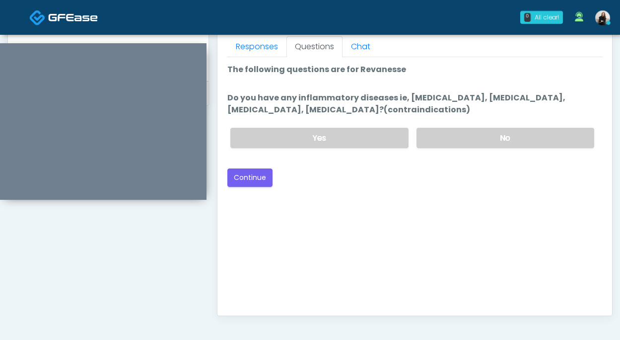
scroll to position [413, 0]
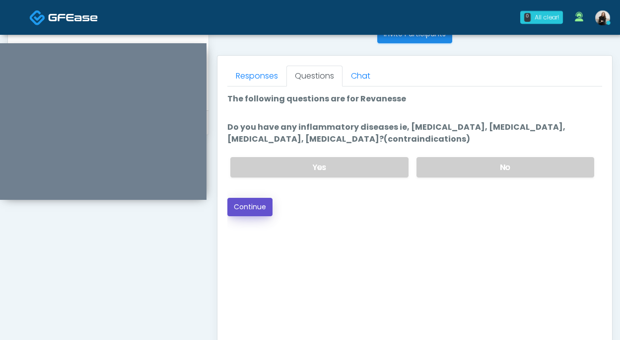
click at [261, 213] on button "Continue" at bounding box center [250, 207] width 45 height 18
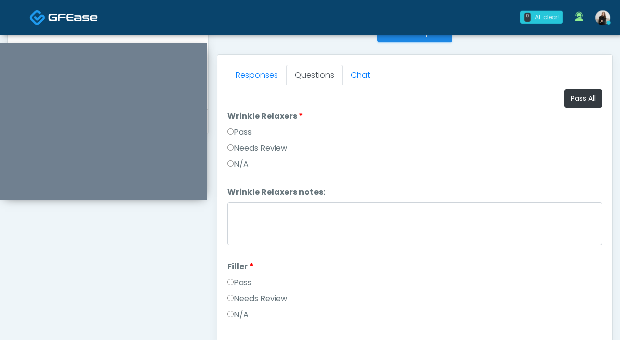
scroll to position [399, 0]
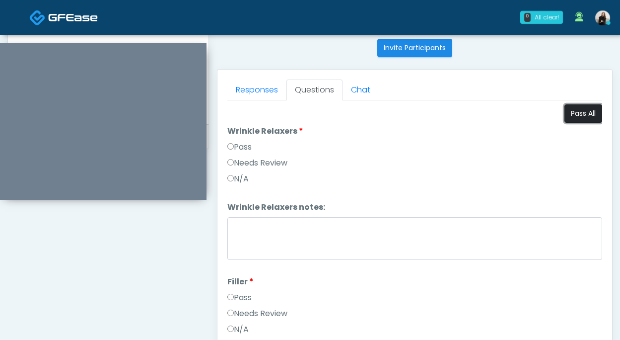
click at [566, 112] on button "Pass All" at bounding box center [584, 113] width 38 height 18
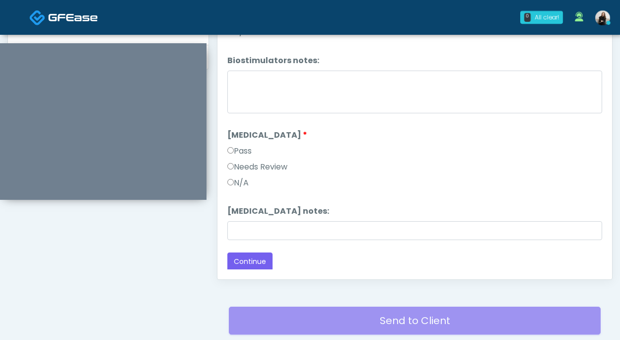
scroll to position [496, 0]
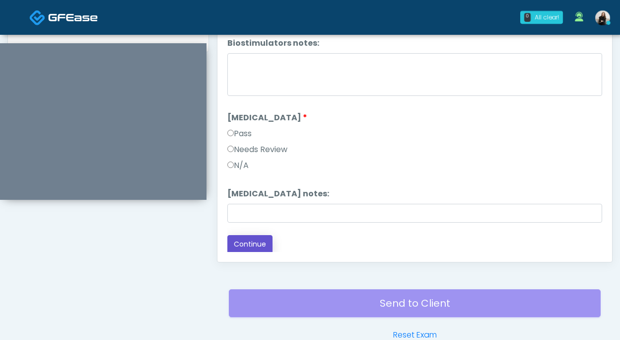
click at [250, 247] on button "Continue" at bounding box center [250, 244] width 45 height 18
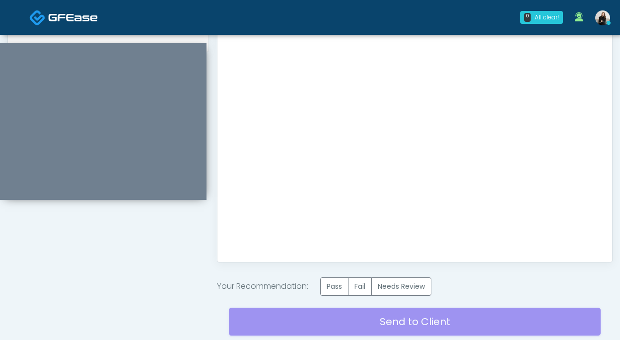
scroll to position [562, 0]
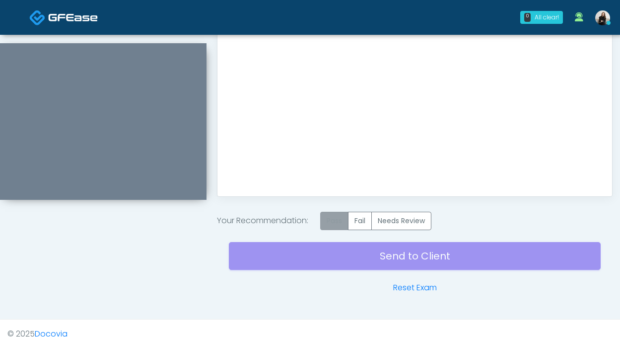
click at [344, 223] on label "Pass" at bounding box center [334, 221] width 28 height 18
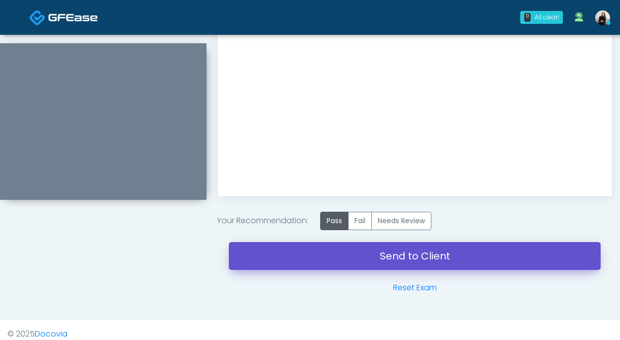
click at [373, 257] on link "Send to Client" at bounding box center [415, 256] width 372 height 28
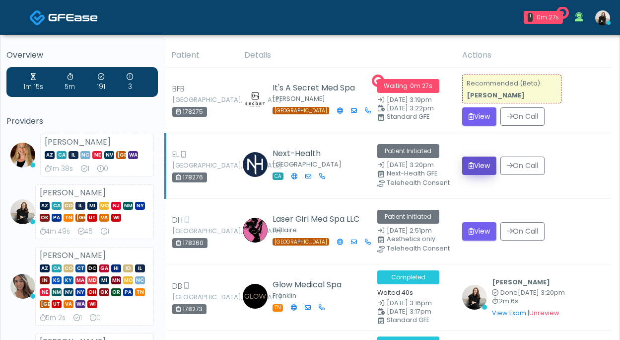
click at [482, 161] on button "View" at bounding box center [479, 165] width 34 height 18
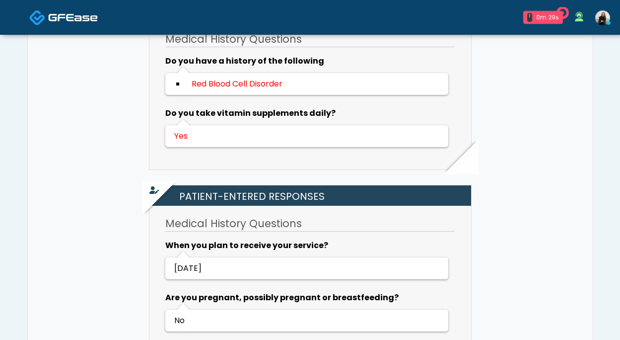
scroll to position [332, 0]
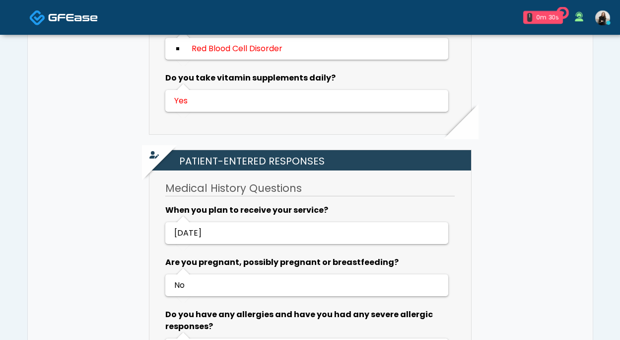
click at [75, 19] on img at bounding box center [73, 17] width 50 height 10
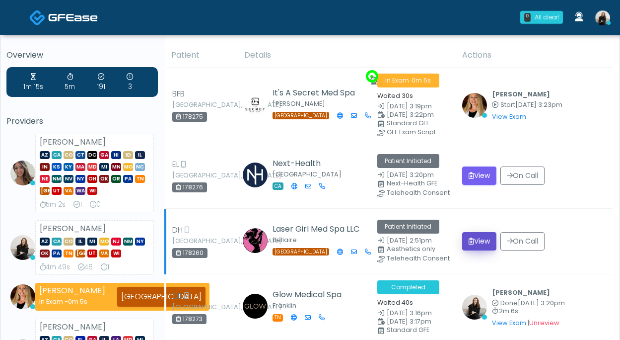
click at [476, 244] on button "View" at bounding box center [479, 241] width 34 height 18
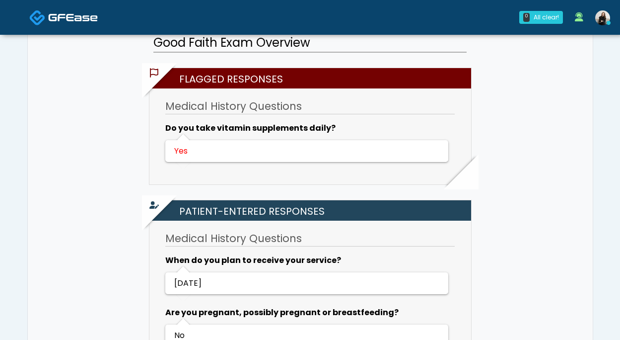
scroll to position [213, 0]
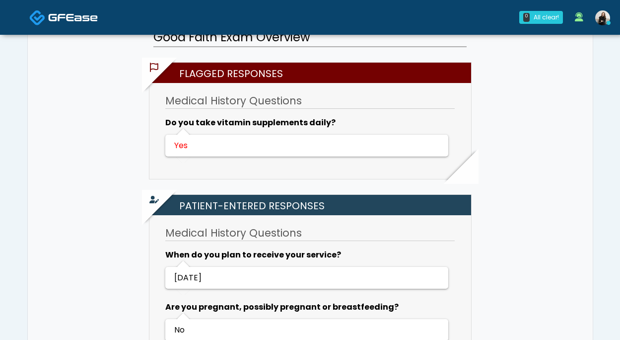
click at [86, 13] on img at bounding box center [73, 17] width 50 height 10
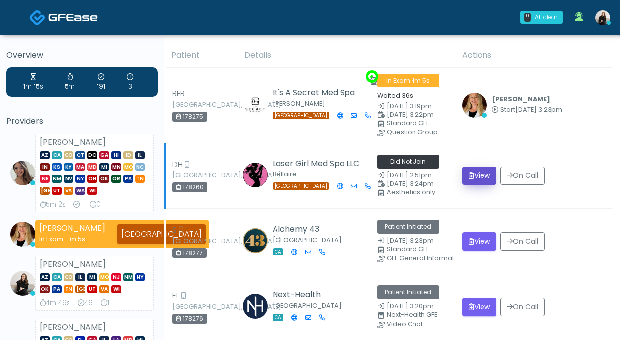
click at [474, 183] on button "View" at bounding box center [479, 175] width 34 height 18
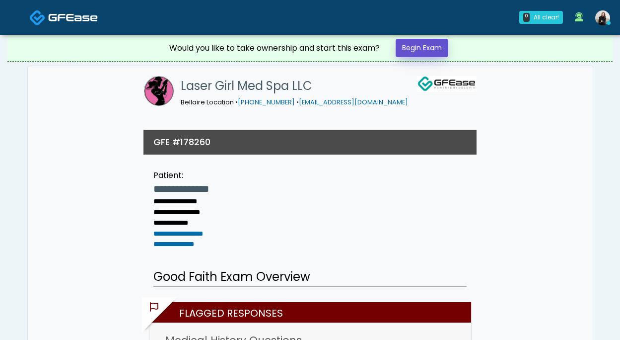
click at [432, 43] on link "Begin Exam" at bounding box center [422, 48] width 53 height 18
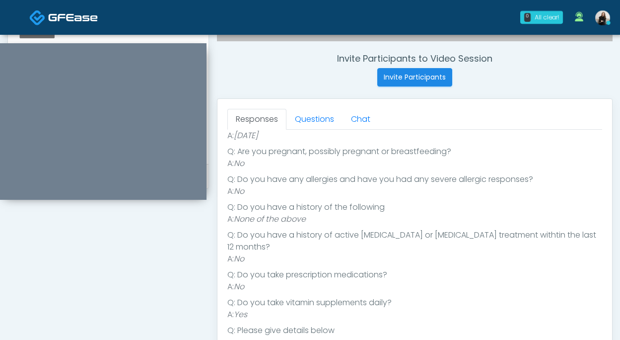
scroll to position [134, 0]
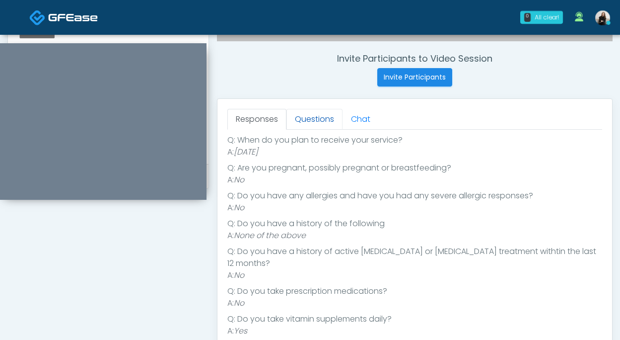
click at [312, 110] on link "Questions" at bounding box center [315, 119] width 56 height 21
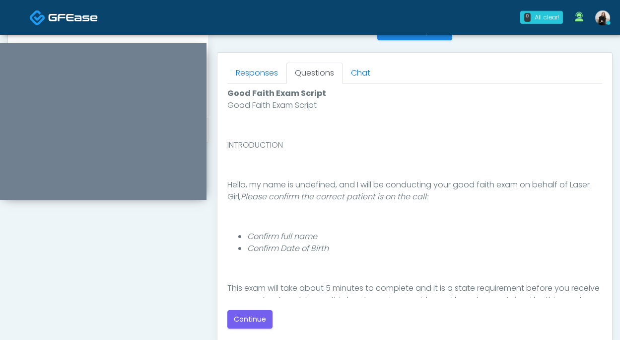
scroll to position [533, 0]
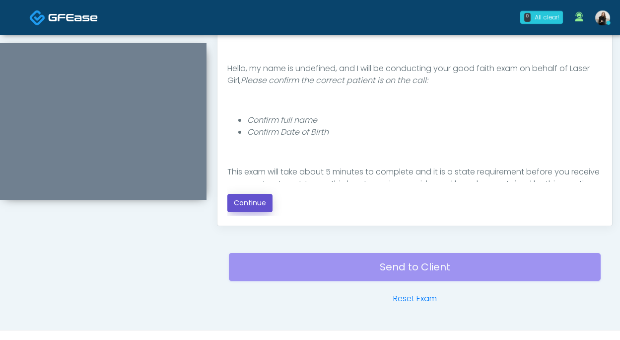
click at [254, 205] on button "Continue" at bounding box center [250, 203] width 45 height 18
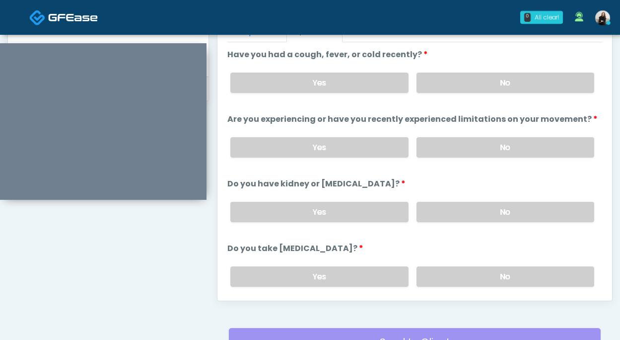
scroll to position [405, 0]
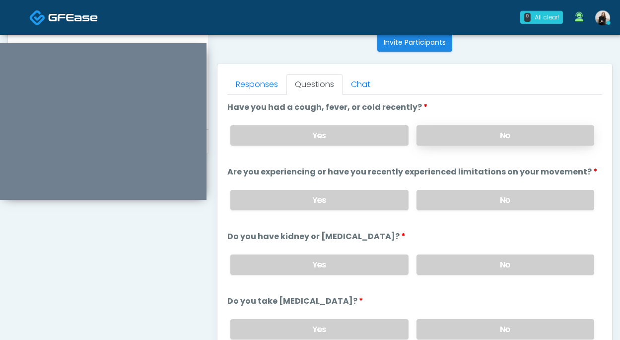
click at [460, 128] on label "No" at bounding box center [506, 135] width 178 height 20
click at [446, 205] on label "No" at bounding box center [506, 200] width 178 height 20
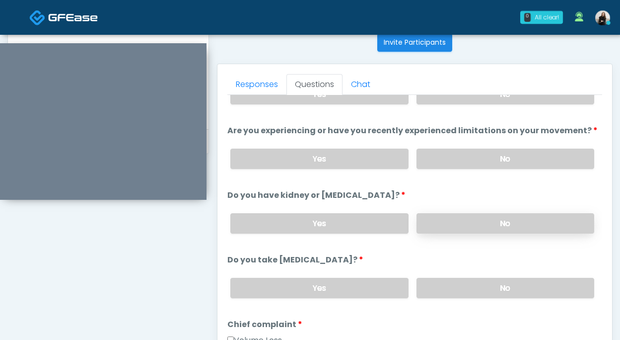
click at [446, 215] on label "No" at bounding box center [506, 223] width 178 height 20
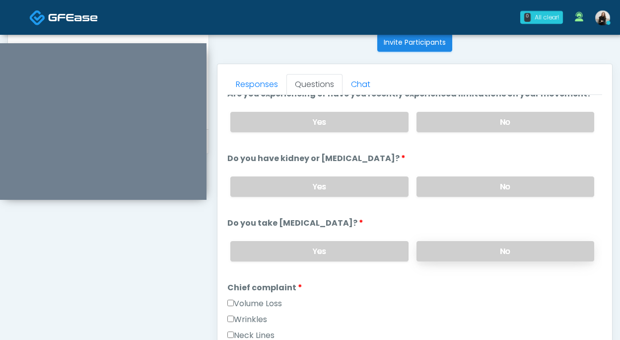
click at [441, 241] on label "No" at bounding box center [506, 251] width 178 height 20
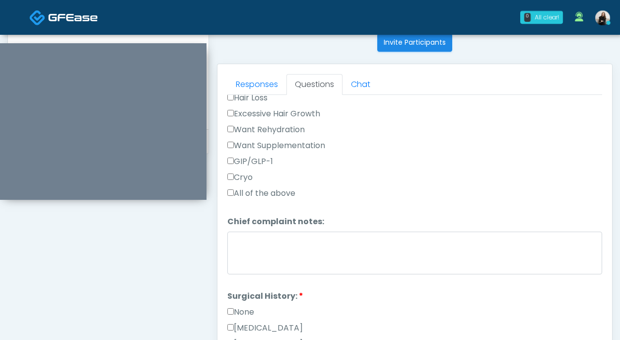
scroll to position [545, 0]
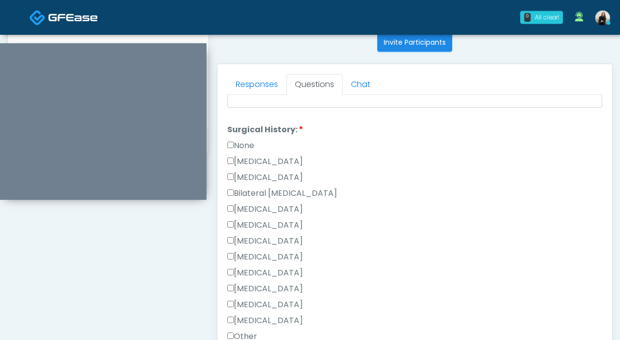
click at [242, 140] on label "None" at bounding box center [241, 146] width 27 height 12
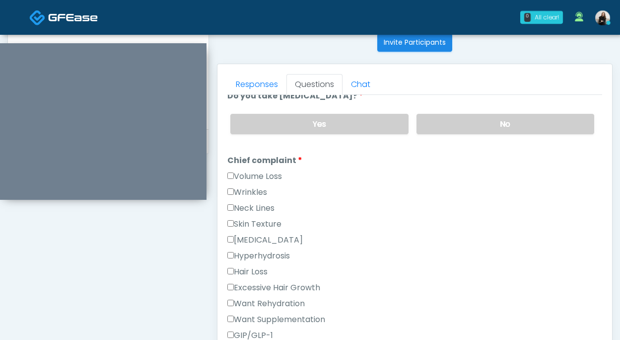
scroll to position [182, 0]
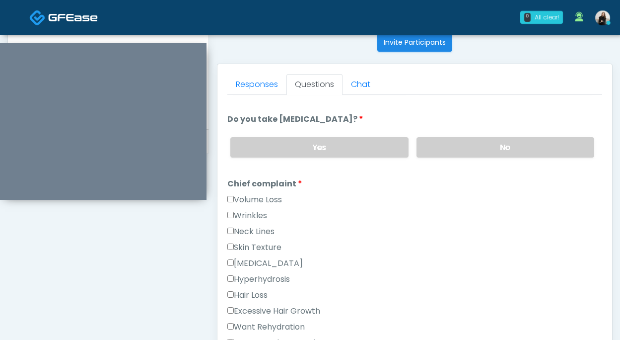
click at [255, 213] on label "Wrinkles" at bounding box center [248, 216] width 40 height 12
click at [255, 248] on label "Skin Texture" at bounding box center [255, 247] width 54 height 12
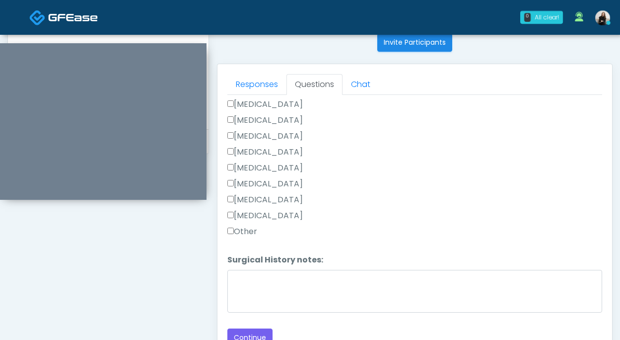
scroll to position [651, 0]
click at [250, 332] on button "Continue" at bounding box center [250, 336] width 45 height 18
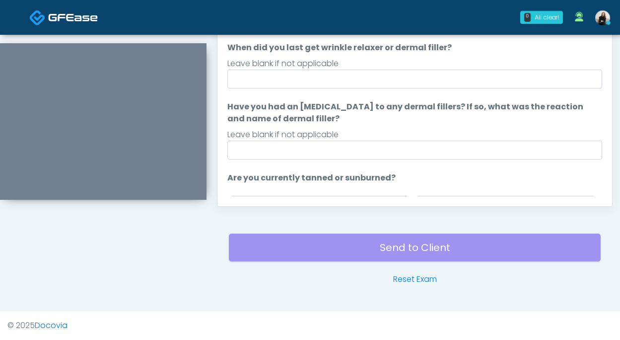
scroll to position [427, 0]
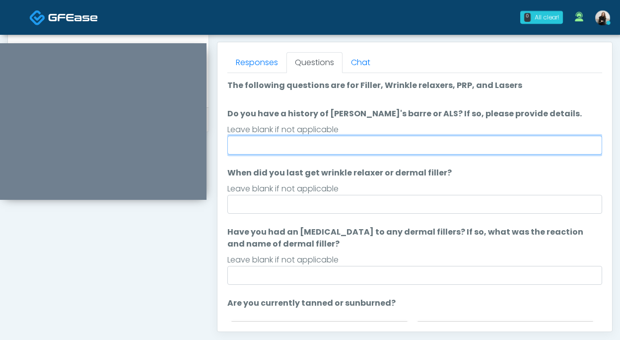
click at [332, 140] on input "Do you have a history of Guillain's barre or ALS? If so, please provide details." at bounding box center [415, 145] width 375 height 19
type input "**"
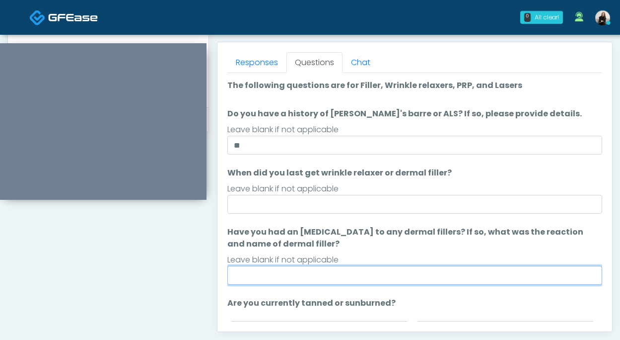
click at [294, 274] on input "Have you had an allergic response to any dermal fillers? If so, what was the re…" at bounding box center [415, 275] width 375 height 19
type input "**"
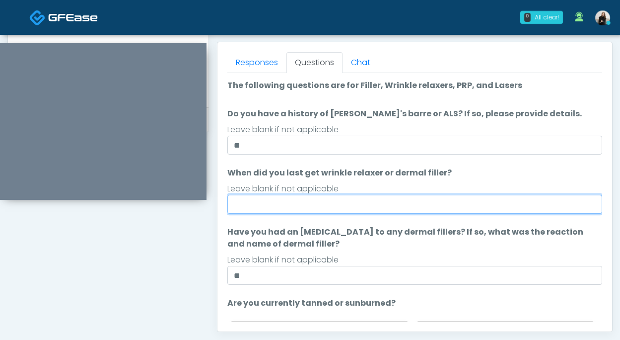
click at [292, 208] on input "When did you last get wrinkle relaxer or dermal filler?" at bounding box center [415, 204] width 375 height 19
type input "**********"
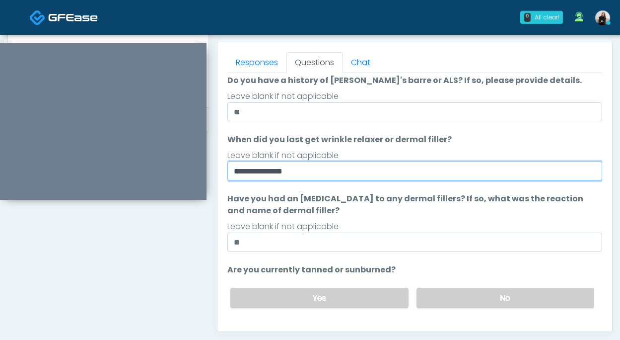
scroll to position [87, 0]
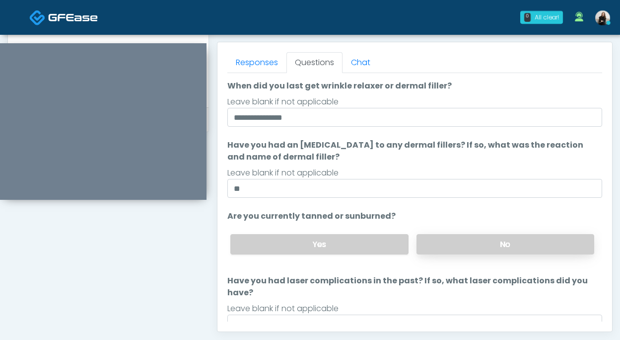
click at [438, 239] on label "No" at bounding box center [506, 244] width 178 height 20
click at [383, 303] on div "Leave blank if not applicable" at bounding box center [415, 309] width 375 height 12
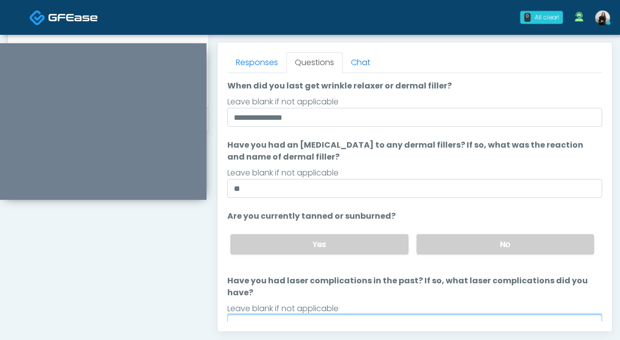
click at [381, 314] on input "Have you had laser complications in the past? If so, what laser complications d…" at bounding box center [415, 323] width 375 height 19
type input "**"
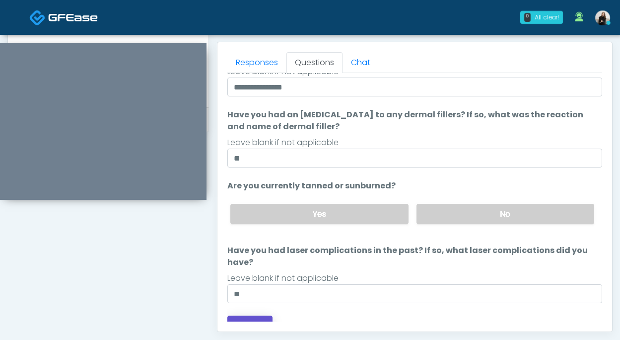
click at [248, 315] on button "Continue" at bounding box center [250, 324] width 45 height 18
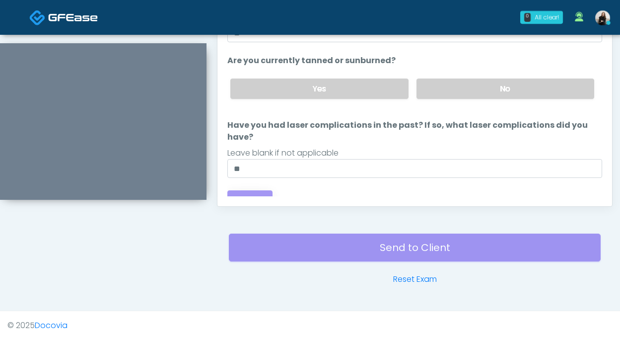
scroll to position [2, 0]
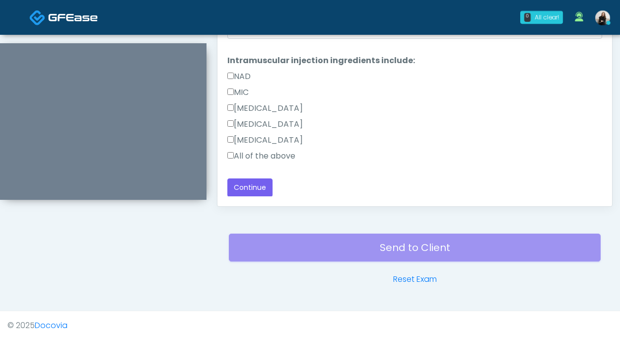
click at [284, 150] on label "All of the above" at bounding box center [262, 156] width 68 height 12
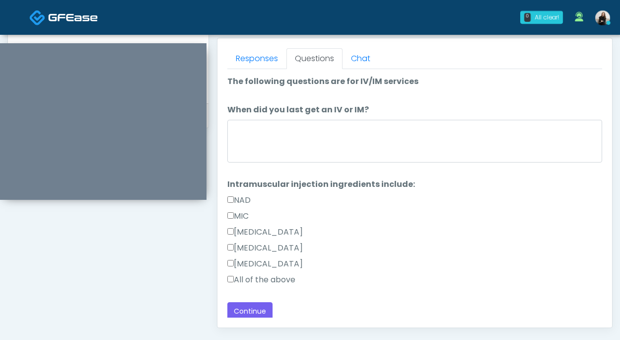
scroll to position [411, 0]
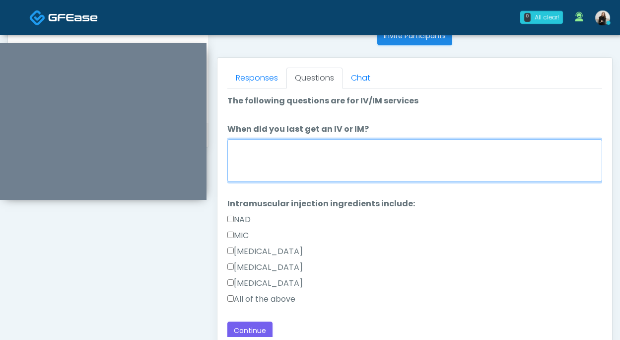
click at [284, 150] on textarea "When did you last get an IV or IM?" at bounding box center [415, 160] width 375 height 43
type textarea "**********"
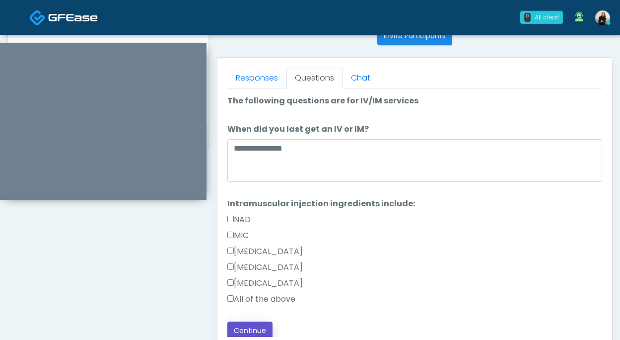
click at [249, 330] on button "Continue" at bounding box center [250, 330] width 45 height 18
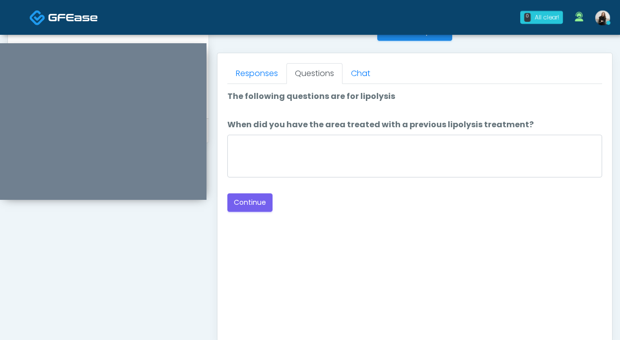
scroll to position [348, 0]
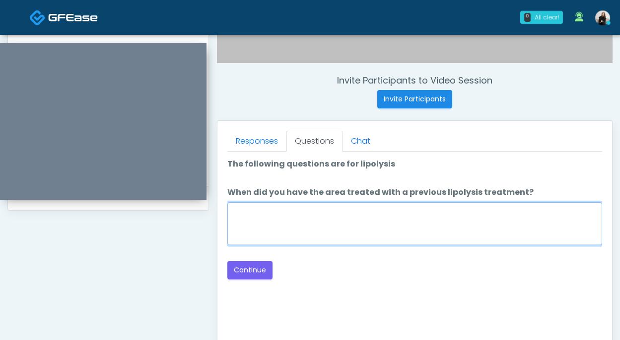
click at [311, 221] on textarea "When did you have the area treated with a previous lipolysis treatment?" at bounding box center [415, 223] width 375 height 43
type textarea "*****"
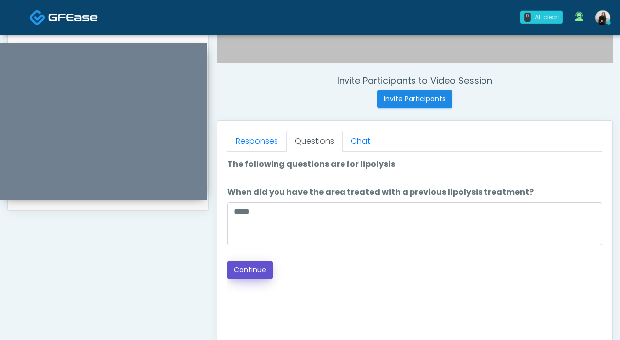
click at [263, 265] on button "Continue" at bounding box center [250, 270] width 45 height 18
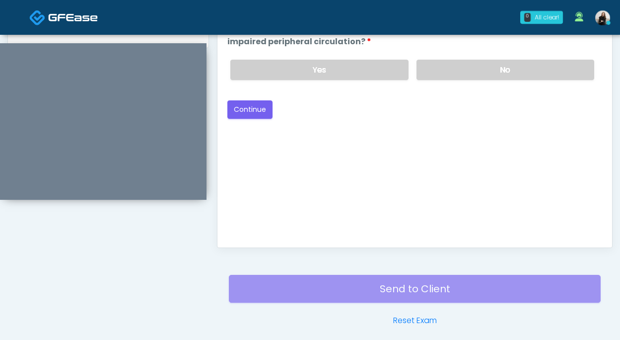
scroll to position [366, 0]
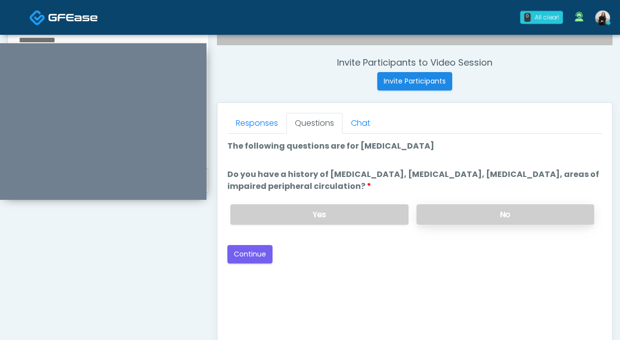
click at [483, 217] on label "No" at bounding box center [506, 214] width 178 height 20
click at [260, 256] on button "Continue" at bounding box center [250, 254] width 45 height 18
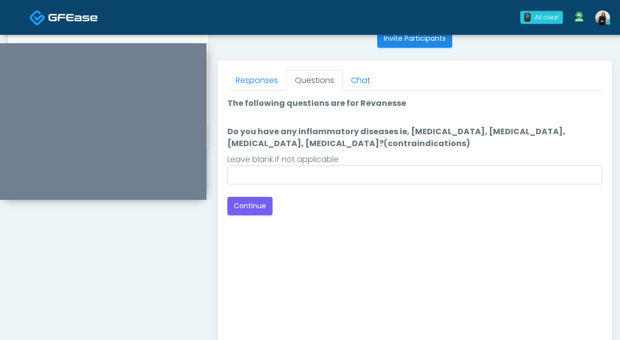
scroll to position [395, 0]
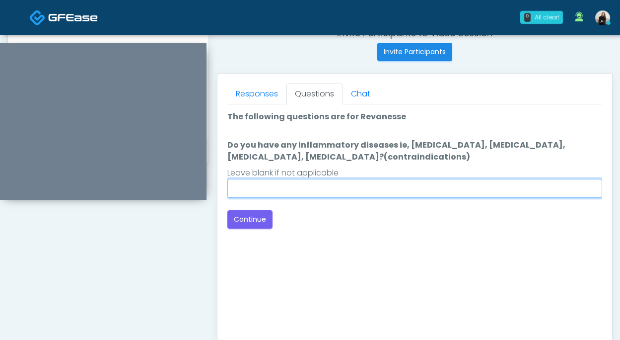
click at [329, 187] on input "Do you have any inflammatory diseases ie, psoriasis, rheumatoid arthritis, rosa…" at bounding box center [415, 188] width 375 height 19
type input "**"
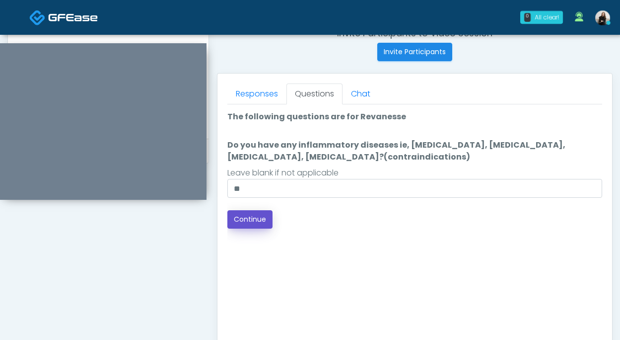
click at [262, 221] on button "Continue" at bounding box center [250, 219] width 45 height 18
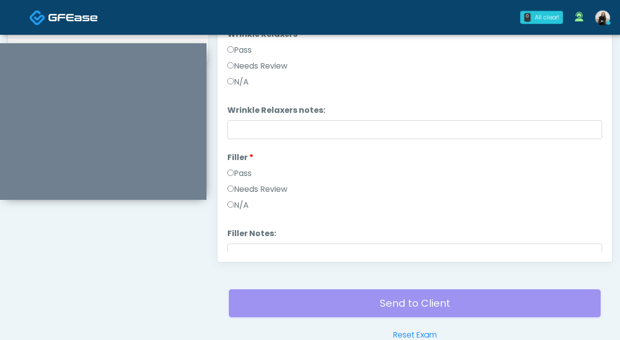
scroll to position [353, 0]
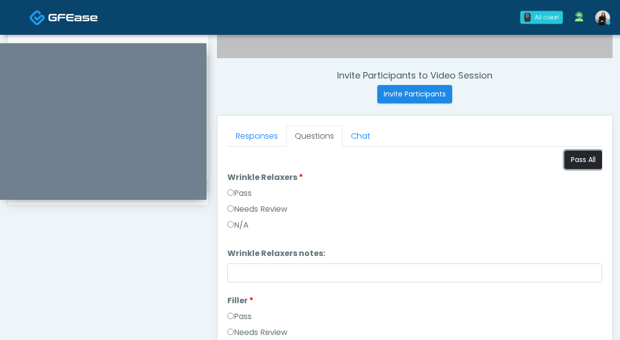
click at [589, 157] on button "Pass All" at bounding box center [584, 160] width 38 height 18
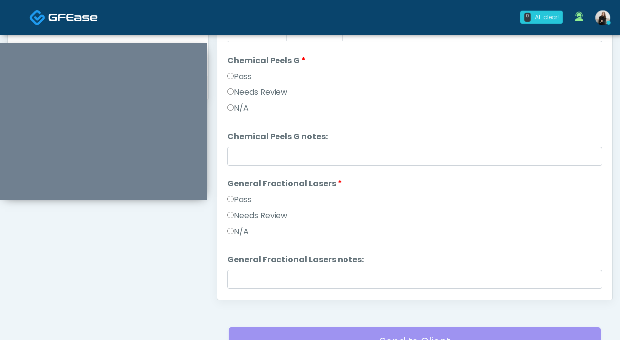
scroll to position [1889, 0]
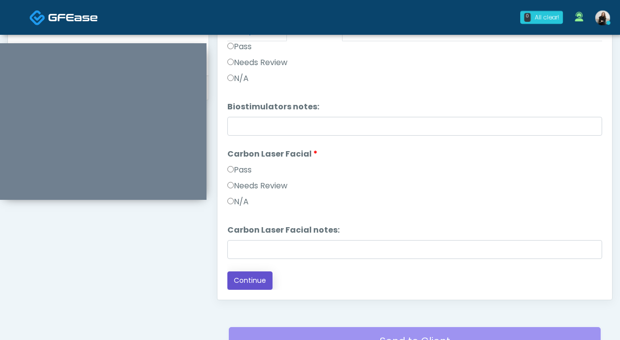
click at [256, 286] on button "Continue" at bounding box center [250, 280] width 45 height 18
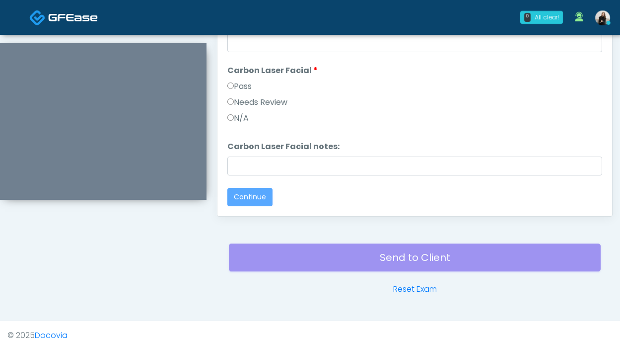
scroll to position [0, 0]
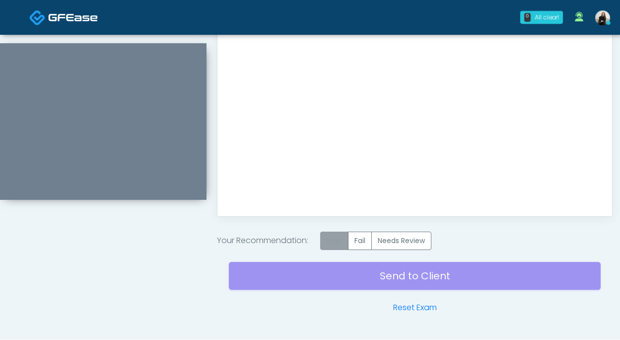
click at [327, 236] on label "Pass" at bounding box center [334, 240] width 28 height 18
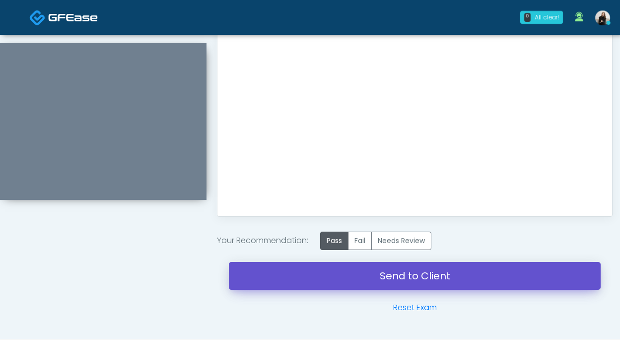
click at [343, 278] on link "Send to Client" at bounding box center [415, 276] width 372 height 28
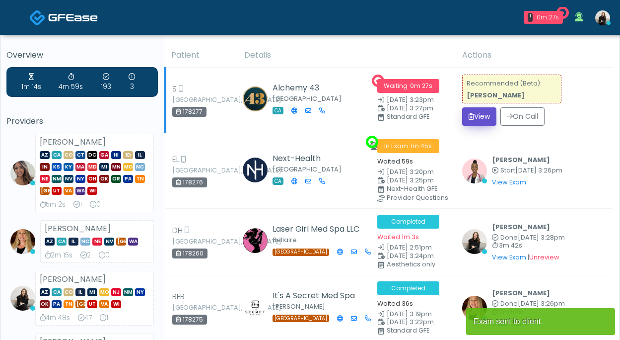
click at [480, 113] on button "View" at bounding box center [479, 116] width 34 height 18
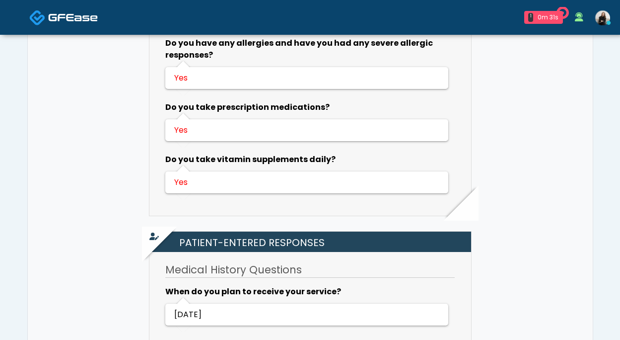
scroll to position [662, 0]
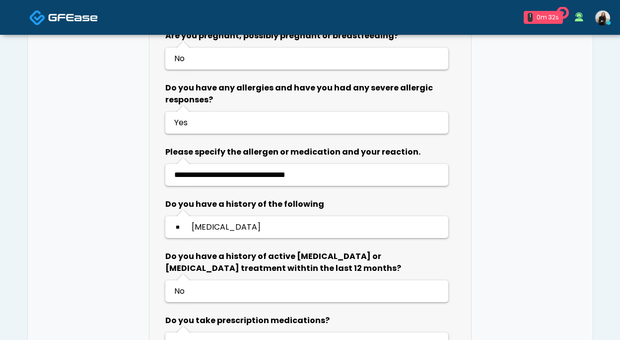
click at [88, 11] on span at bounding box center [73, 17] width 50 height 14
